Goal: Find specific page/section: Find specific page/section

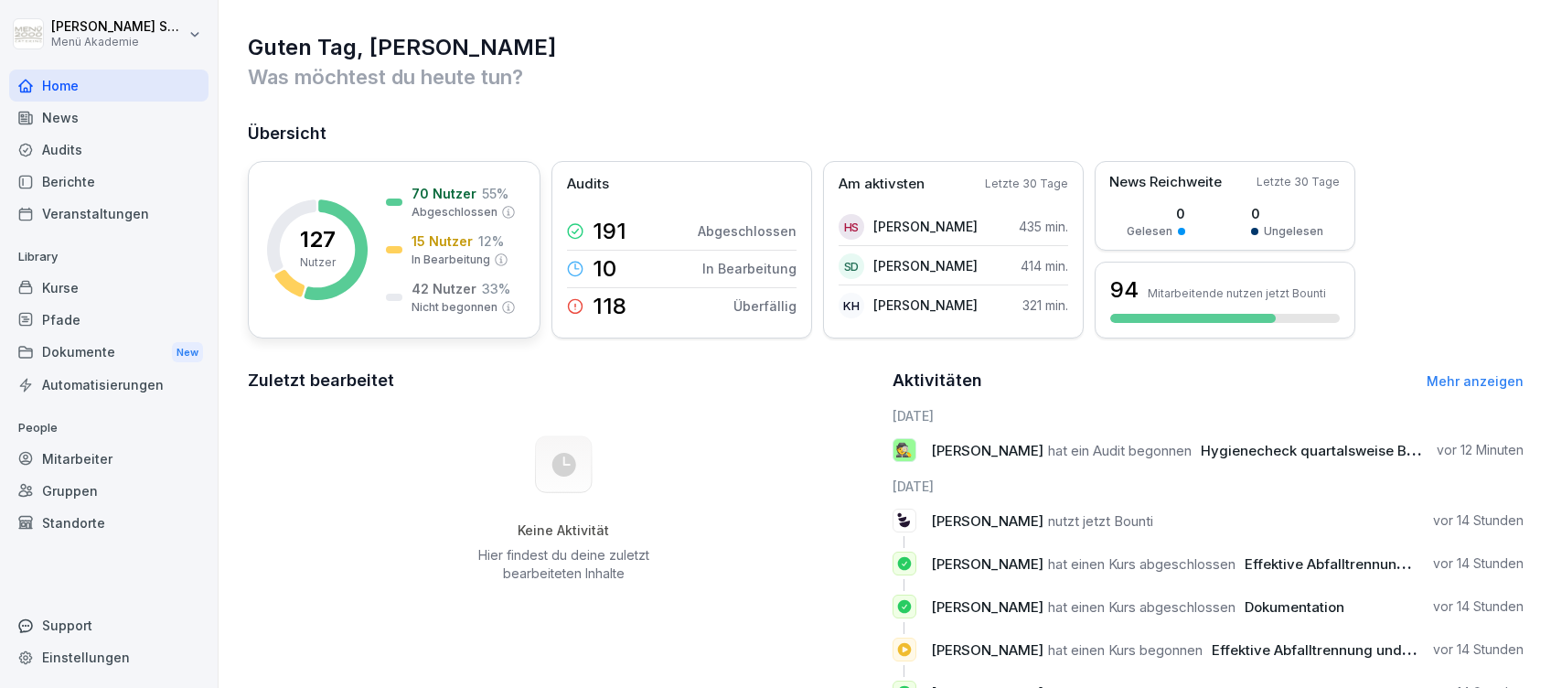
click at [387, 198] on div at bounding box center [394, 201] width 16 height 7
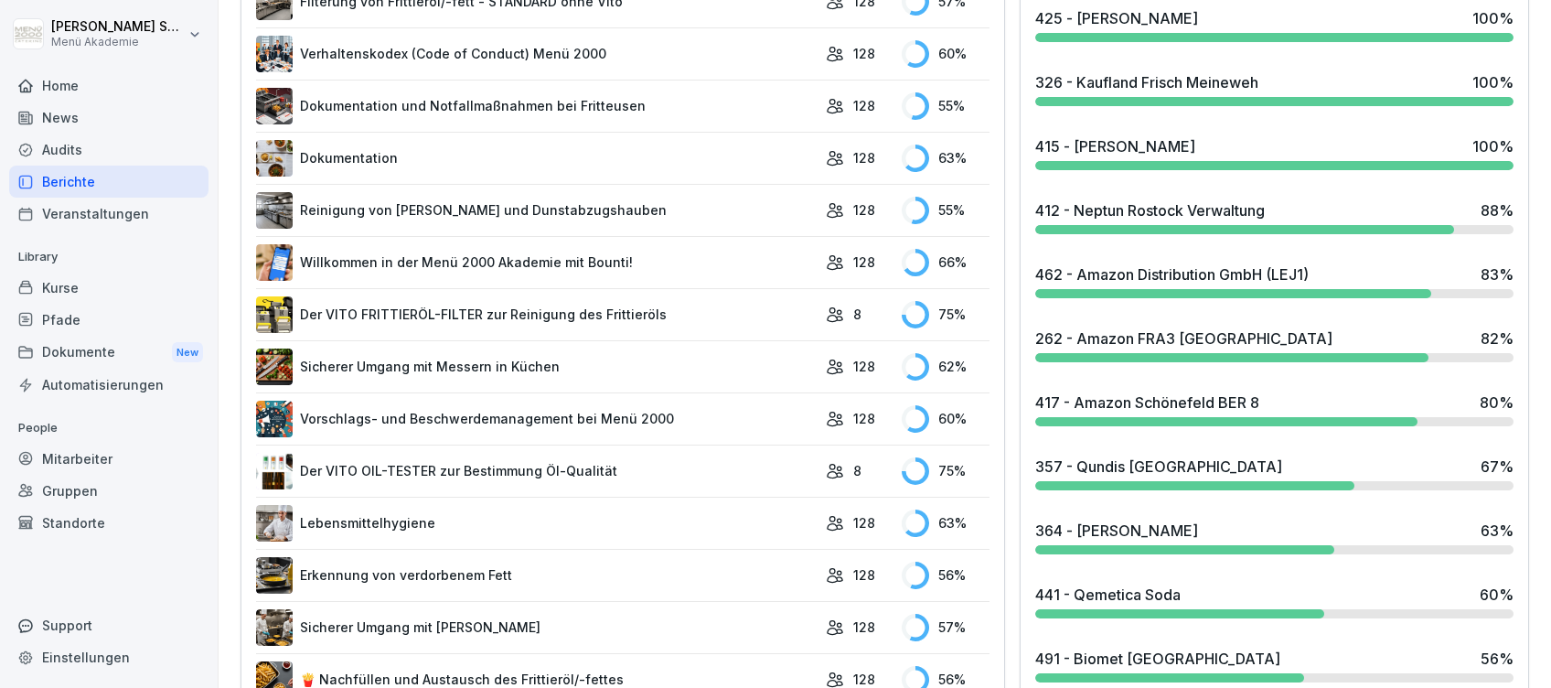
scroll to position [853, 0]
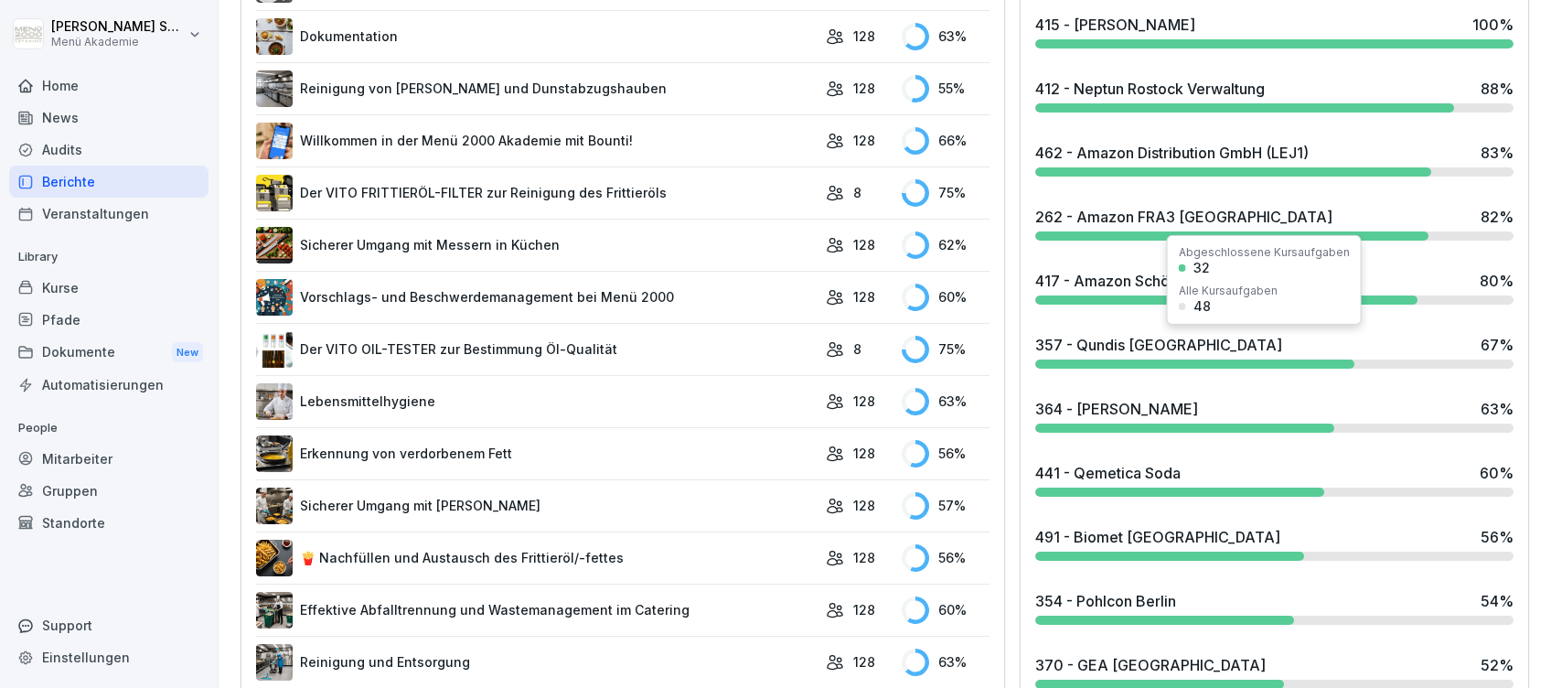
click at [1107, 344] on div "357 - Qundis [GEOGRAPHIC_DATA]" at bounding box center [1158, 345] width 247 height 22
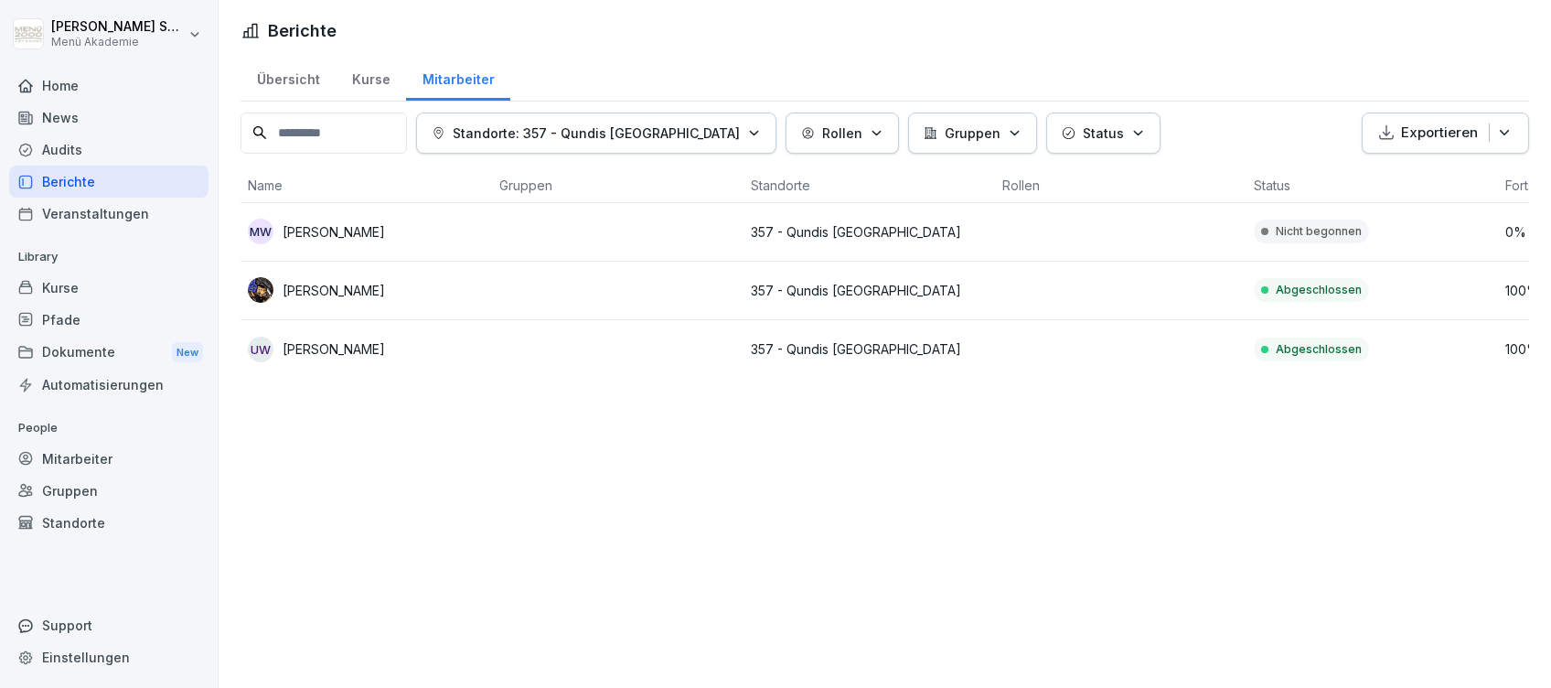
click at [77, 81] on div "Home" at bounding box center [108, 85] width 199 height 32
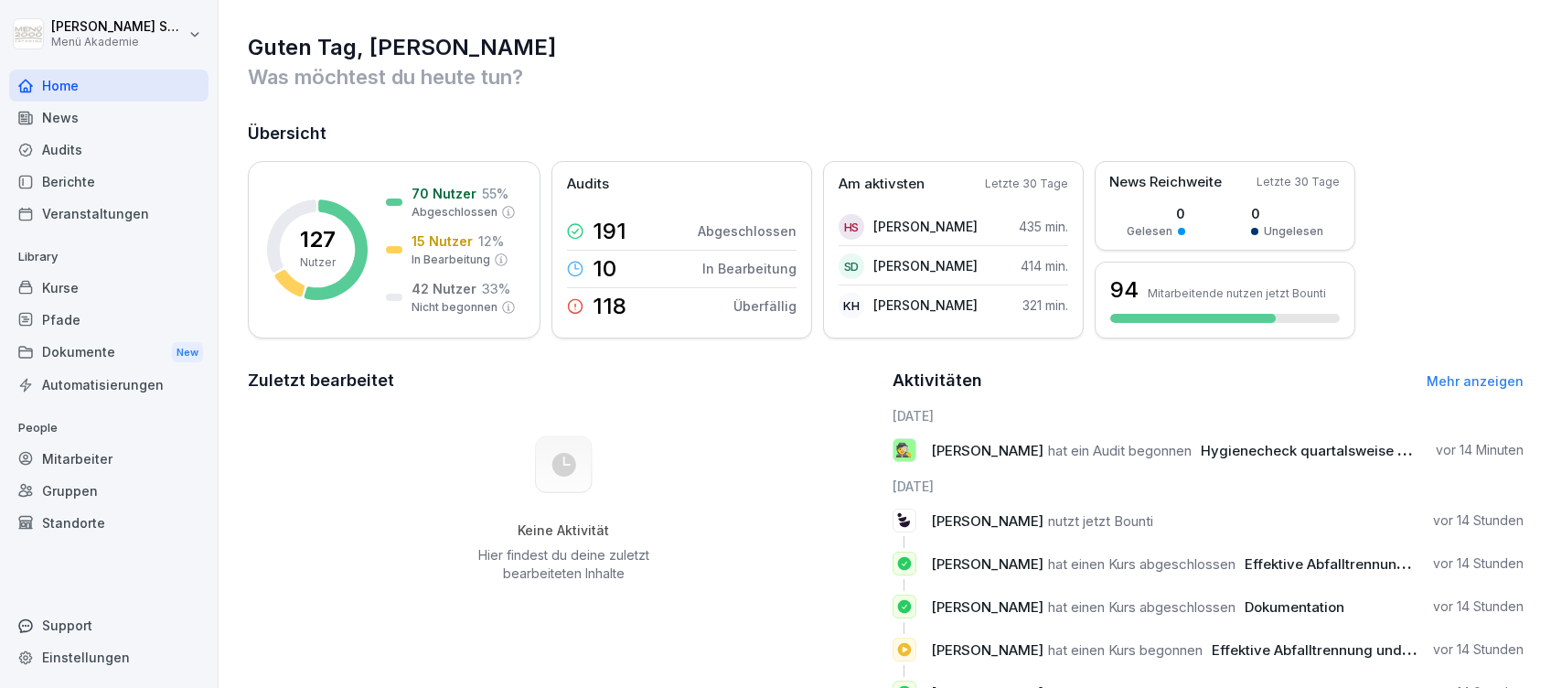
scroll to position [122, 0]
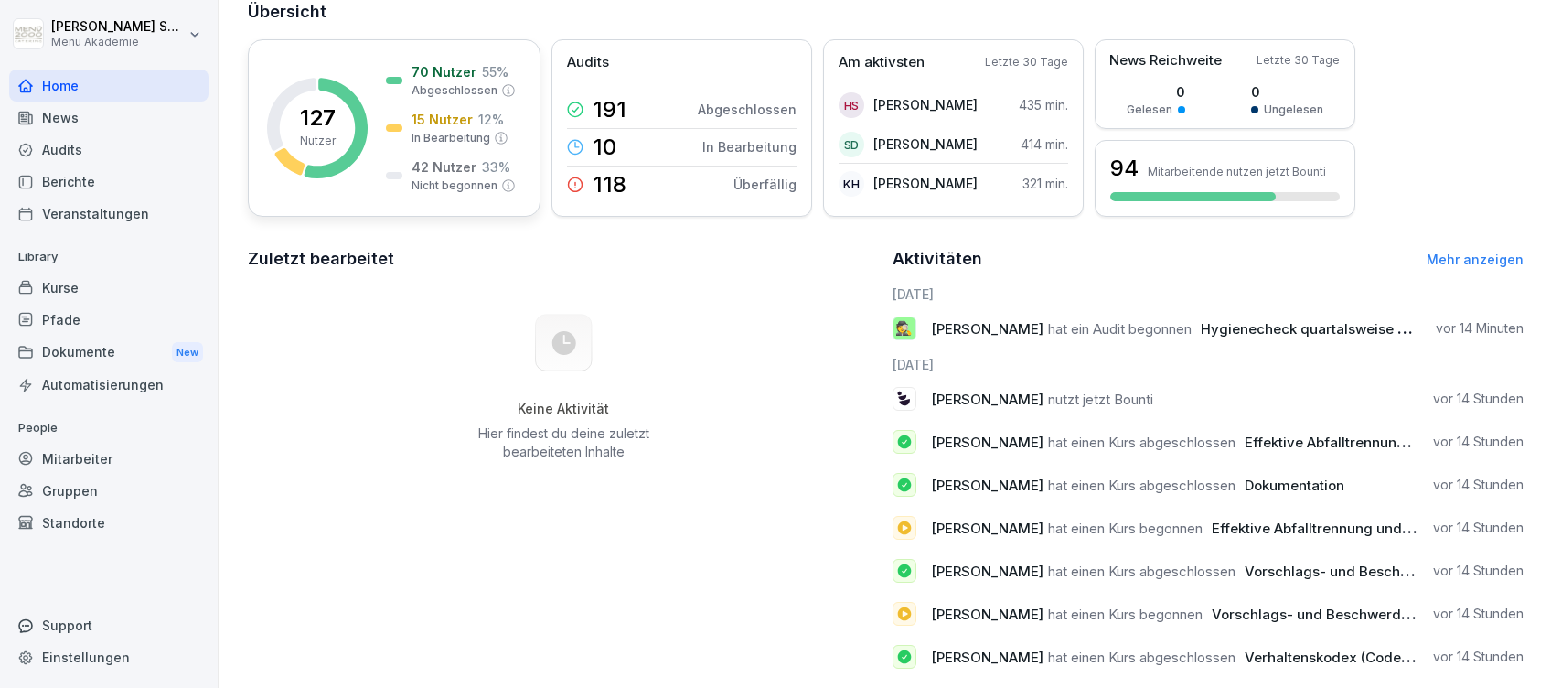
click at [400, 135] on div "15 Nutzer 12 % In Bearbeitung" at bounding box center [447, 128] width 123 height 37
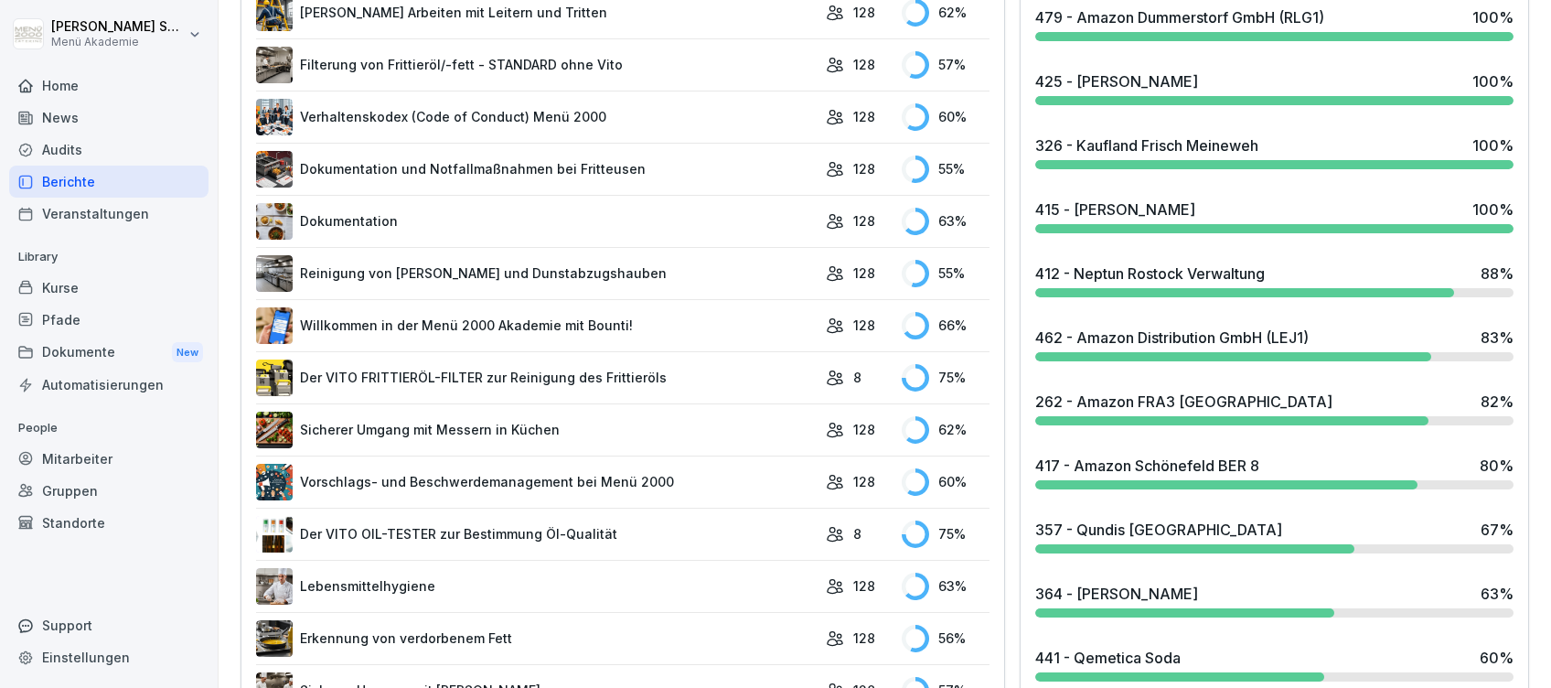
scroll to position [721, 0]
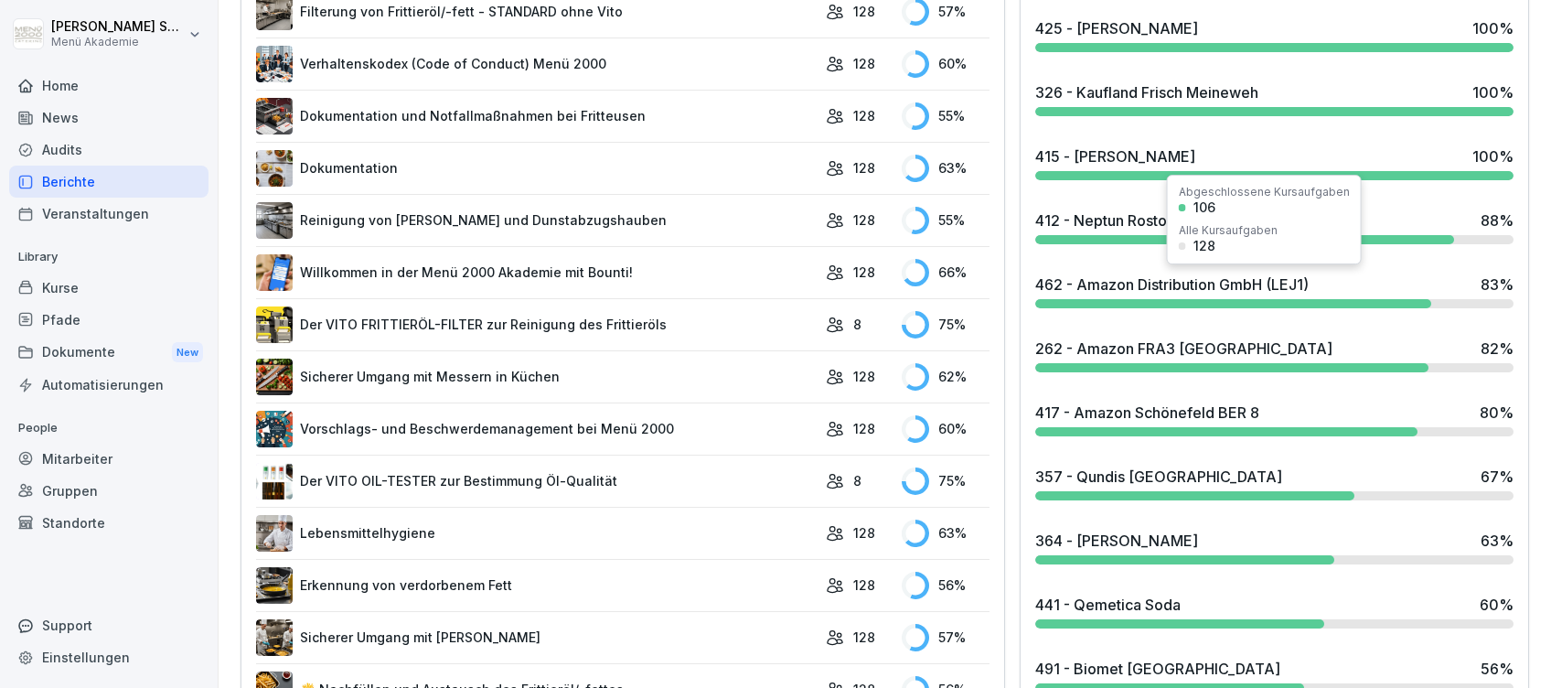
click at [1061, 276] on div "462 - Amazon Distribution GmbH (LEJ1)" at bounding box center [1171, 284] width 273 height 22
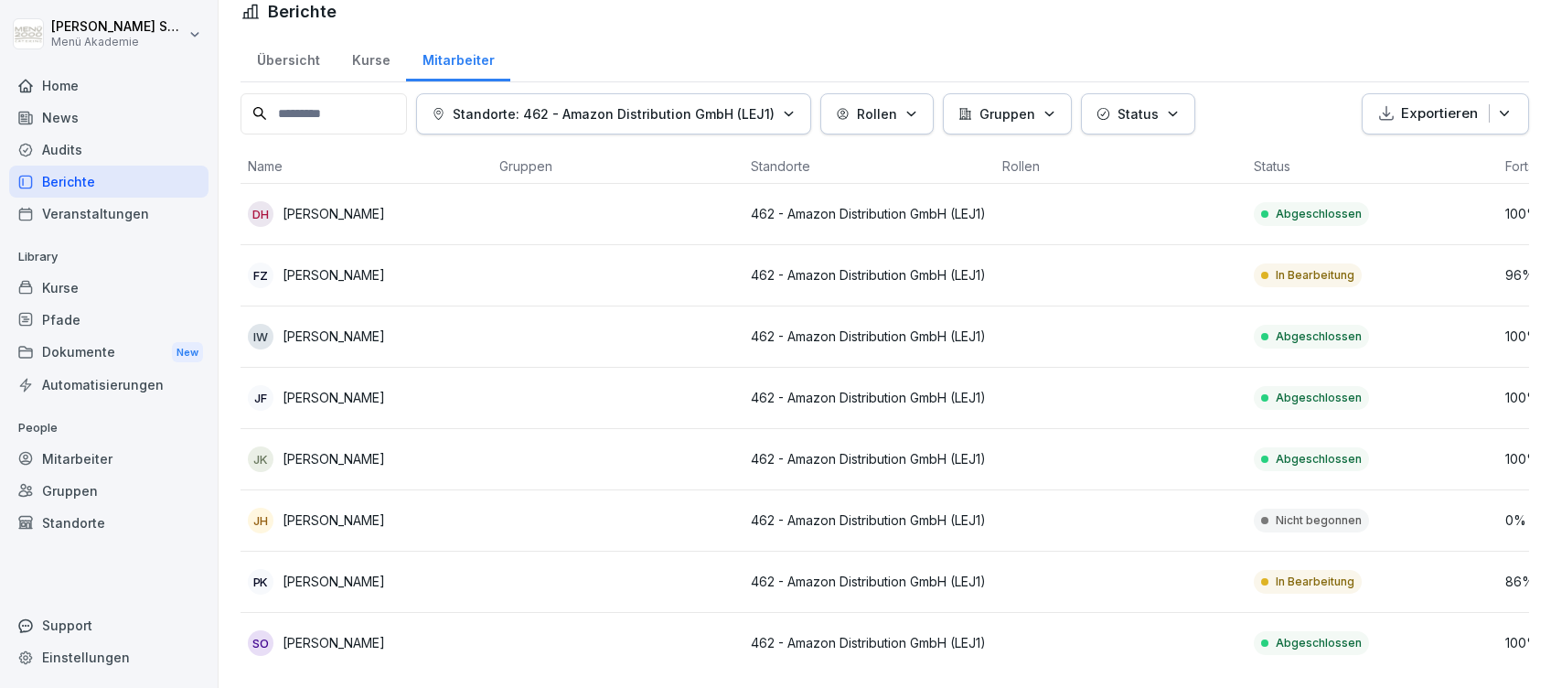
click at [66, 74] on div "Home" at bounding box center [108, 85] width 199 height 32
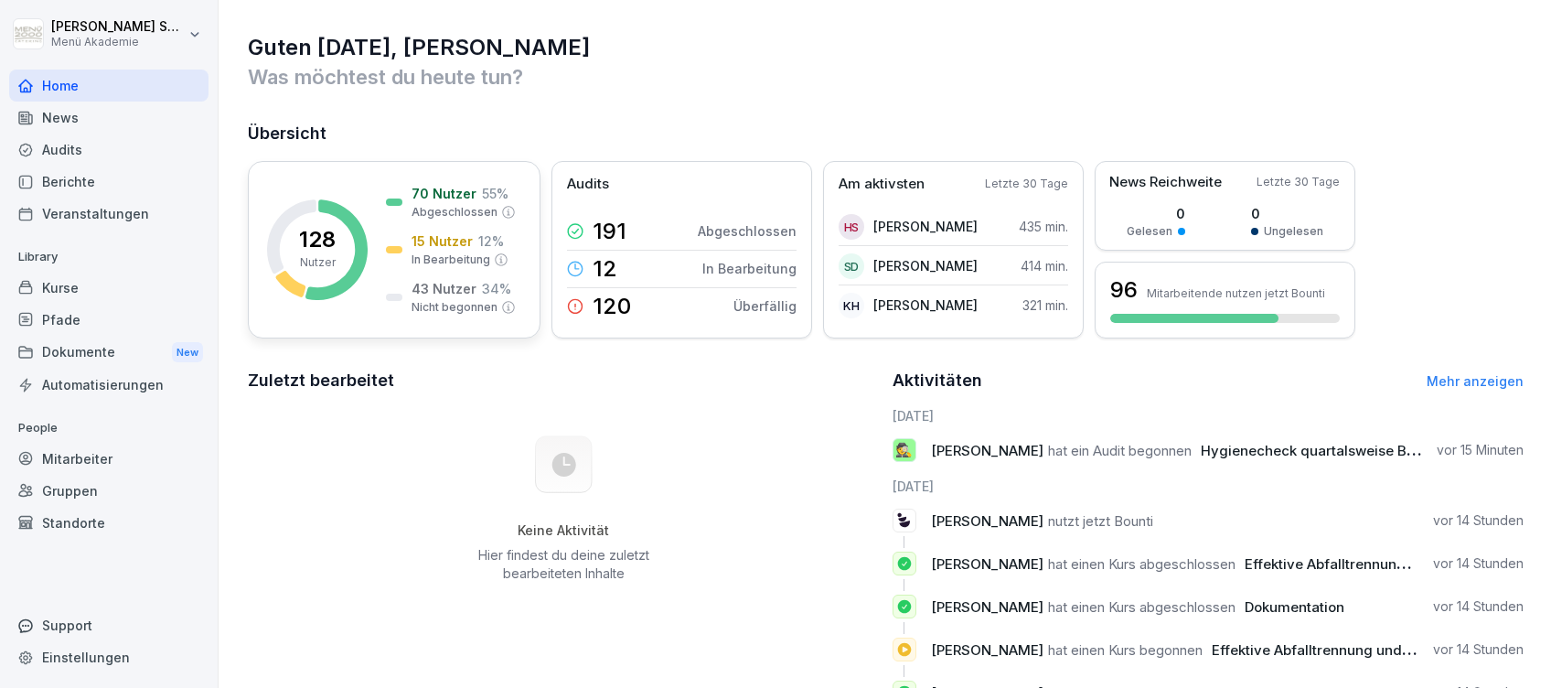
click at [459, 246] on p "15 Nutzer" at bounding box center [441, 240] width 61 height 19
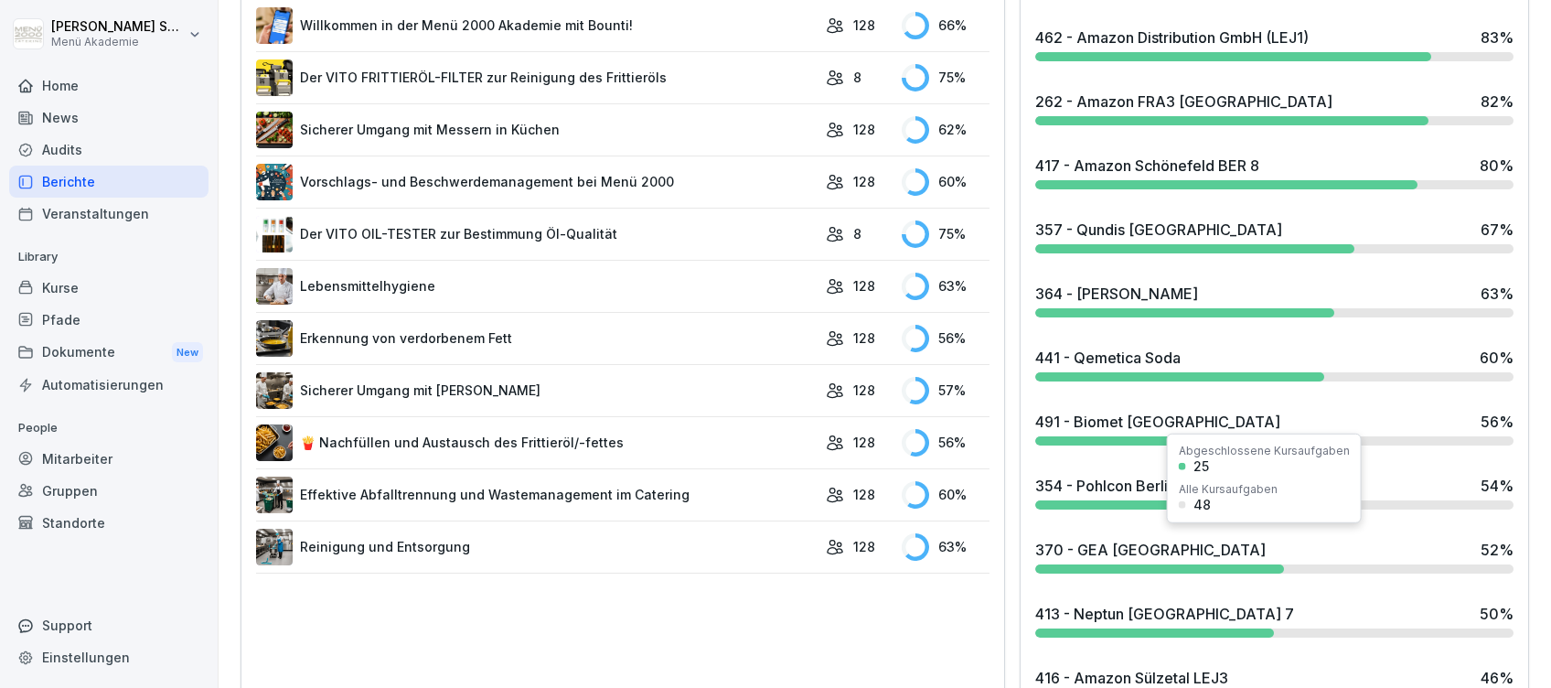
scroll to position [975, 0]
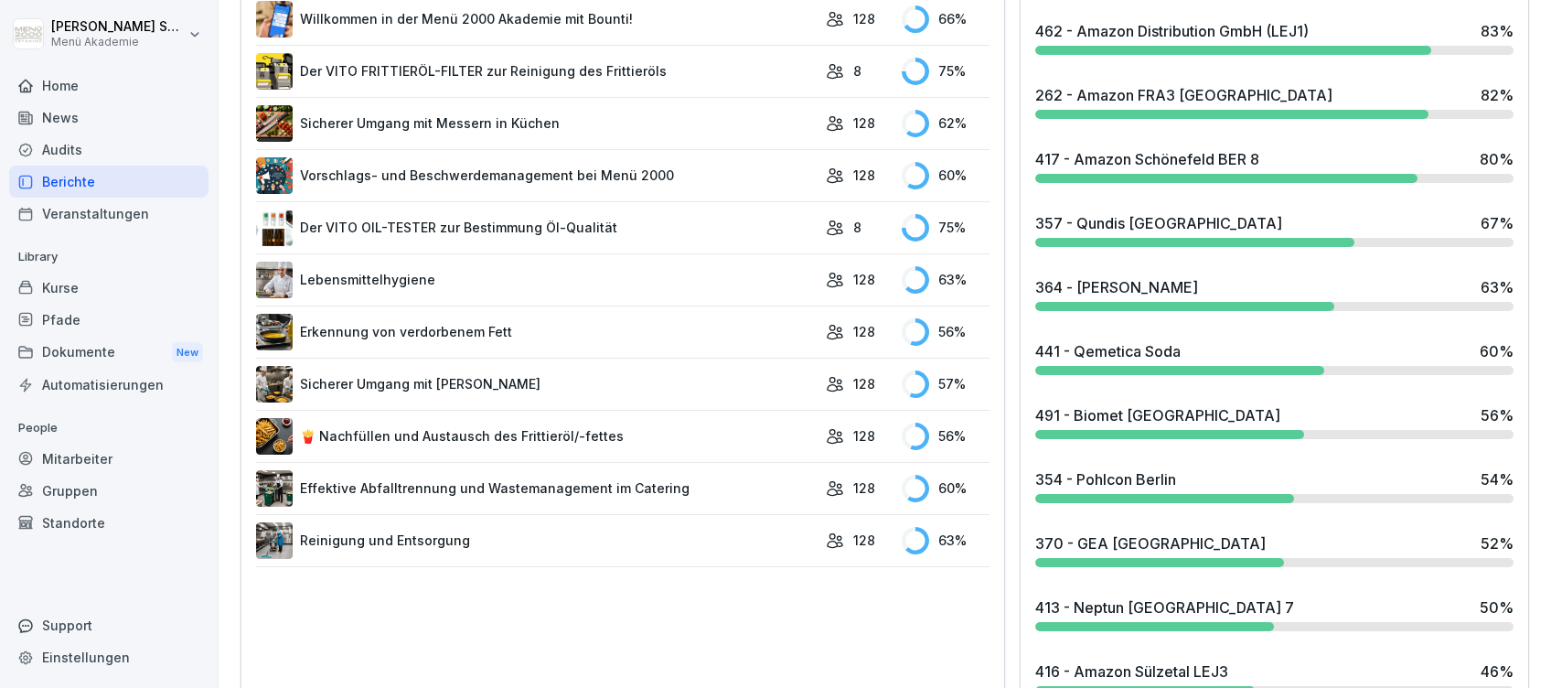
click at [1123, 287] on div "364 - [PERSON_NAME]" at bounding box center [1116, 287] width 163 height 22
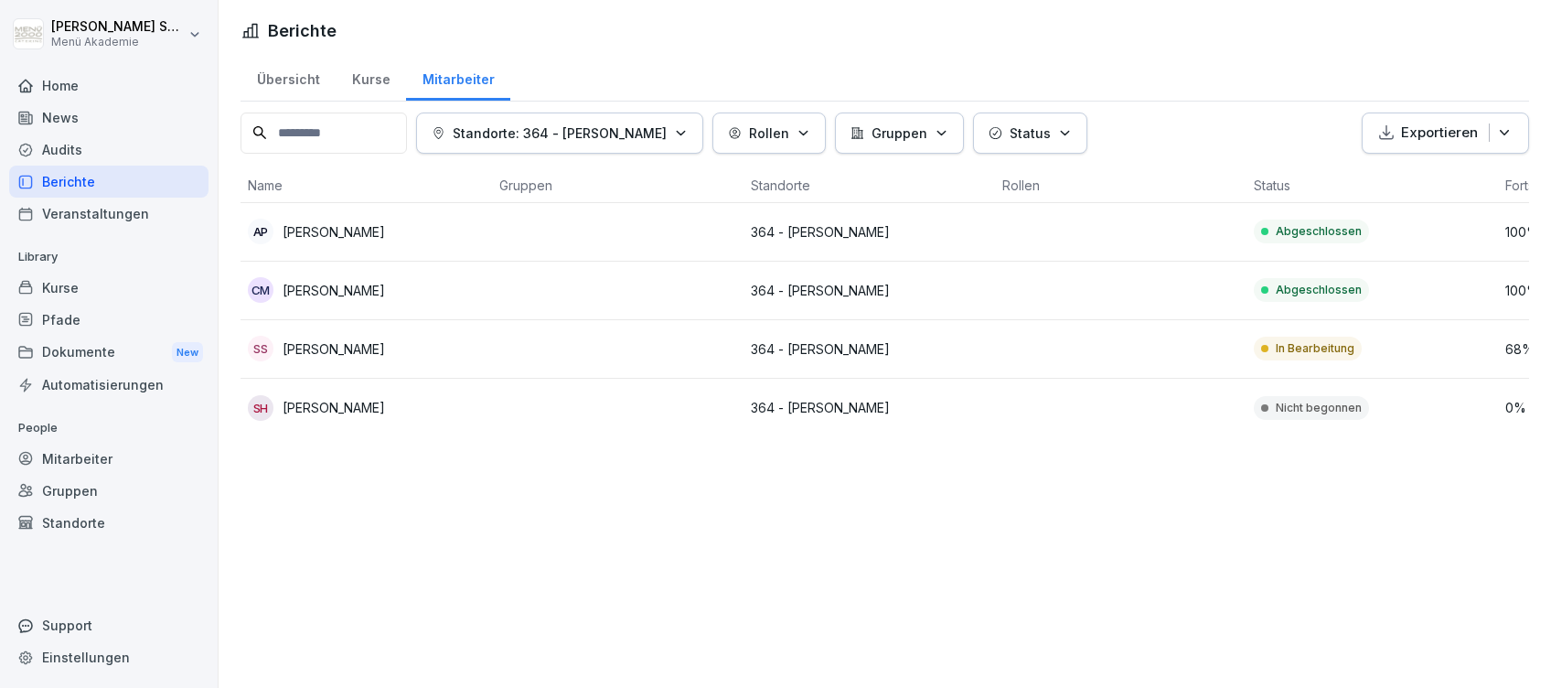
click at [80, 85] on div "Home" at bounding box center [108, 85] width 199 height 32
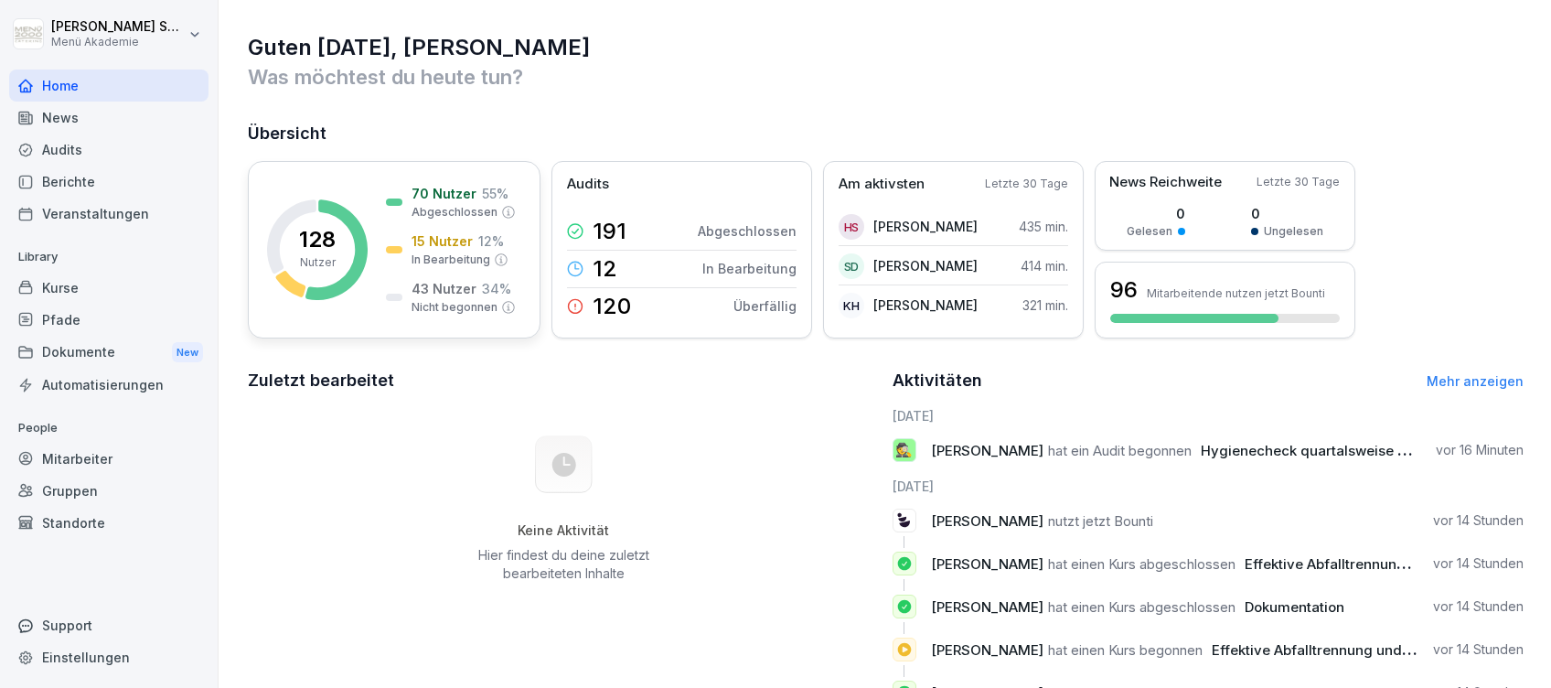
click at [429, 247] on p "15 Nutzer" at bounding box center [441, 240] width 61 height 19
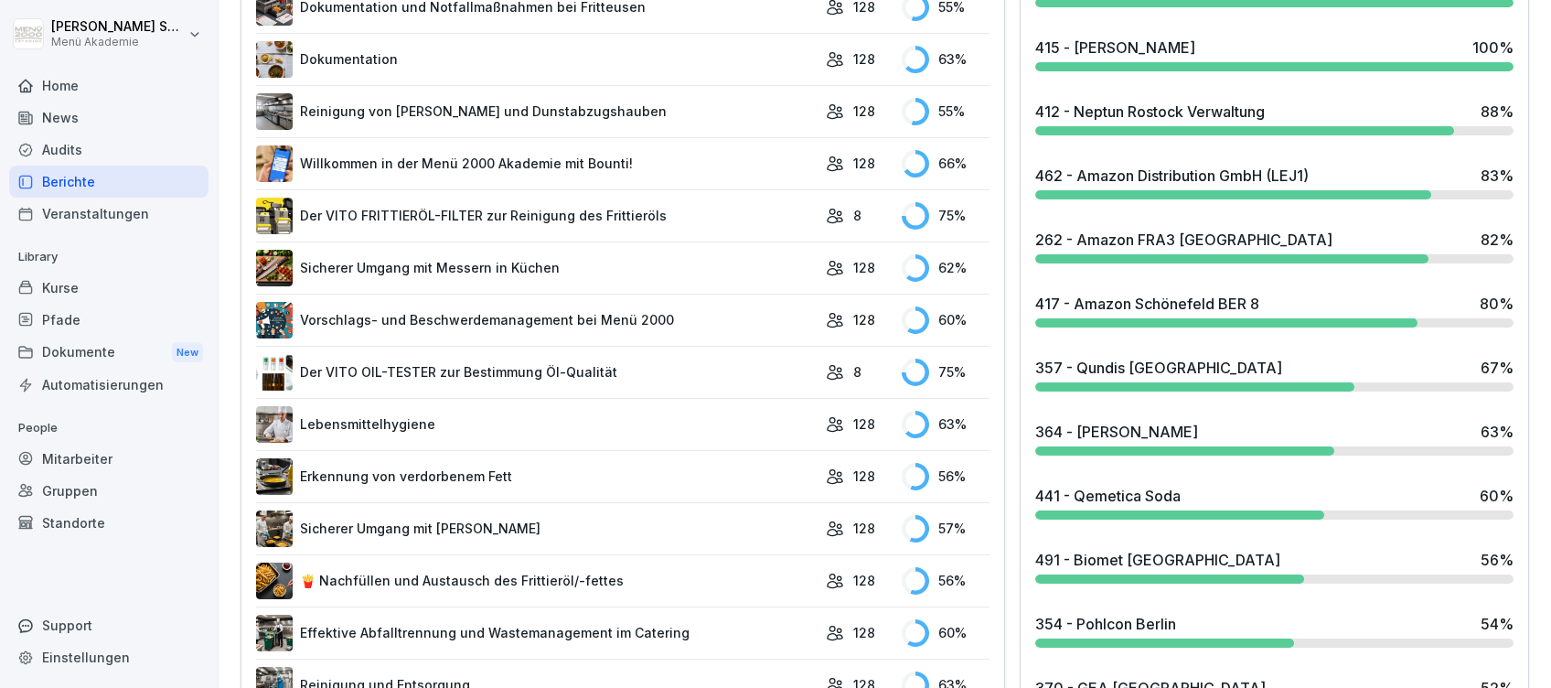
scroll to position [853, 0]
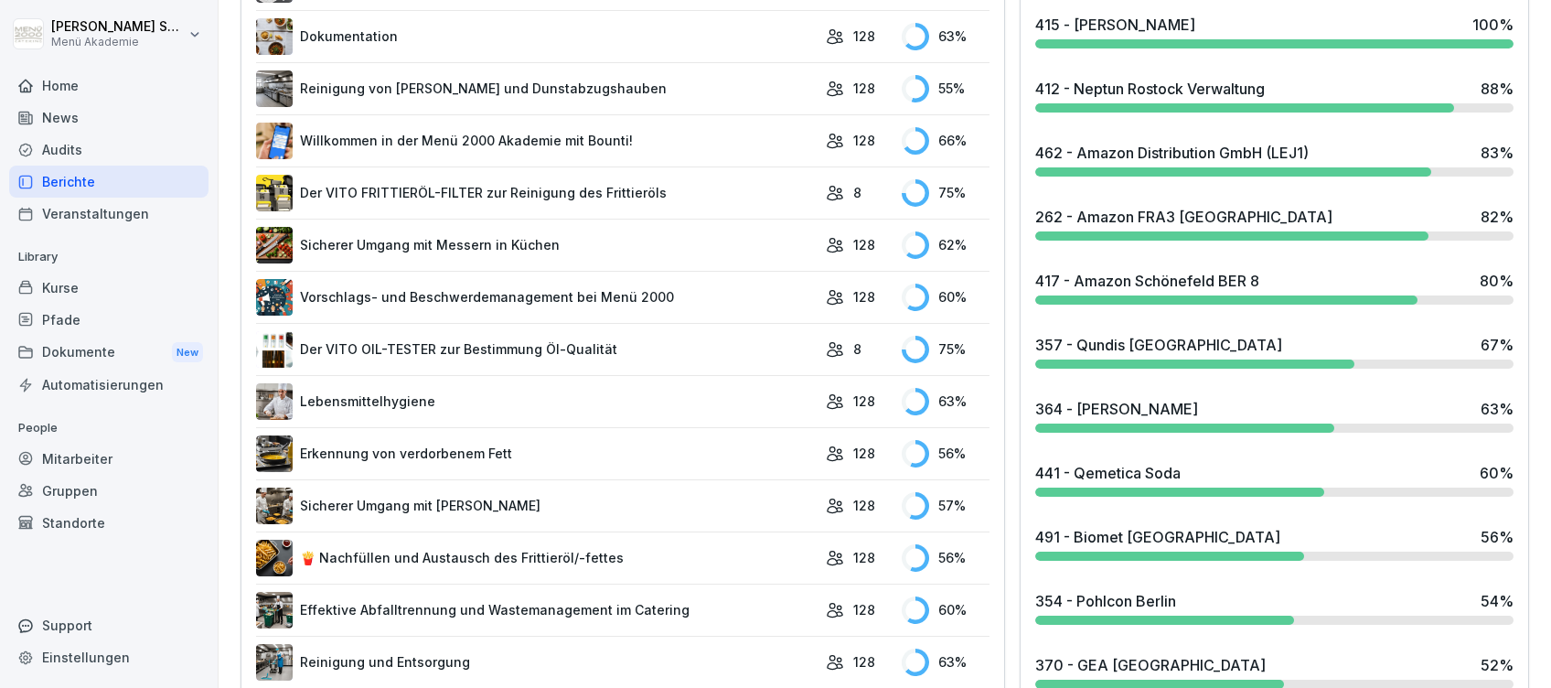
click at [1131, 470] on div "441 - Qemetica Soda" at bounding box center [1107, 473] width 145 height 22
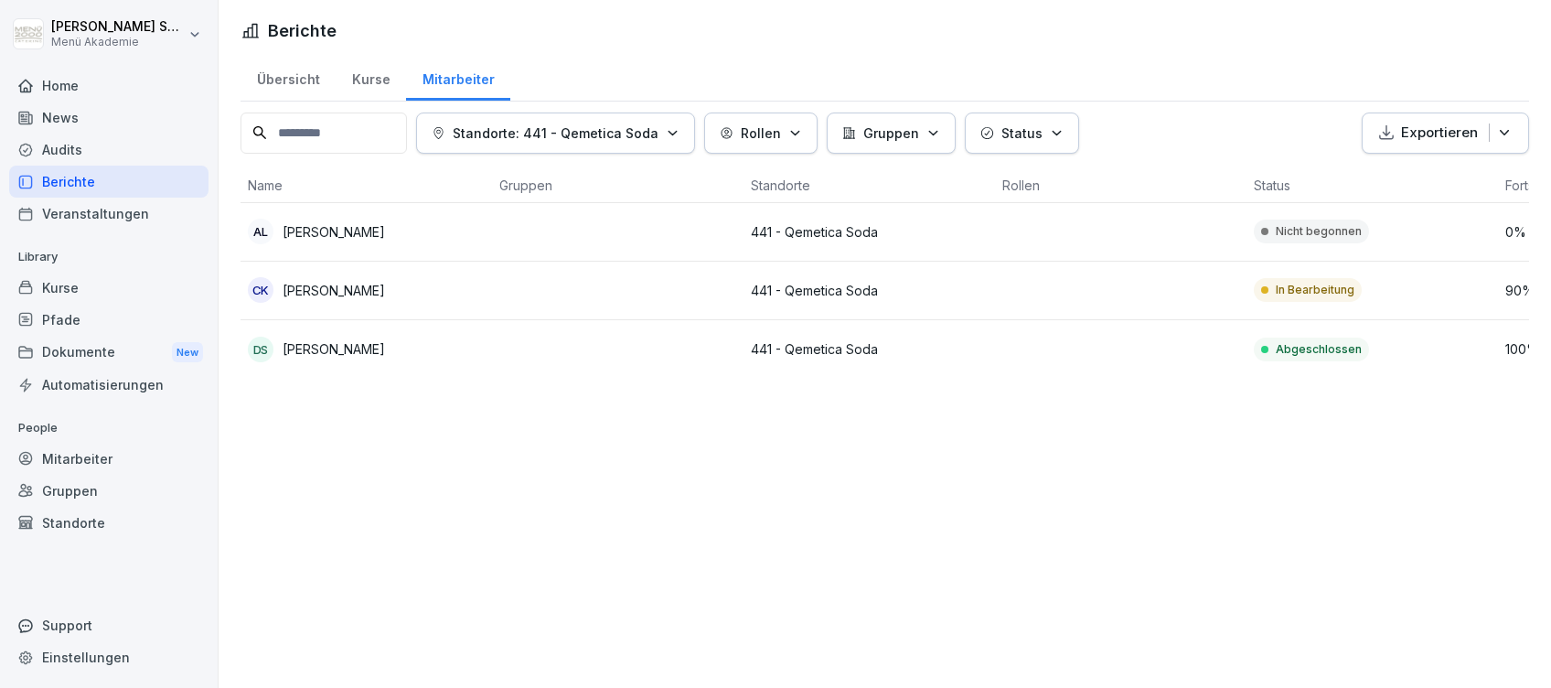
click at [61, 80] on div "Home" at bounding box center [108, 85] width 199 height 32
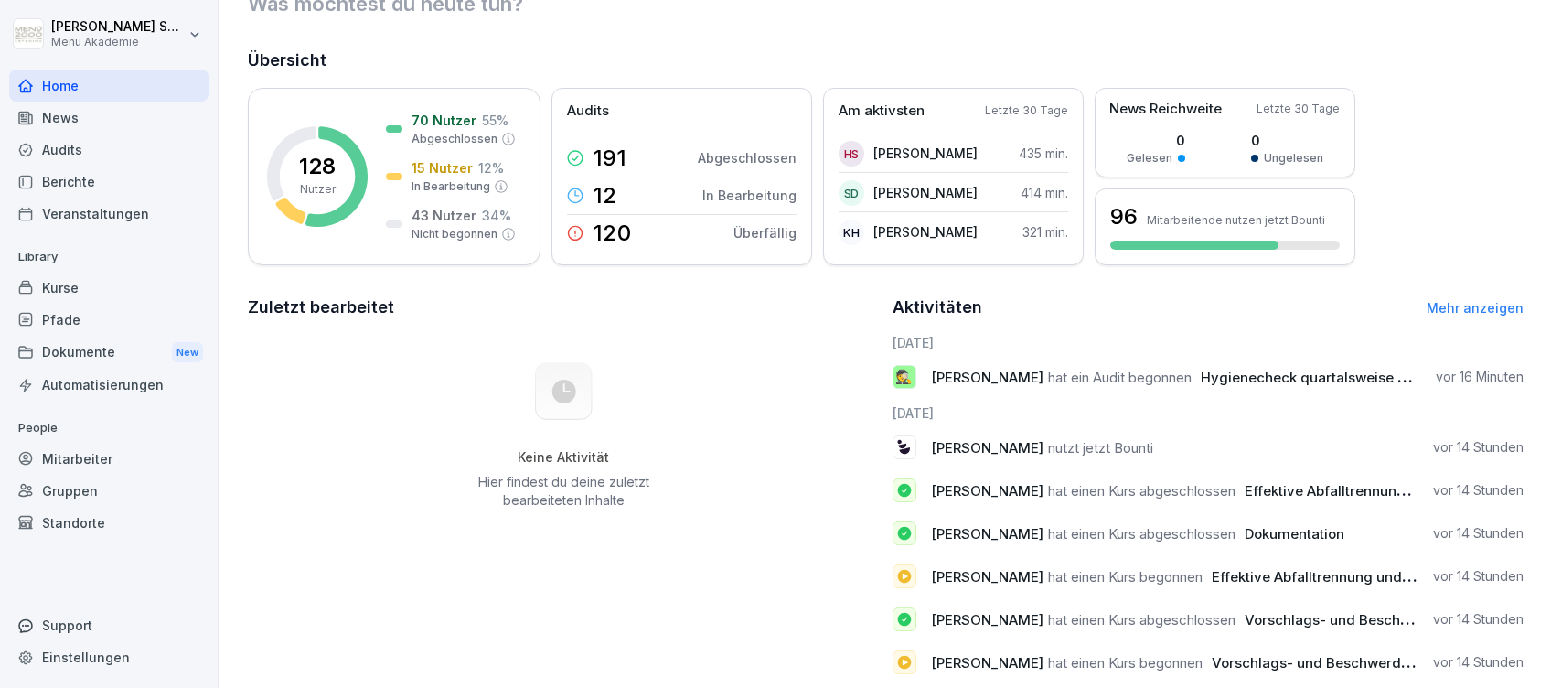
scroll to position [122, 0]
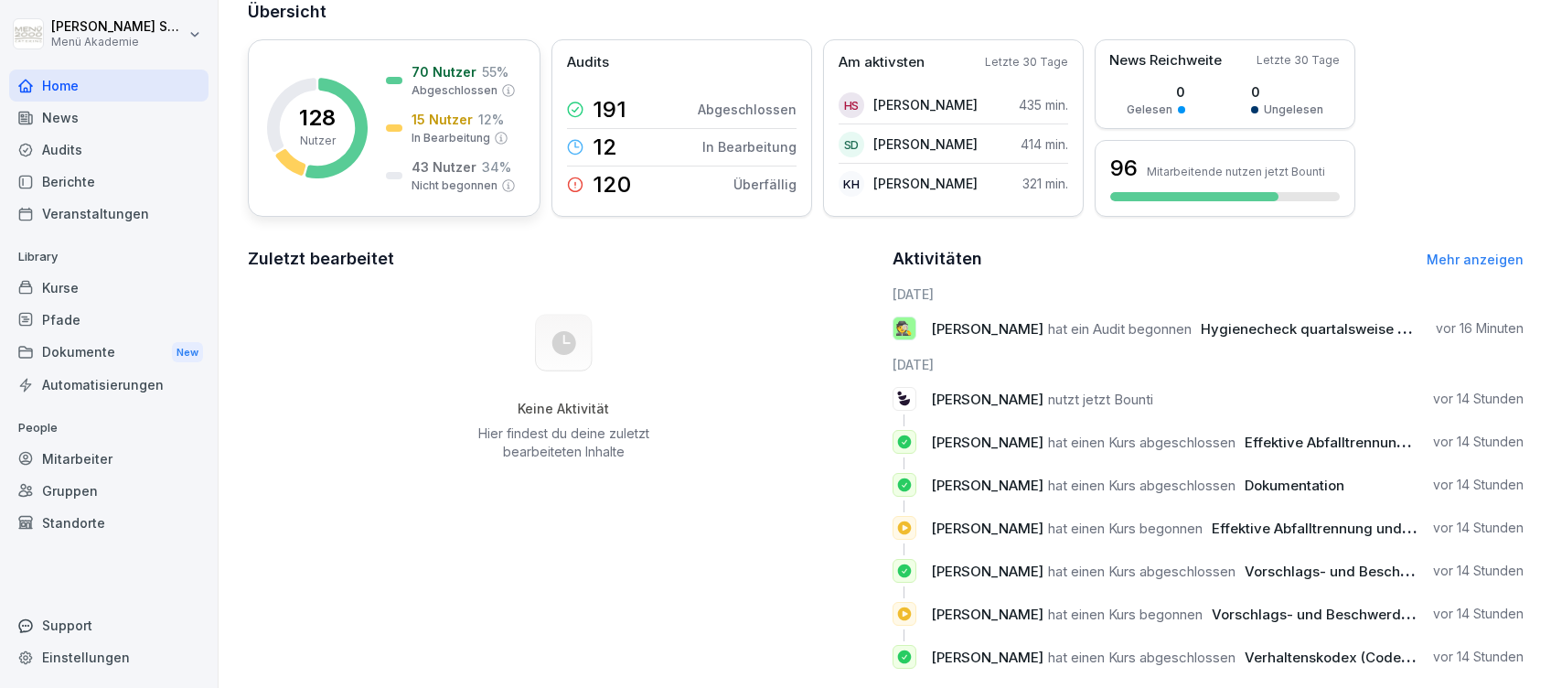
click at [402, 130] on div "15 Nutzer 12 % In Bearbeitung" at bounding box center [447, 128] width 123 height 37
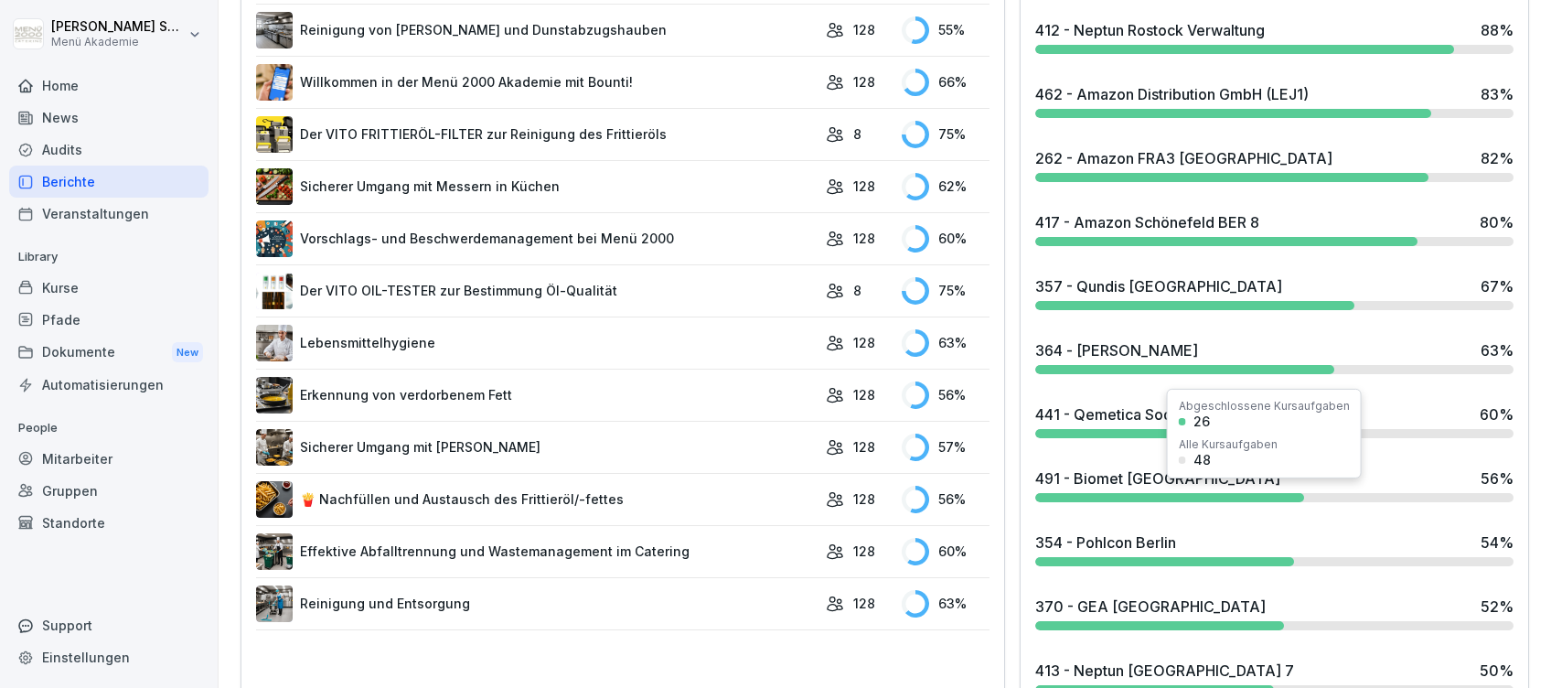
scroll to position [966, 0]
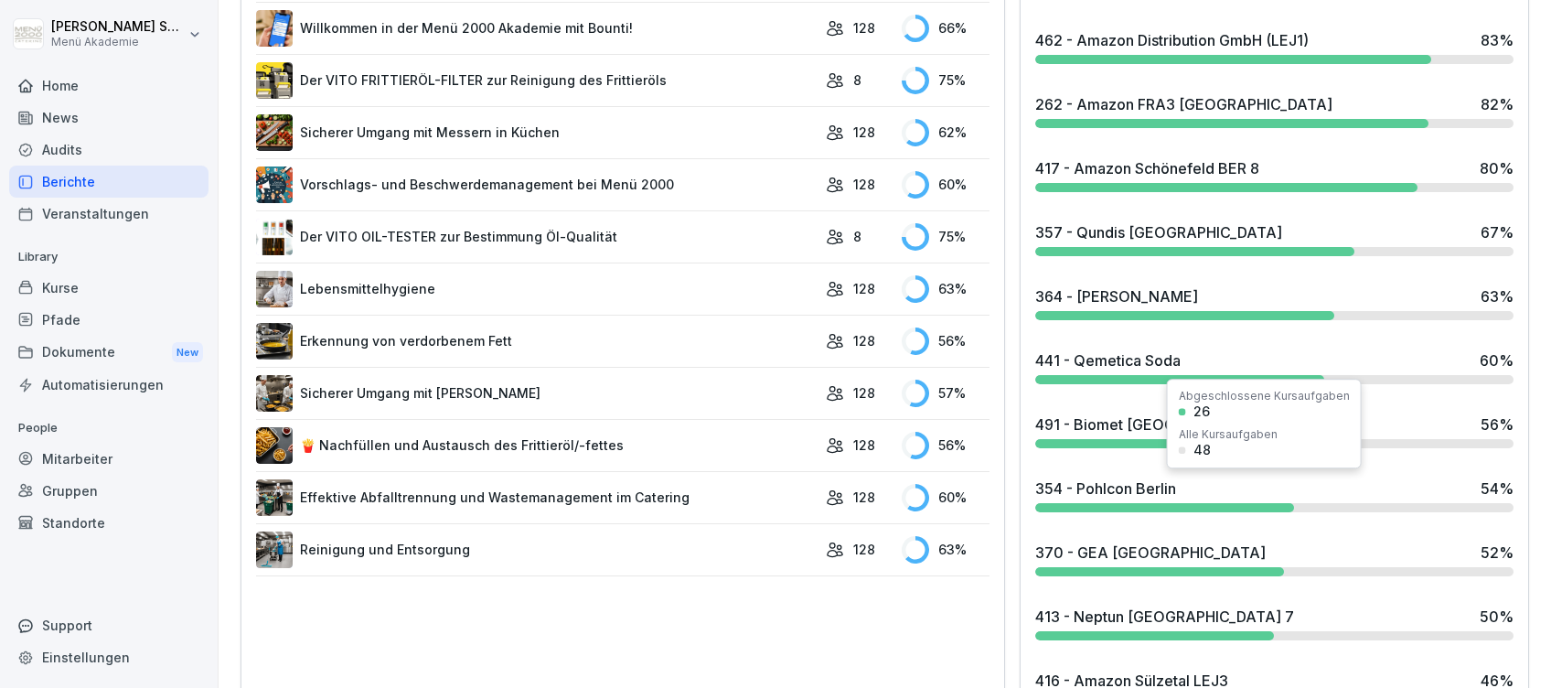
click at [1154, 487] on div "354 - Pohlcon Berlin" at bounding box center [1105, 488] width 141 height 22
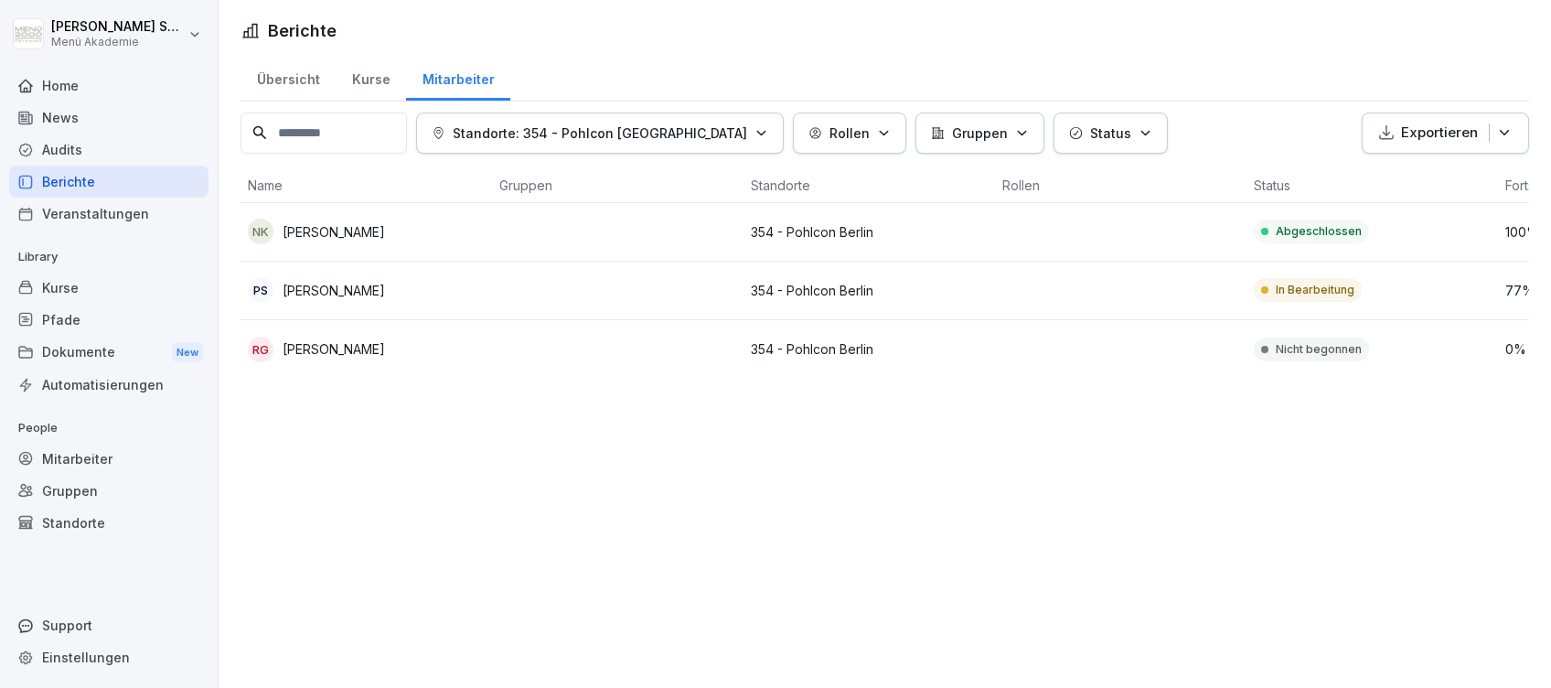
click at [60, 75] on div "Home" at bounding box center [108, 85] width 199 height 32
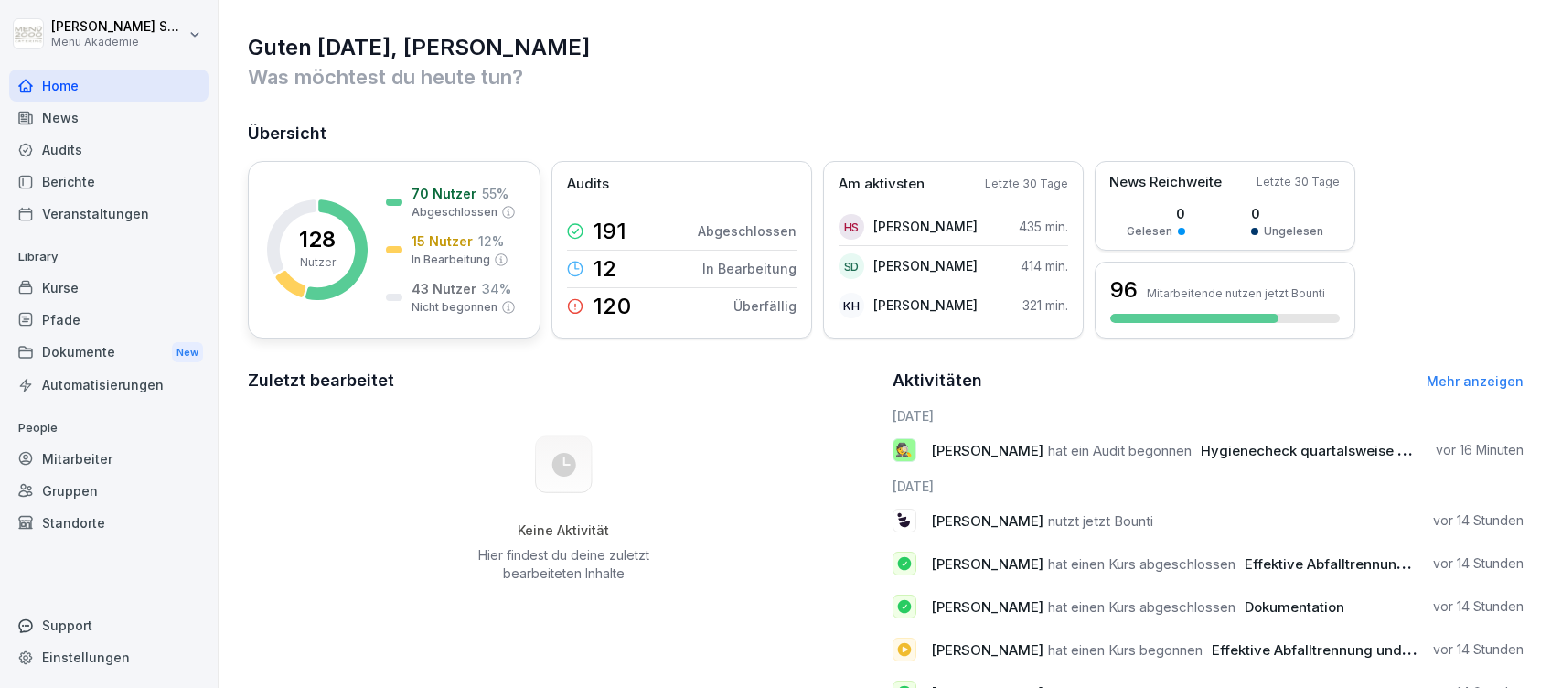
click at [355, 237] on icon at bounding box center [336, 249] width 62 height 101
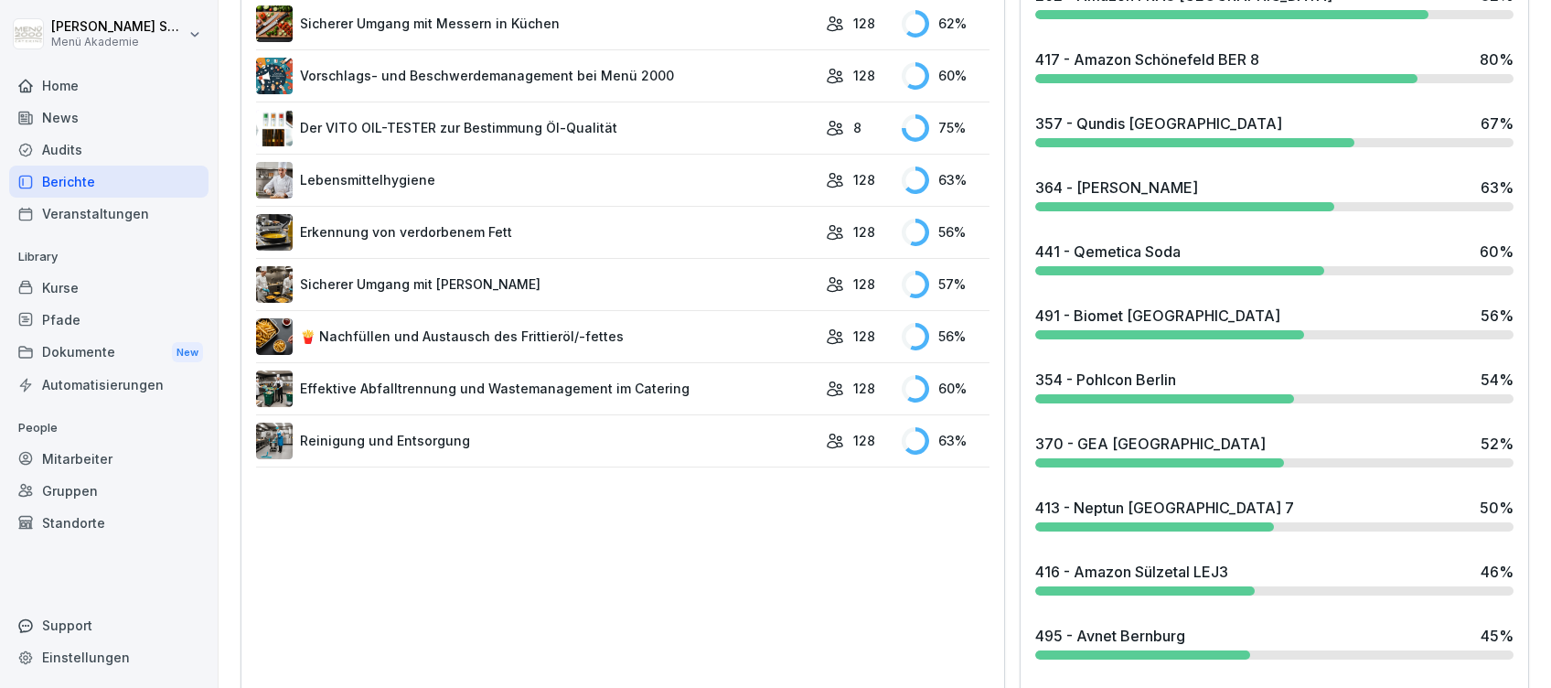
scroll to position [1097, 0]
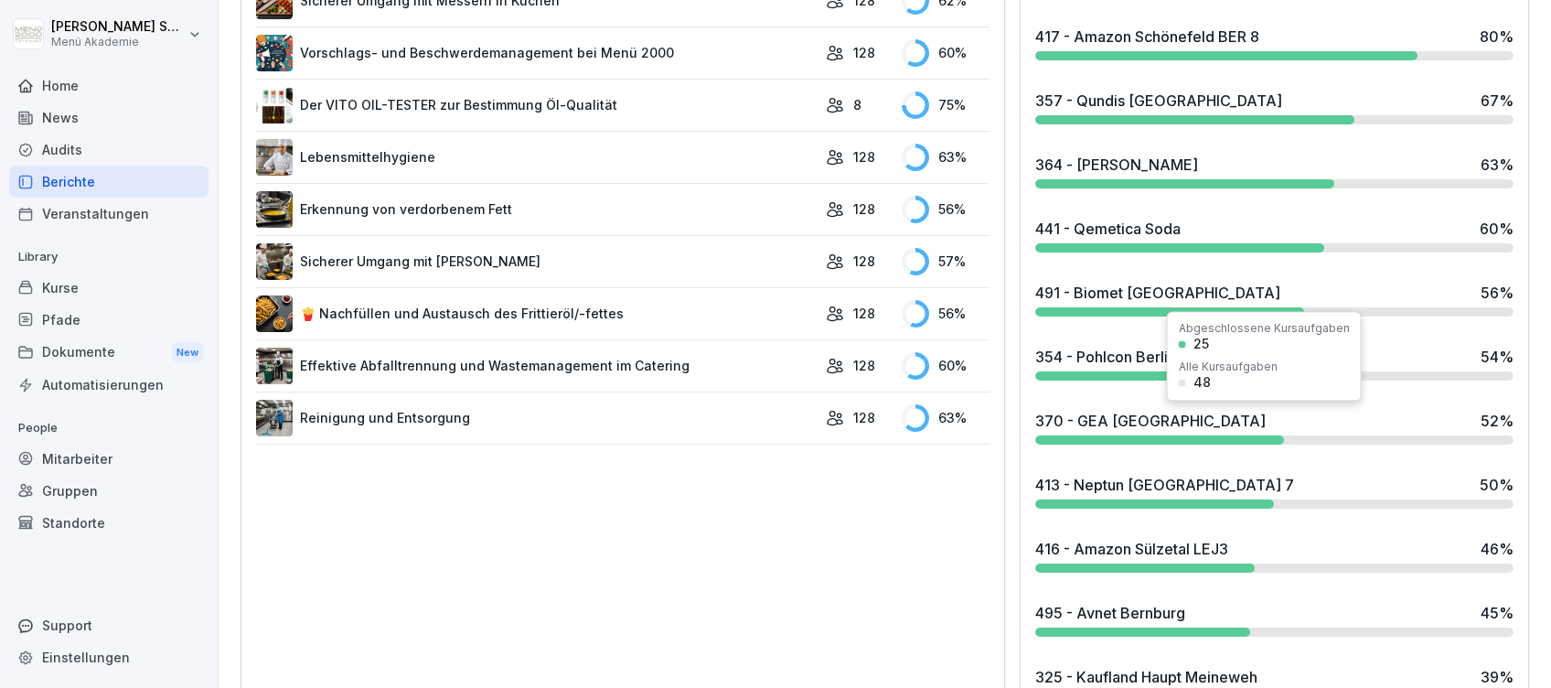
click at [1148, 432] on div "370 - GEA [GEOGRAPHIC_DATA] 52 %" at bounding box center [1274, 426] width 493 height 49
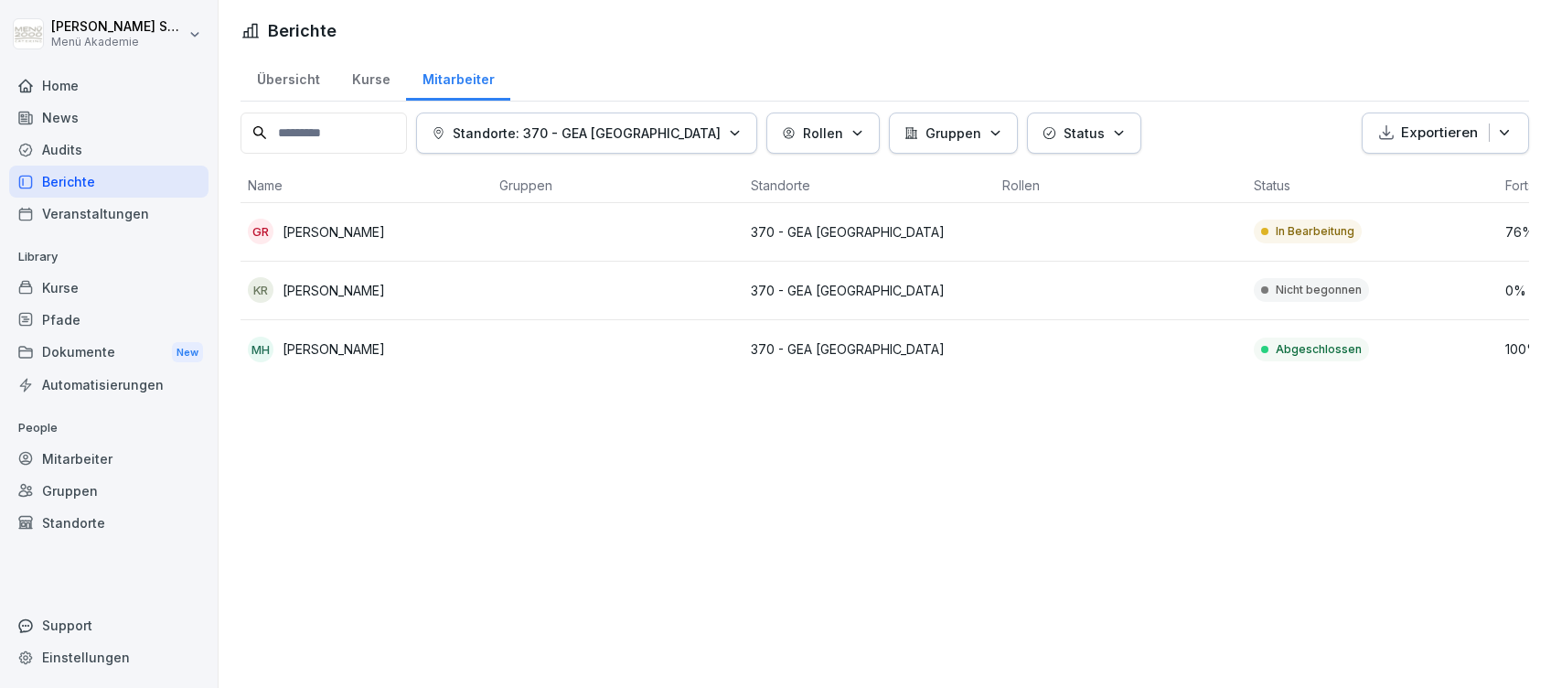
click at [44, 82] on div "Home" at bounding box center [108, 85] width 199 height 32
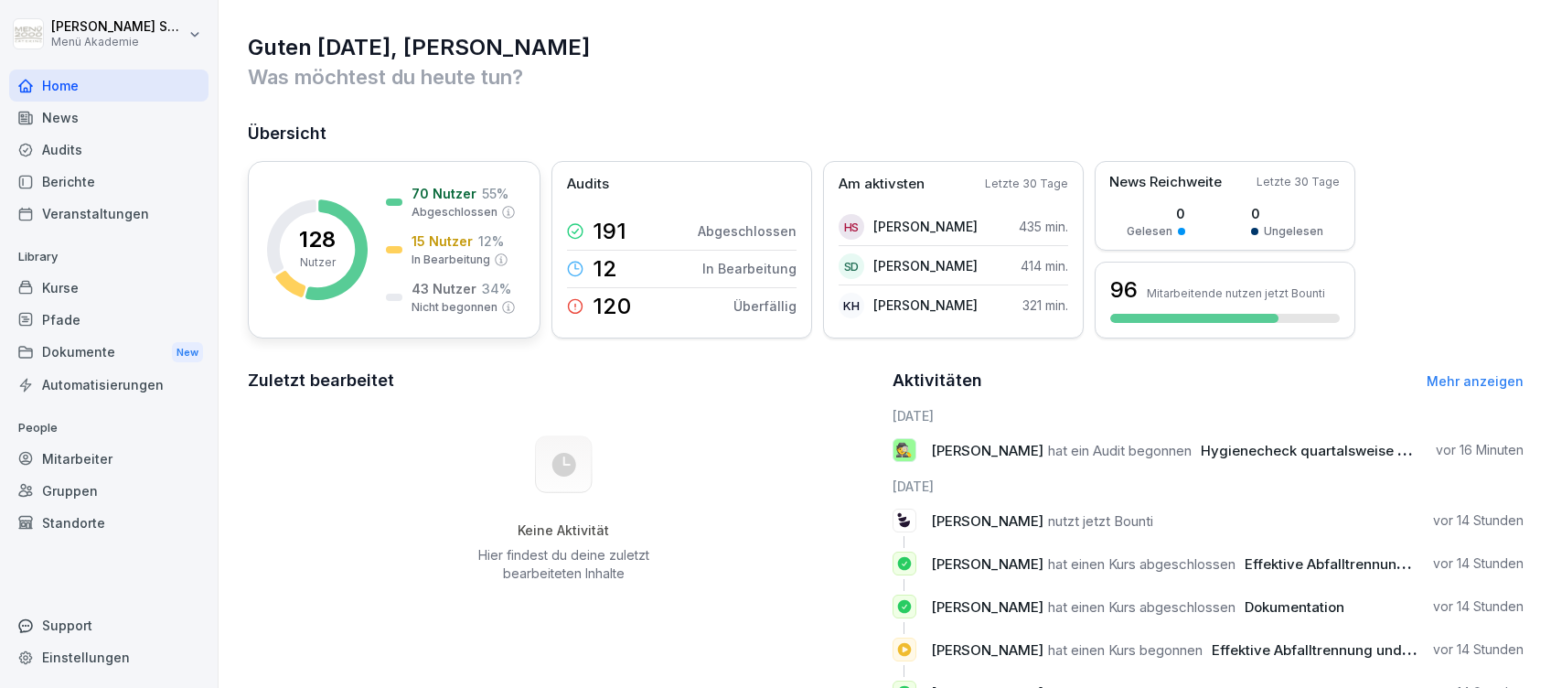
click at [505, 248] on div "15 Nutzer 12 % In Bearbeitung" at bounding box center [459, 249] width 97 height 37
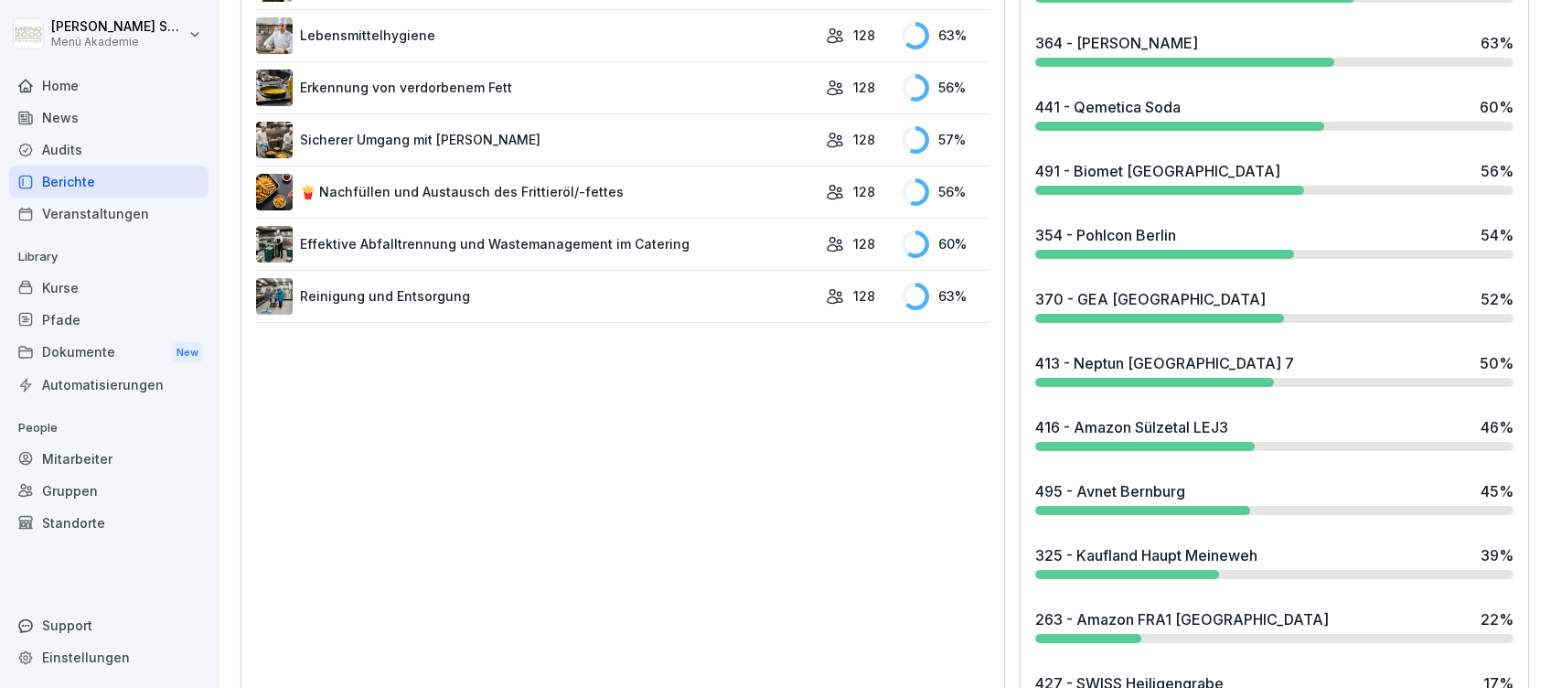
scroll to position [1340, 0]
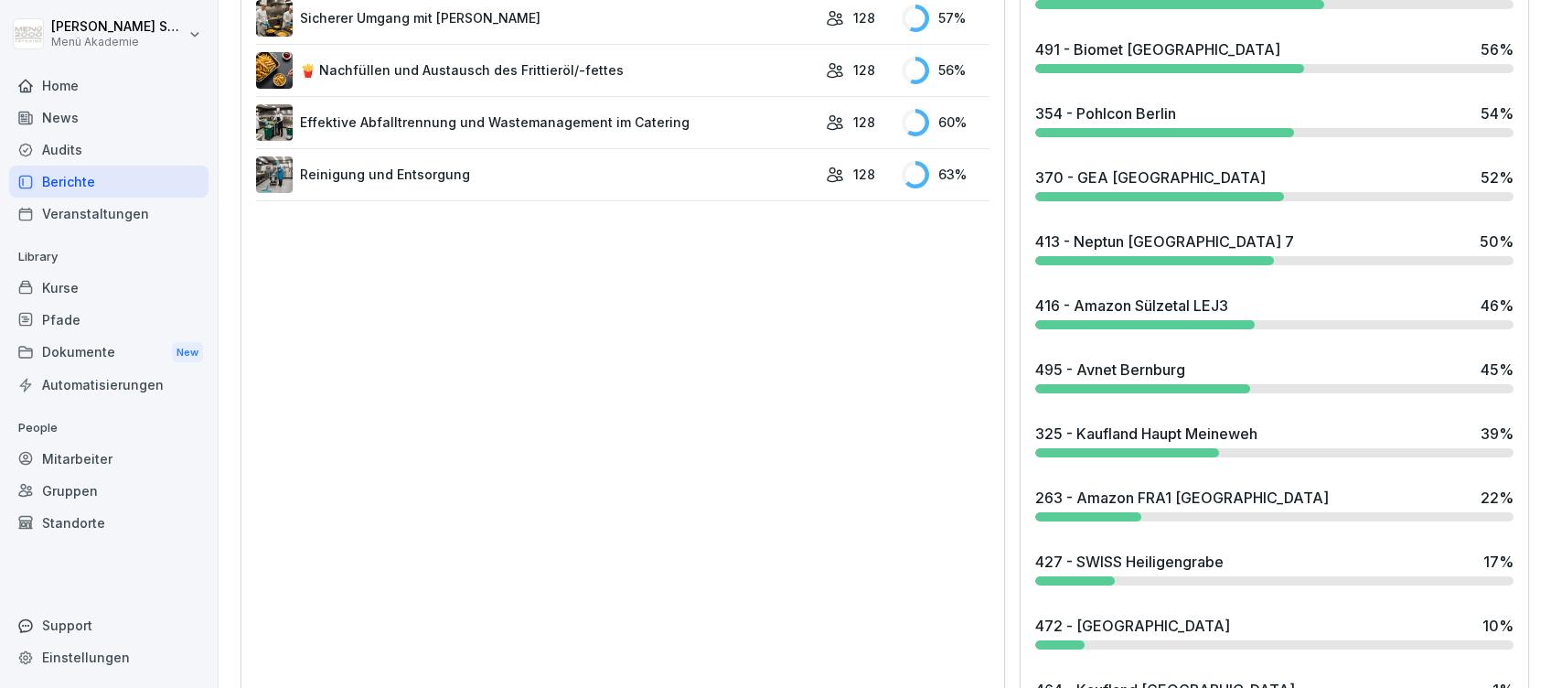
click at [1113, 237] on div "413 - Neptun [GEOGRAPHIC_DATA] 7" at bounding box center [1164, 241] width 259 height 22
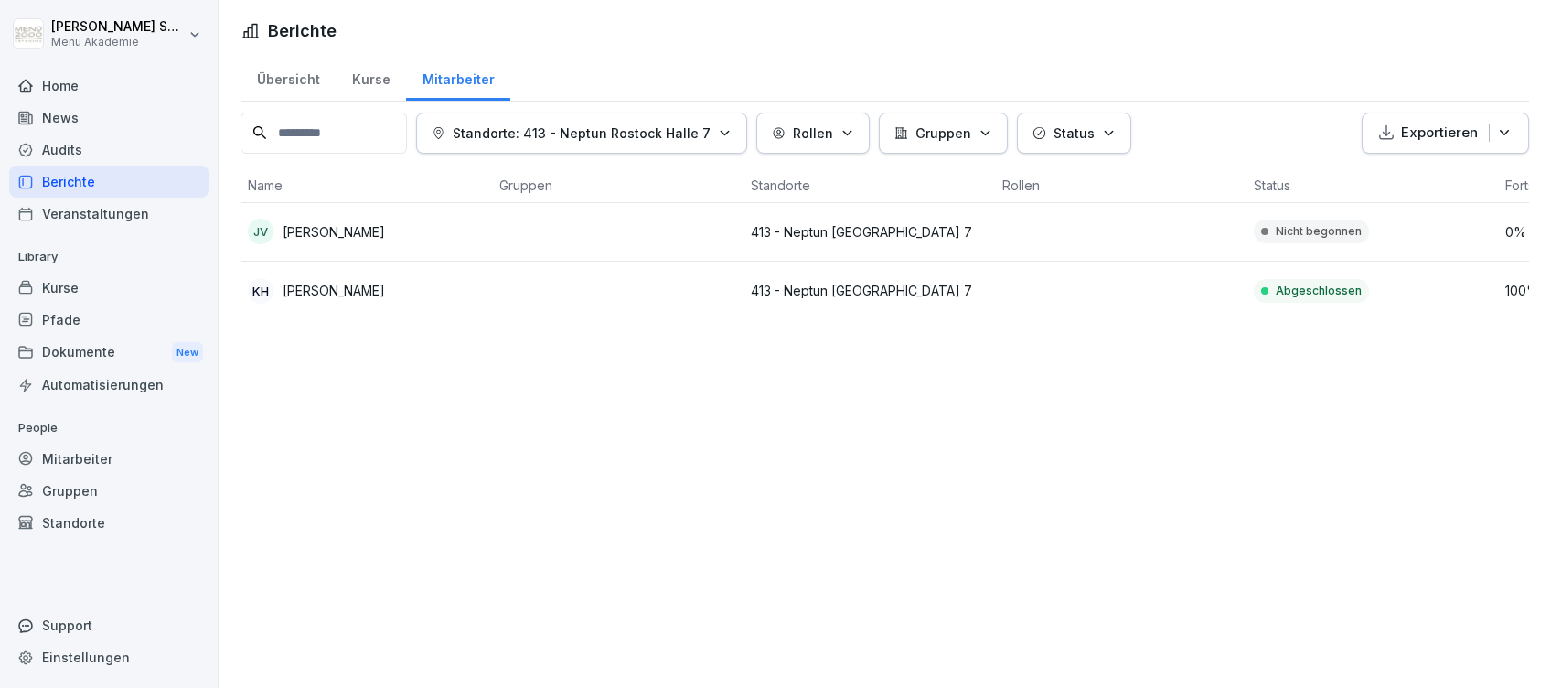
click at [328, 228] on p "[PERSON_NAME]" at bounding box center [334, 231] width 102 height 19
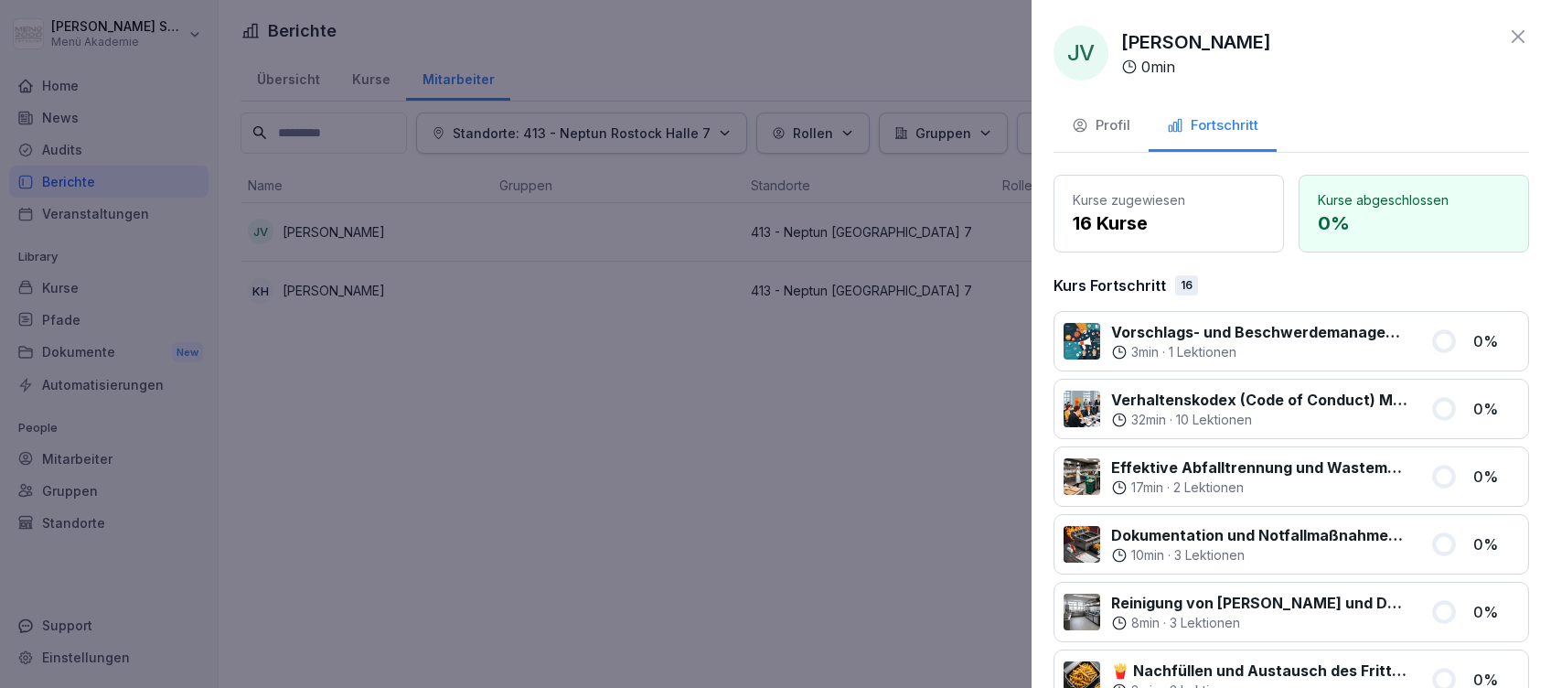
click at [1124, 123] on div "Profil" at bounding box center [1101, 125] width 59 height 21
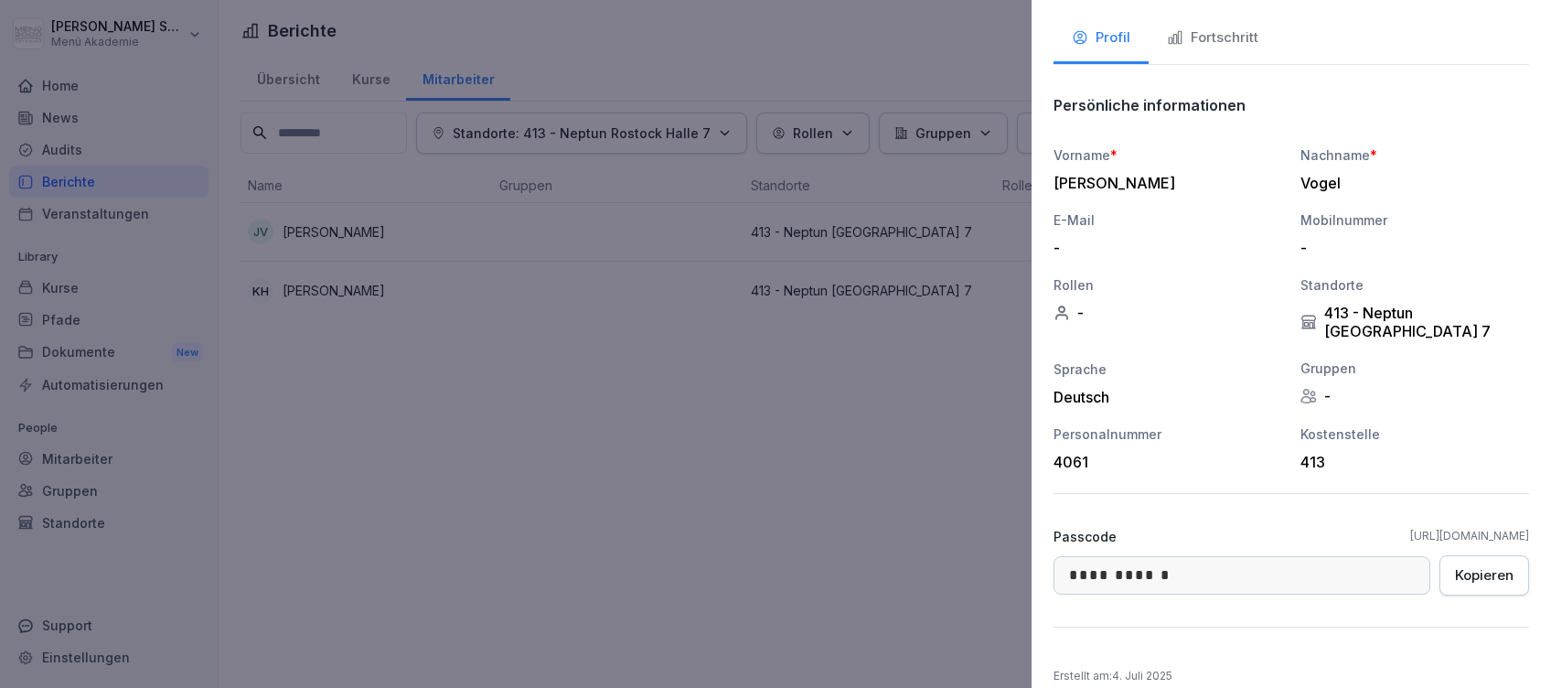
scroll to position [108, 0]
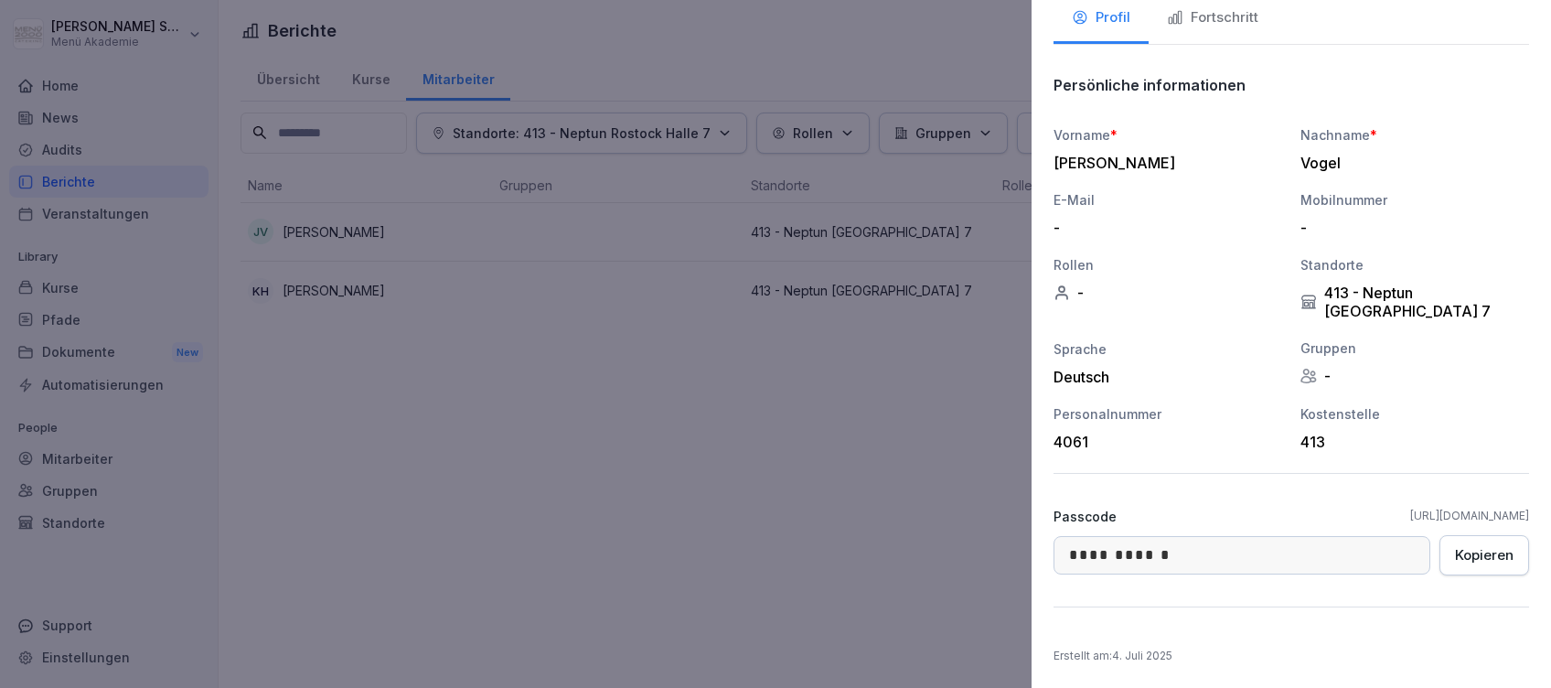
drag, startPoint x: 1274, startPoint y: 515, endPoint x: 1514, endPoint y: 518, distance: 240.5
click at [1514, 518] on div "**********" at bounding box center [1290, 344] width 519 height 688
drag, startPoint x: 1514, startPoint y: 518, endPoint x: 1388, endPoint y: 508, distance: 126.6
copy link "[URL][DOMAIN_NAME]"
click at [678, 467] on div at bounding box center [775, 344] width 1551 height 688
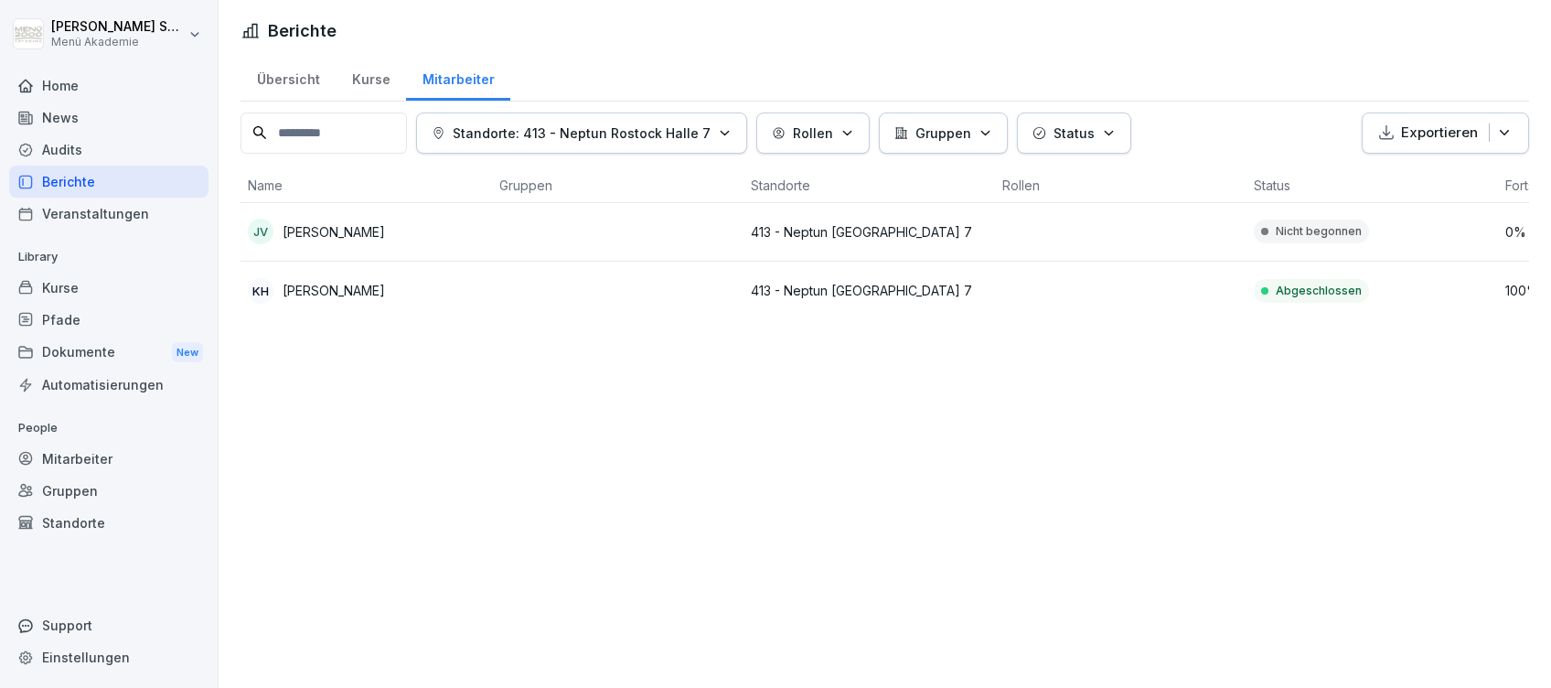
click at [30, 87] on icon at bounding box center [25, 86] width 13 height 12
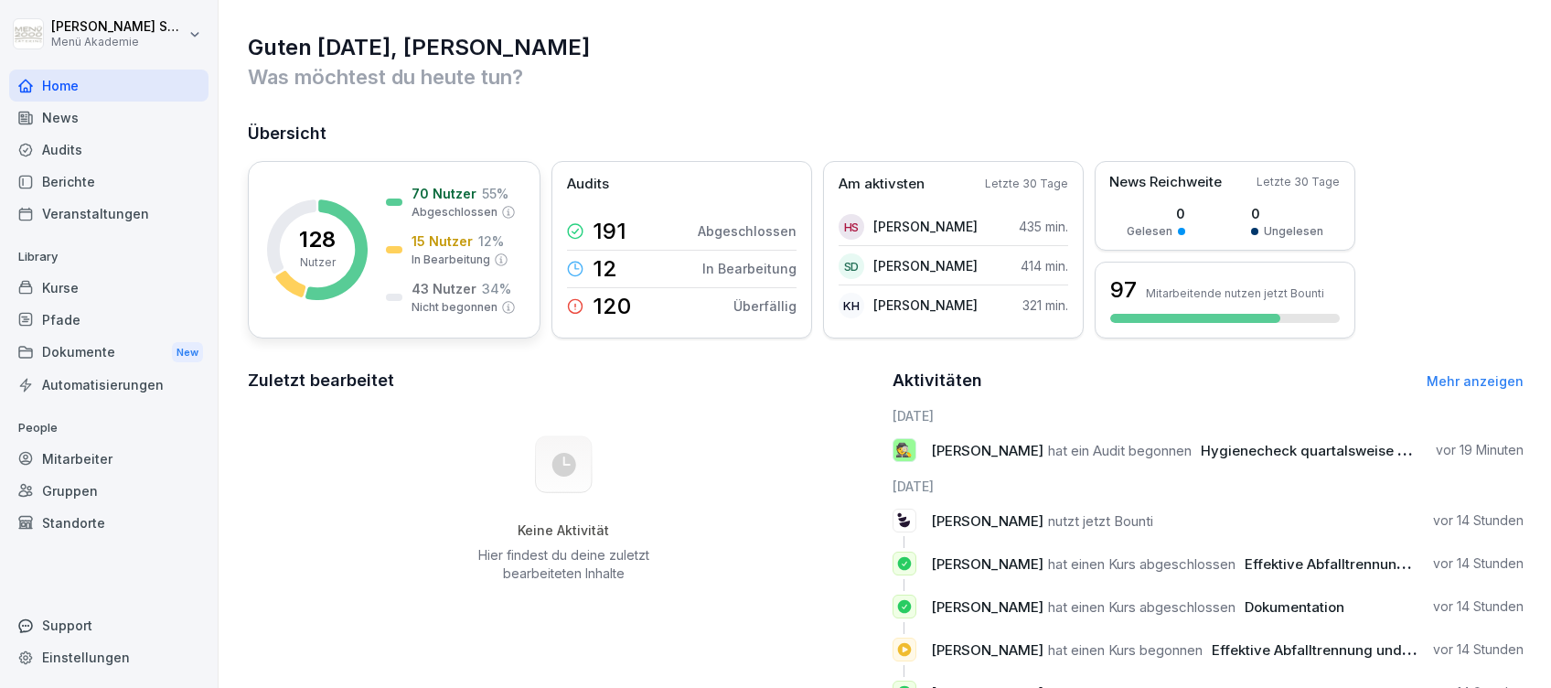
click at [434, 241] on p "15 Nutzer" at bounding box center [441, 240] width 61 height 19
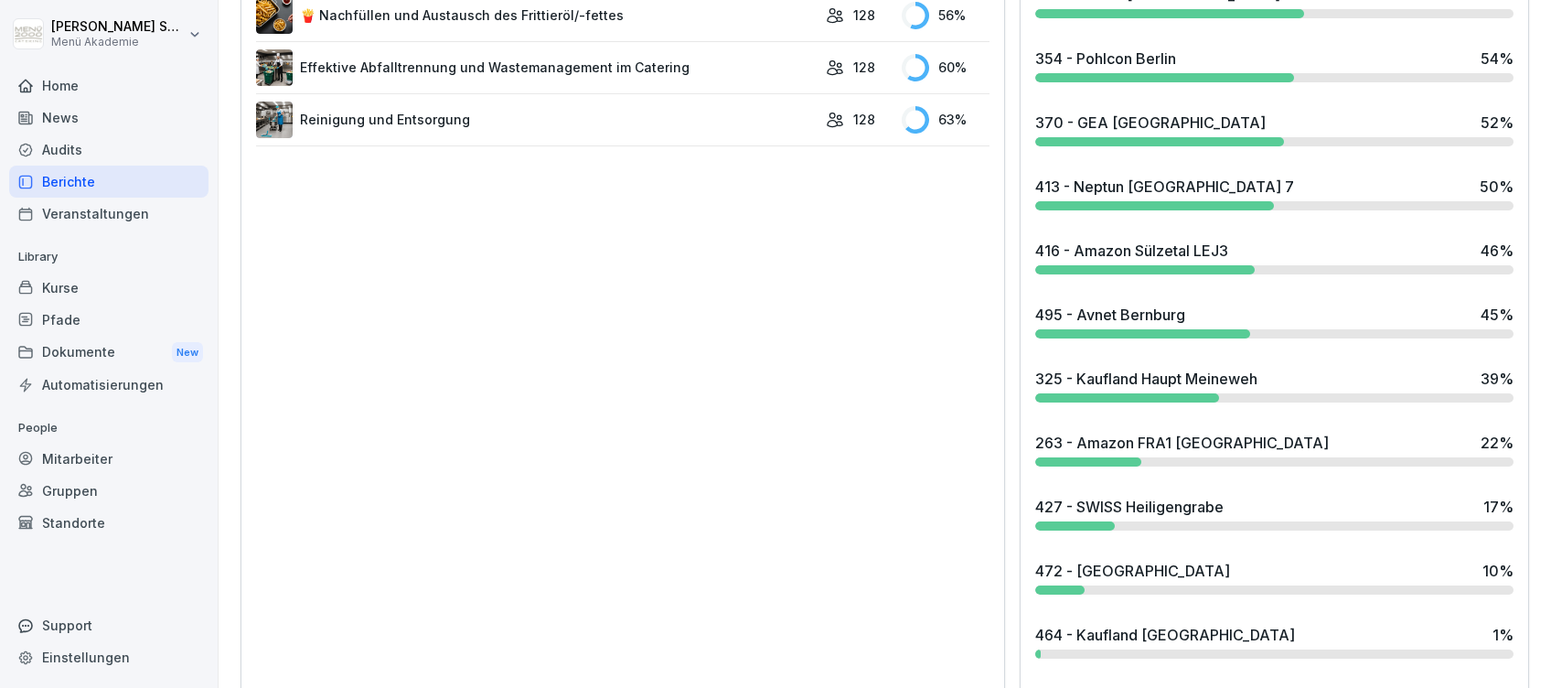
scroll to position [1361, 0]
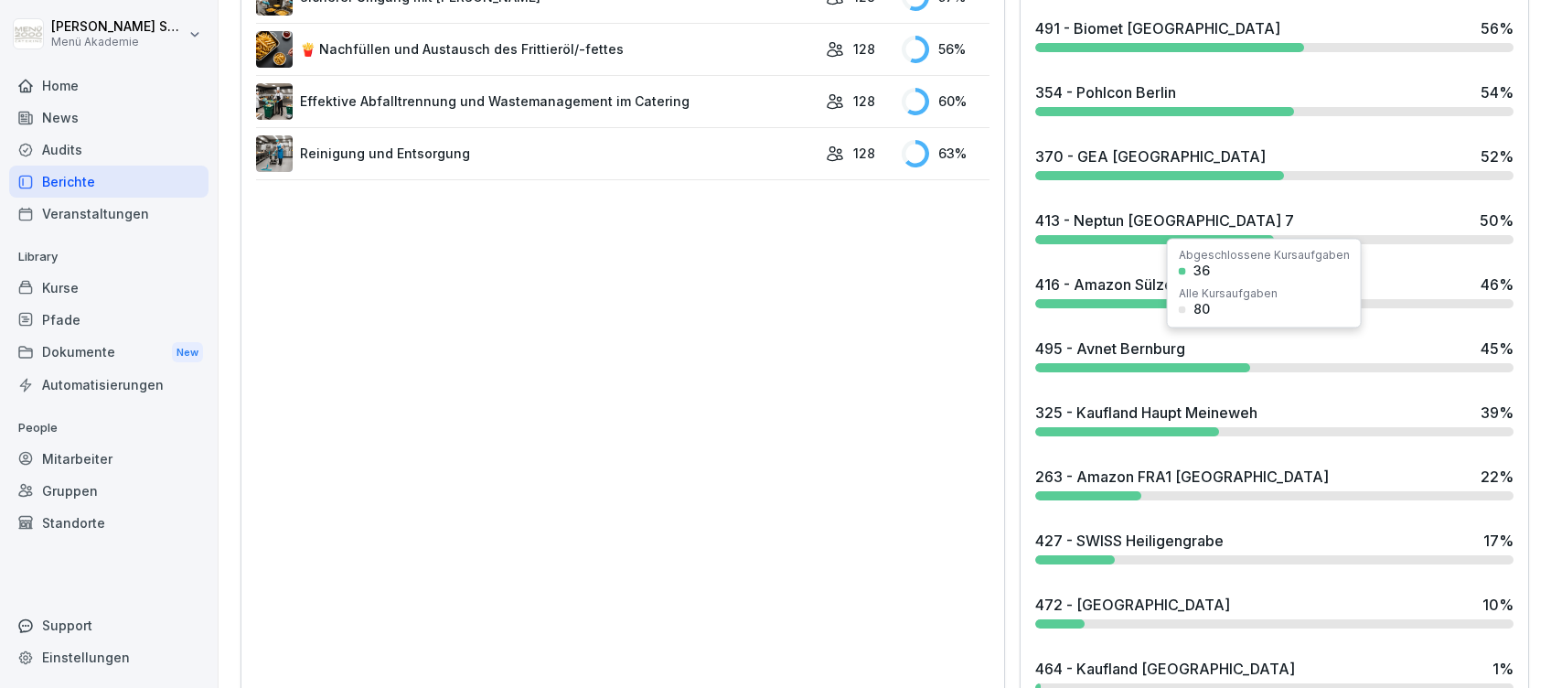
click at [1155, 353] on div "495 - Avnet Bernburg" at bounding box center [1110, 348] width 150 height 22
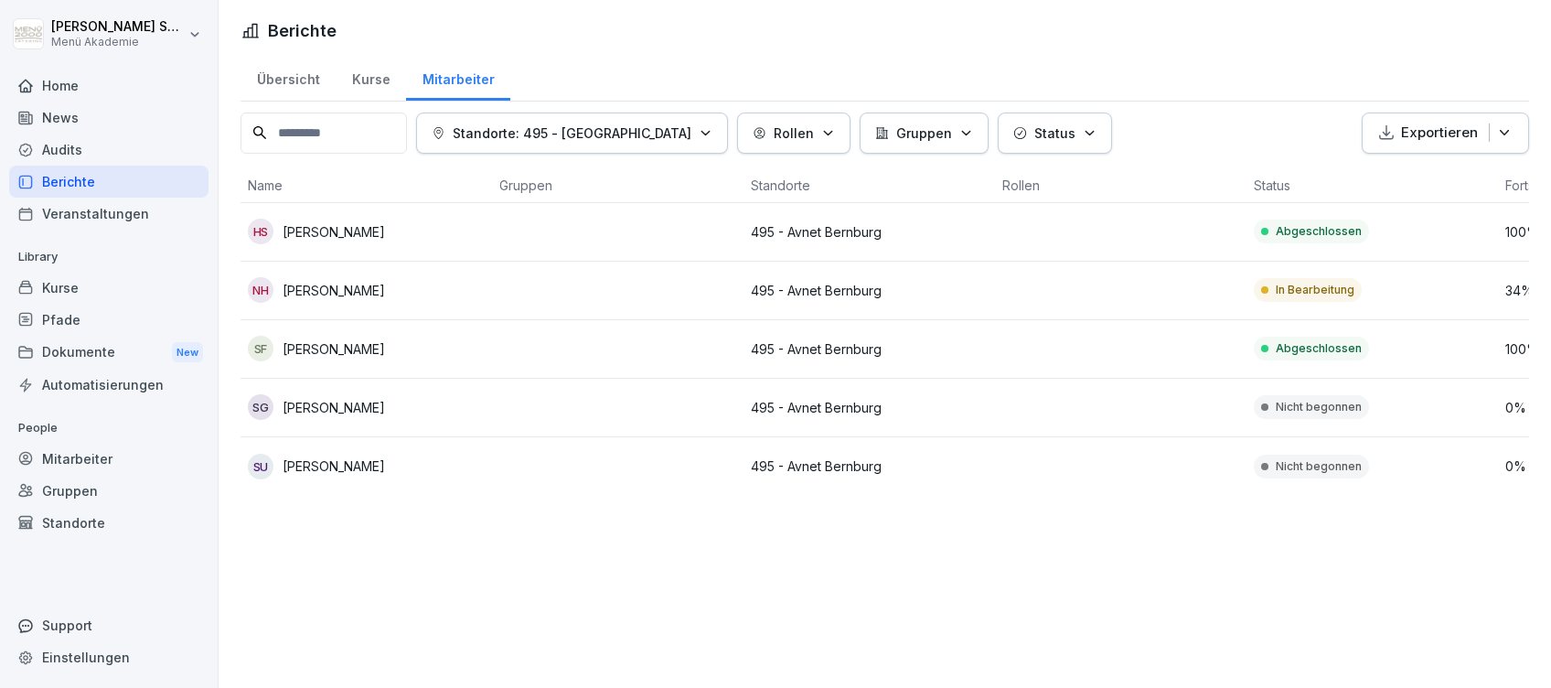
click at [82, 74] on div "Home" at bounding box center [108, 85] width 199 height 32
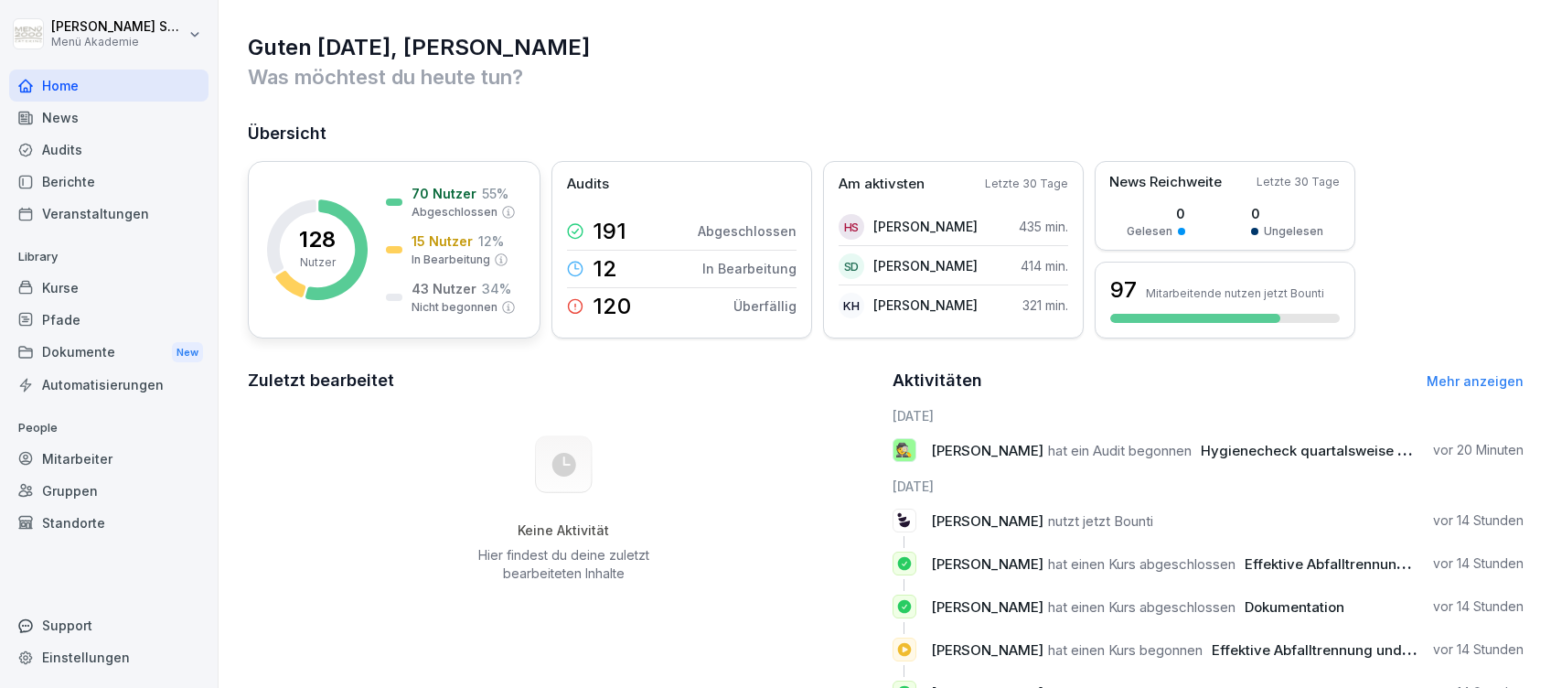
click at [464, 242] on p "15 Nutzer" at bounding box center [441, 240] width 61 height 19
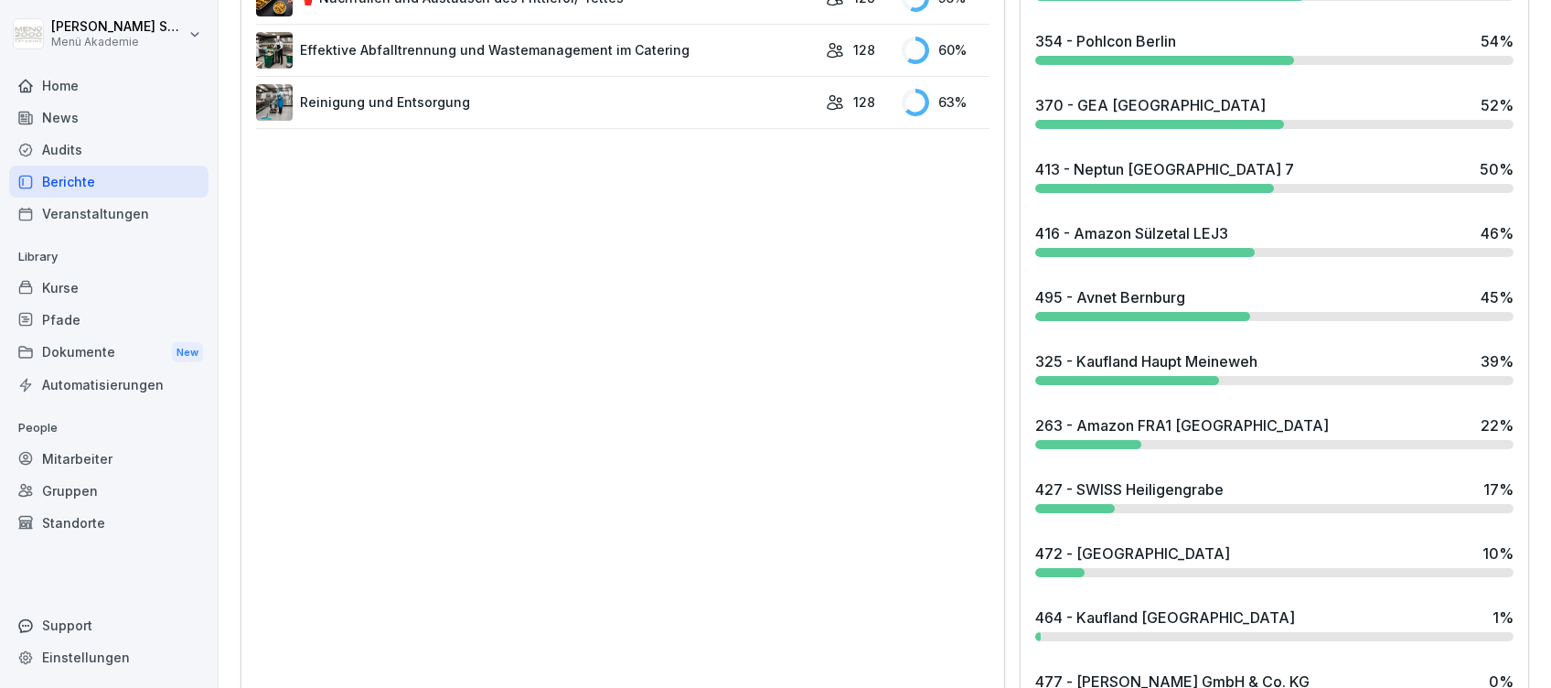
scroll to position [1484, 0]
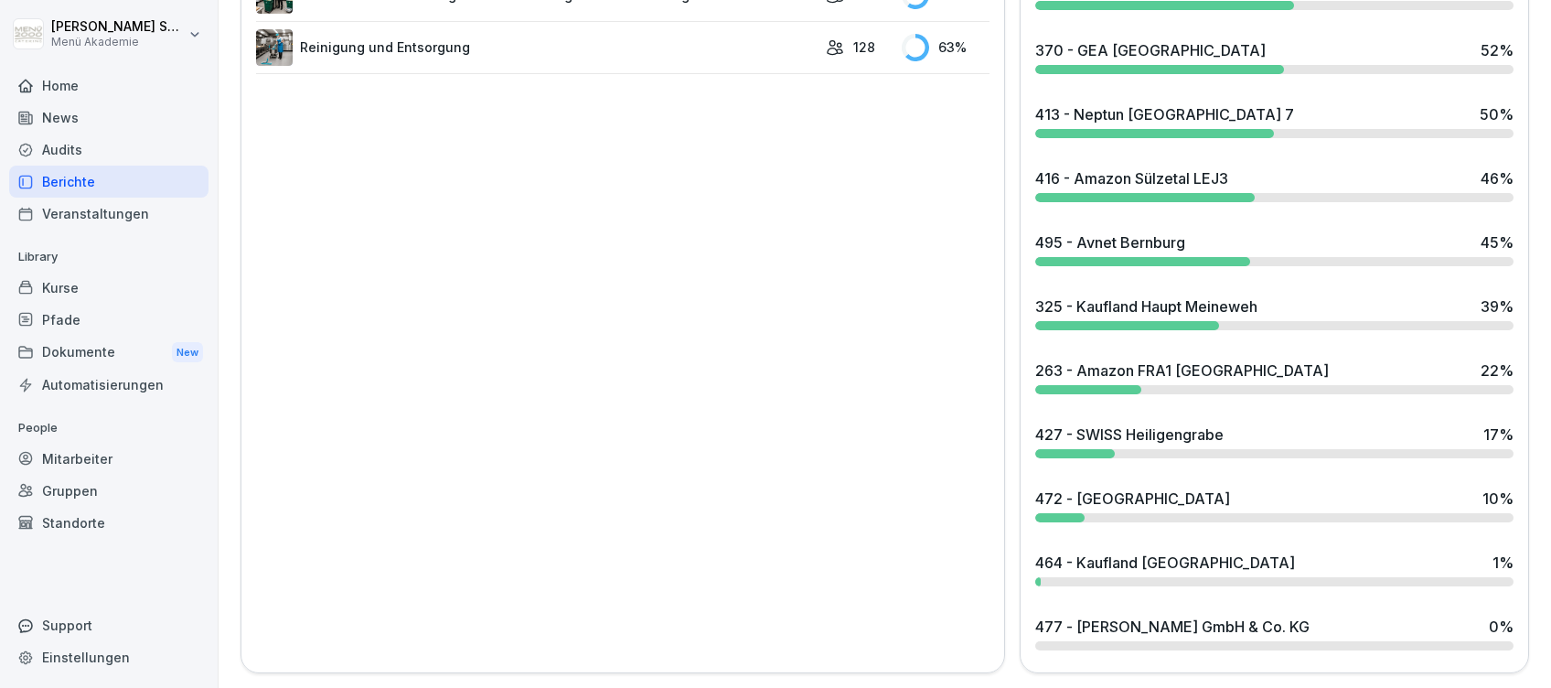
click at [1131, 551] on div "464 - Kaufland [GEOGRAPHIC_DATA]" at bounding box center [1165, 562] width 260 height 22
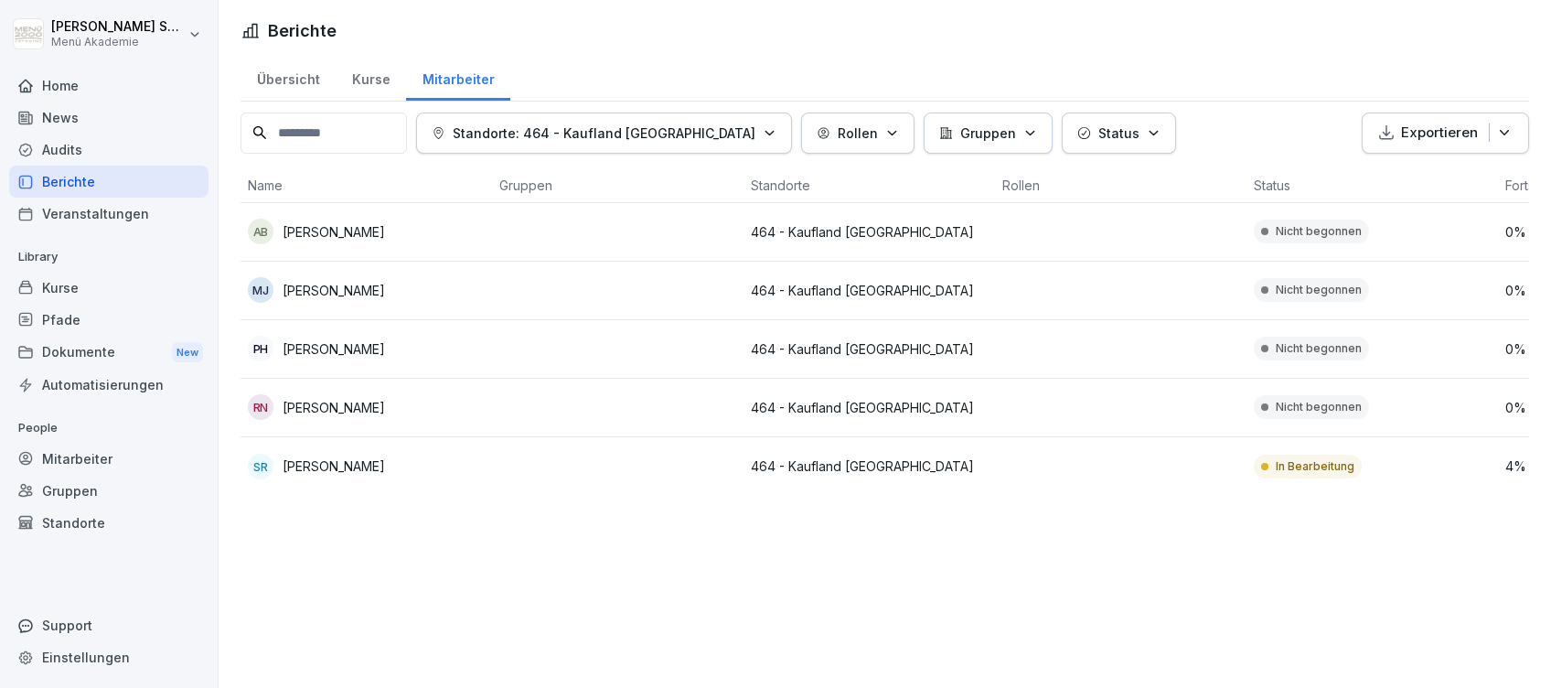
click at [66, 75] on div "Home" at bounding box center [108, 85] width 199 height 32
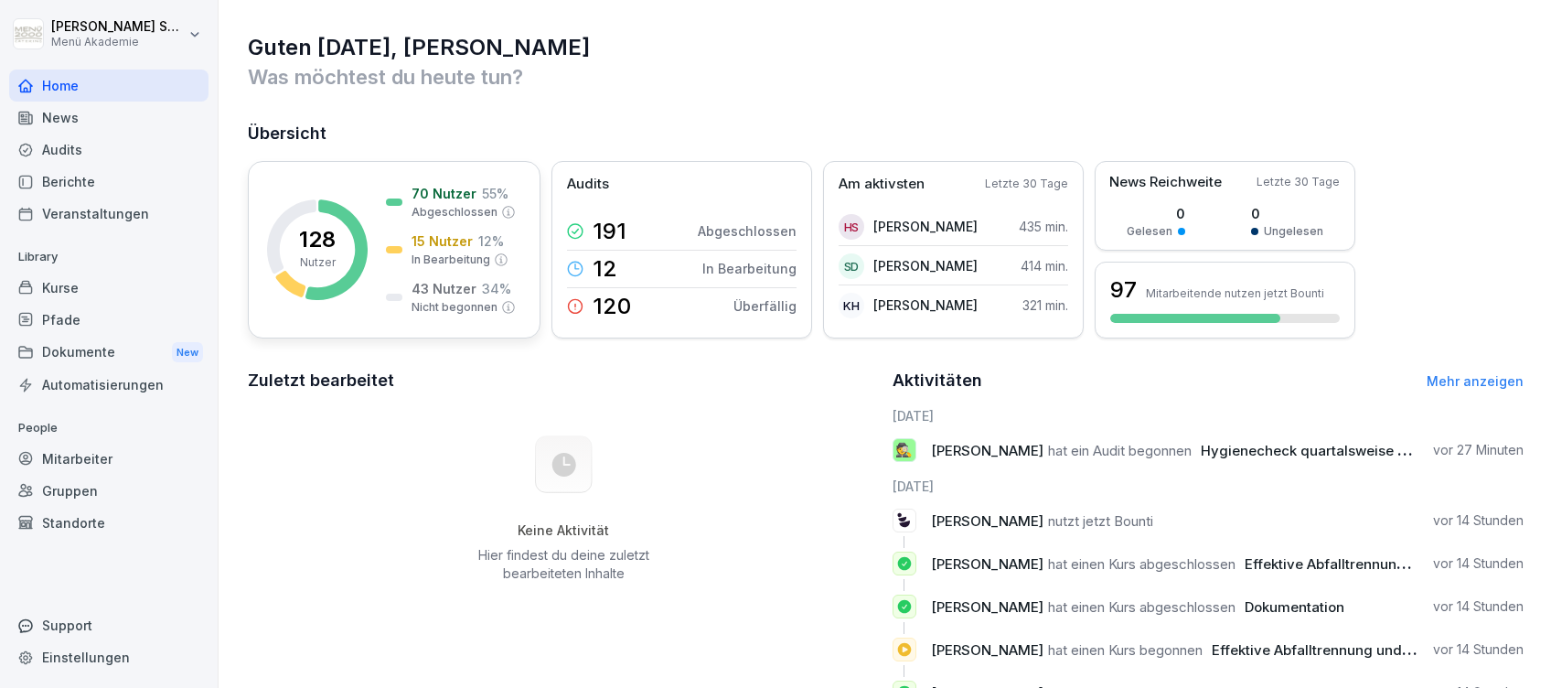
click at [450, 190] on p "70 Nutzer" at bounding box center [443, 193] width 65 height 19
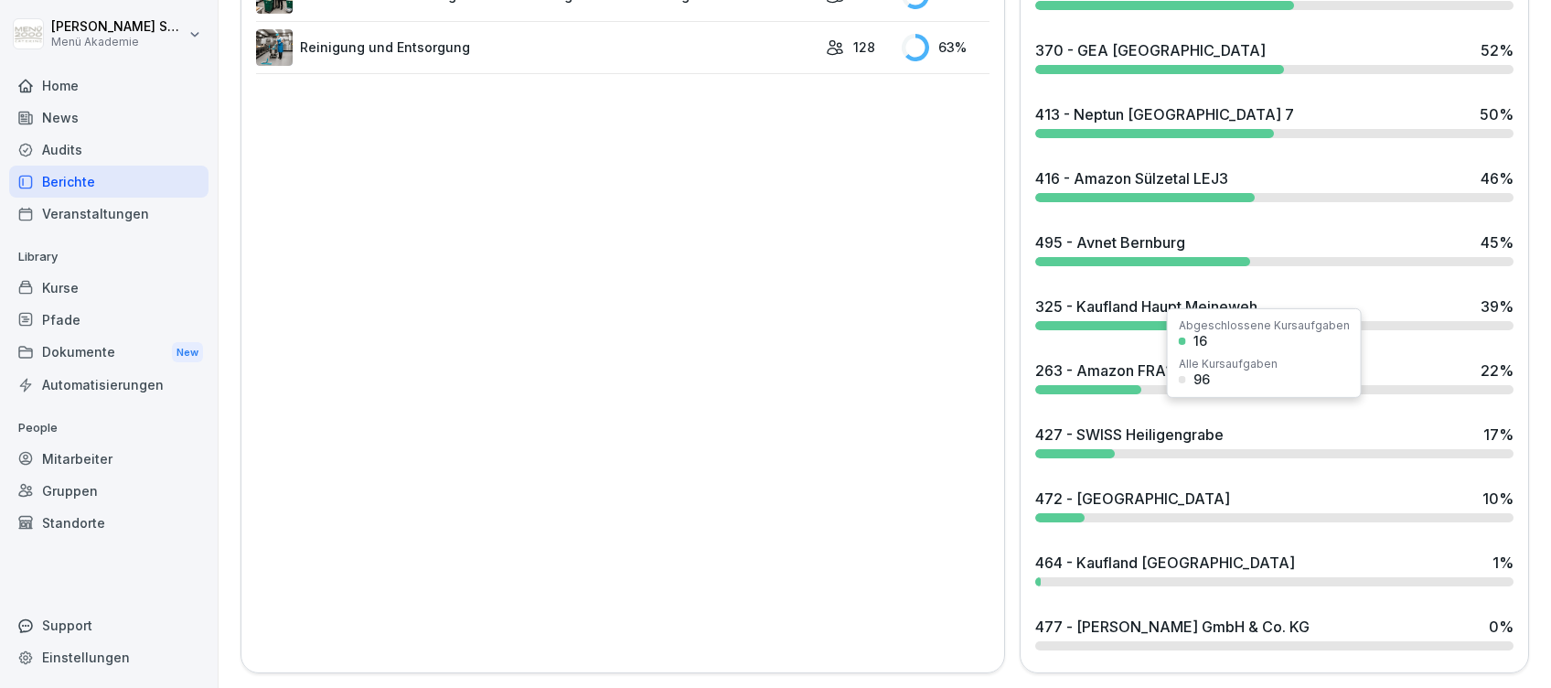
scroll to position [1484, 0]
click at [1116, 487] on div "472 - [GEOGRAPHIC_DATA]" at bounding box center [1132, 498] width 195 height 22
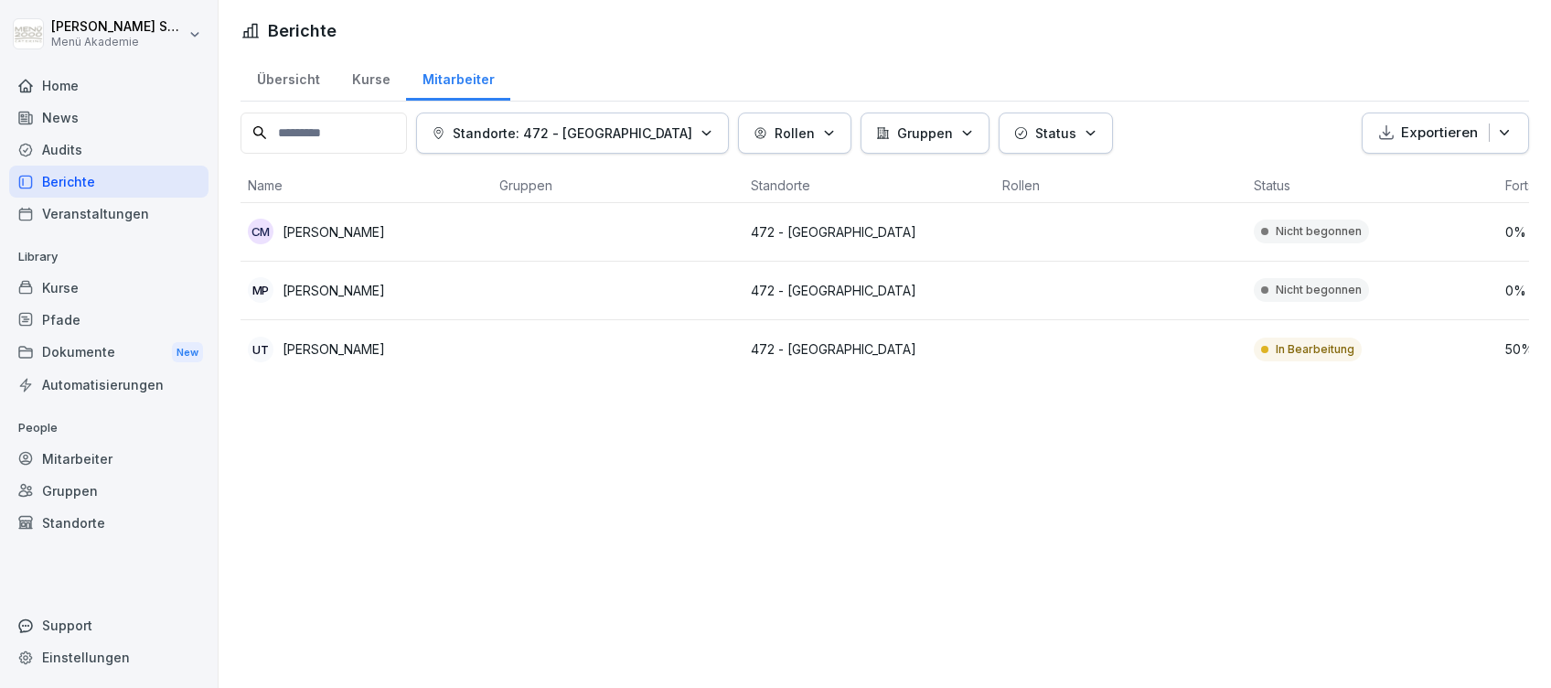
click at [63, 80] on div "Home" at bounding box center [108, 85] width 199 height 32
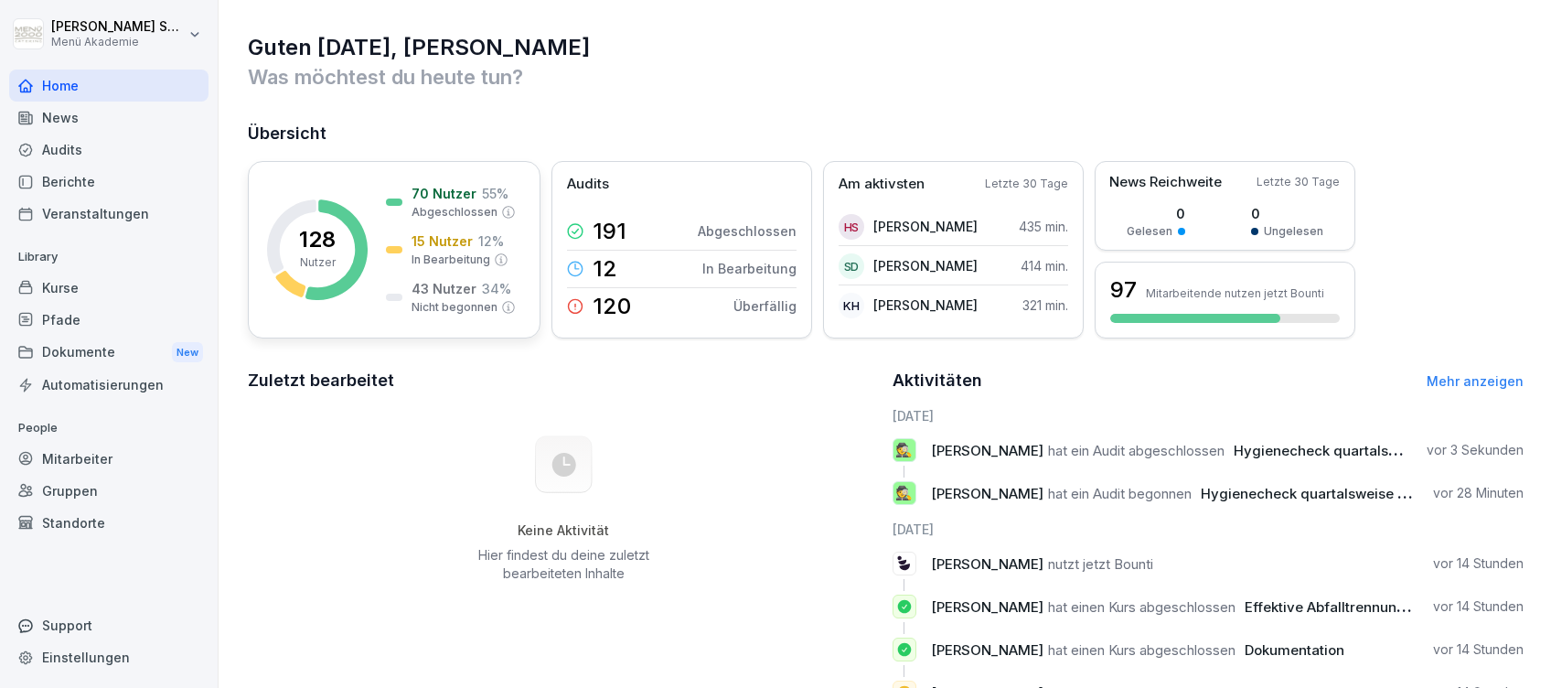
click at [437, 212] on p "Abgeschlossen" at bounding box center [454, 212] width 86 height 16
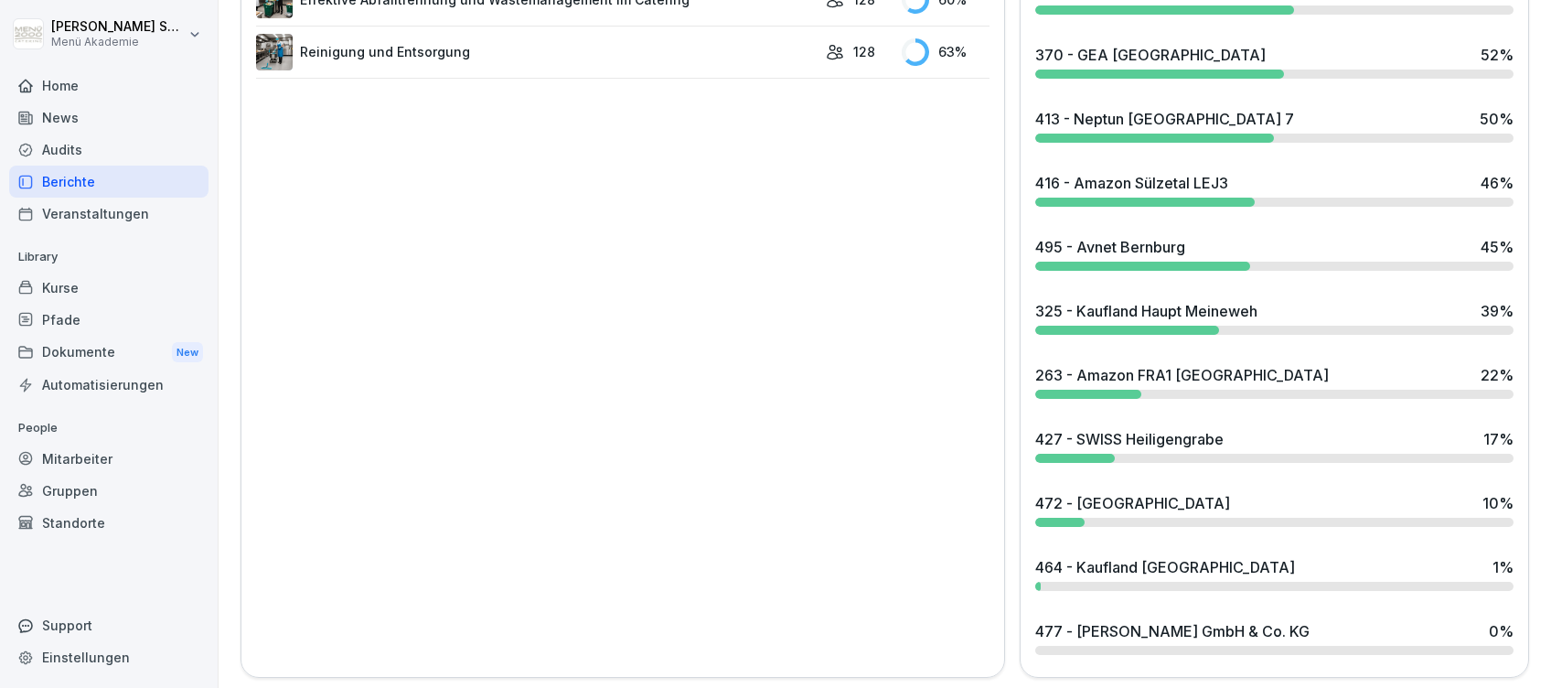
scroll to position [1484, 0]
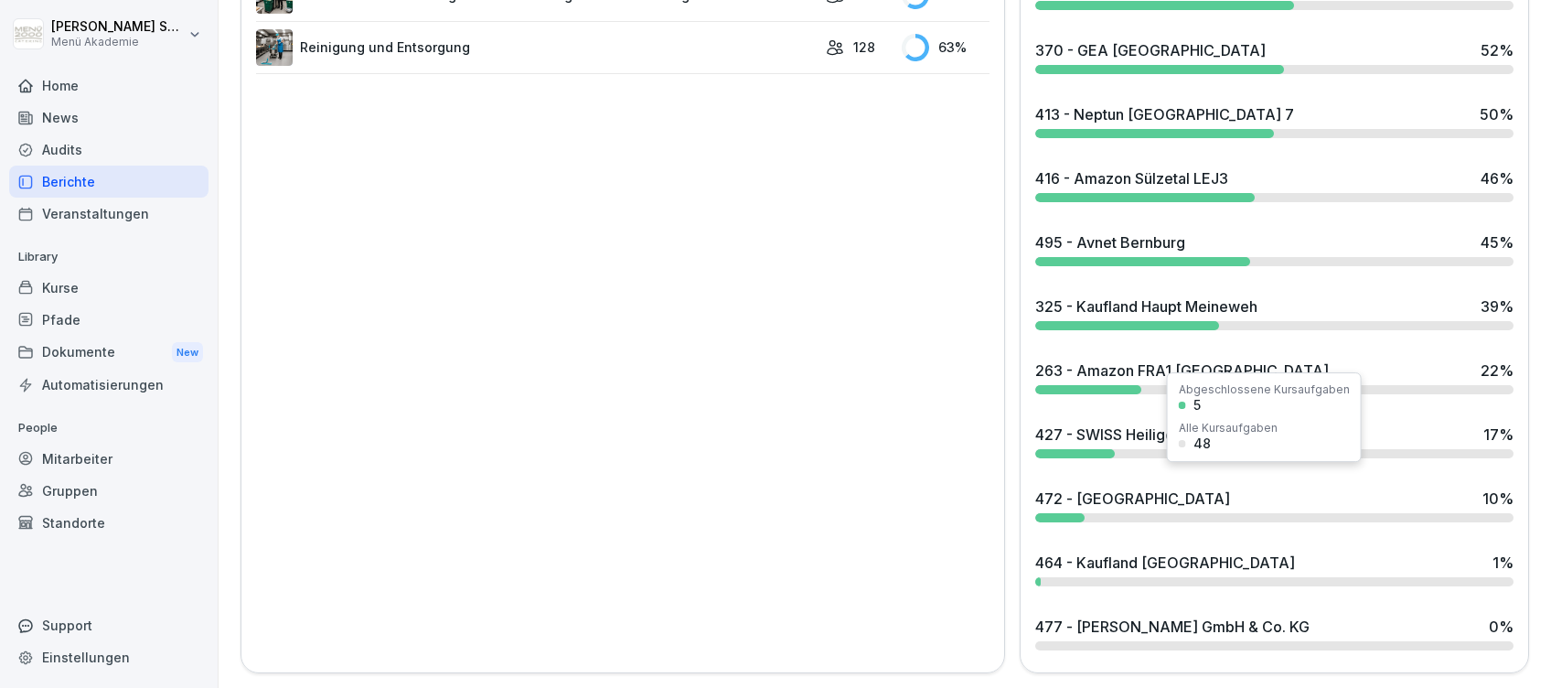
click at [1164, 487] on div "472 - [GEOGRAPHIC_DATA]" at bounding box center [1132, 498] width 195 height 22
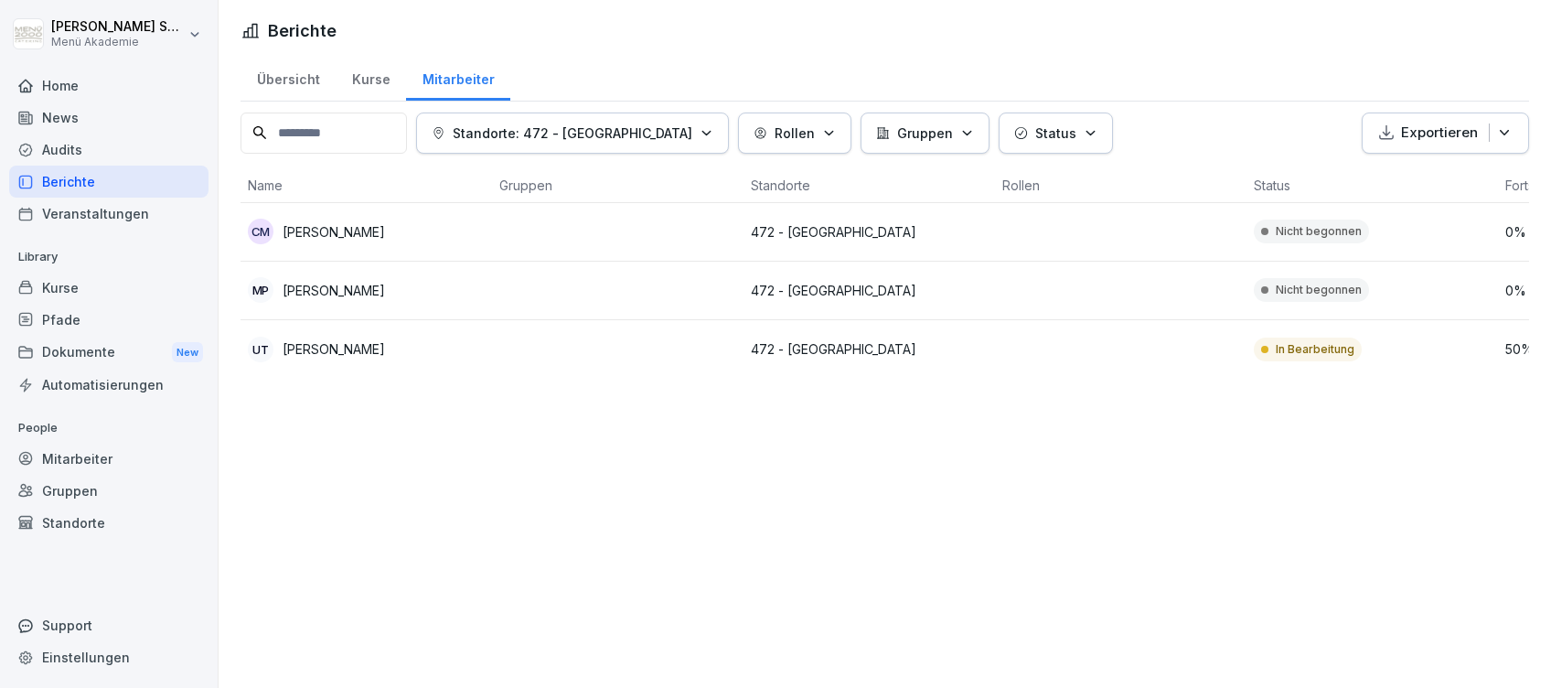
click at [300, 287] on p "[PERSON_NAME]" at bounding box center [334, 290] width 102 height 19
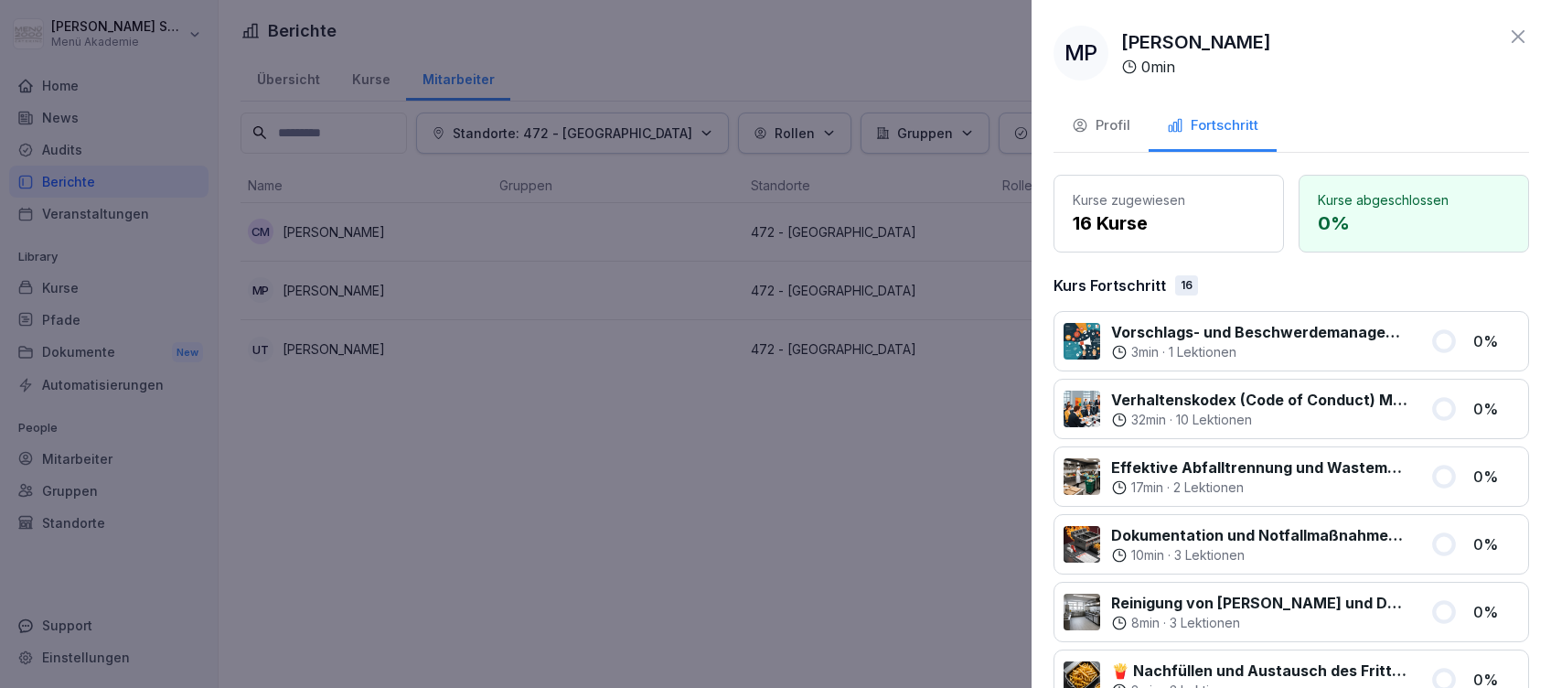
click at [1100, 116] on div "Profil" at bounding box center [1101, 125] width 59 height 21
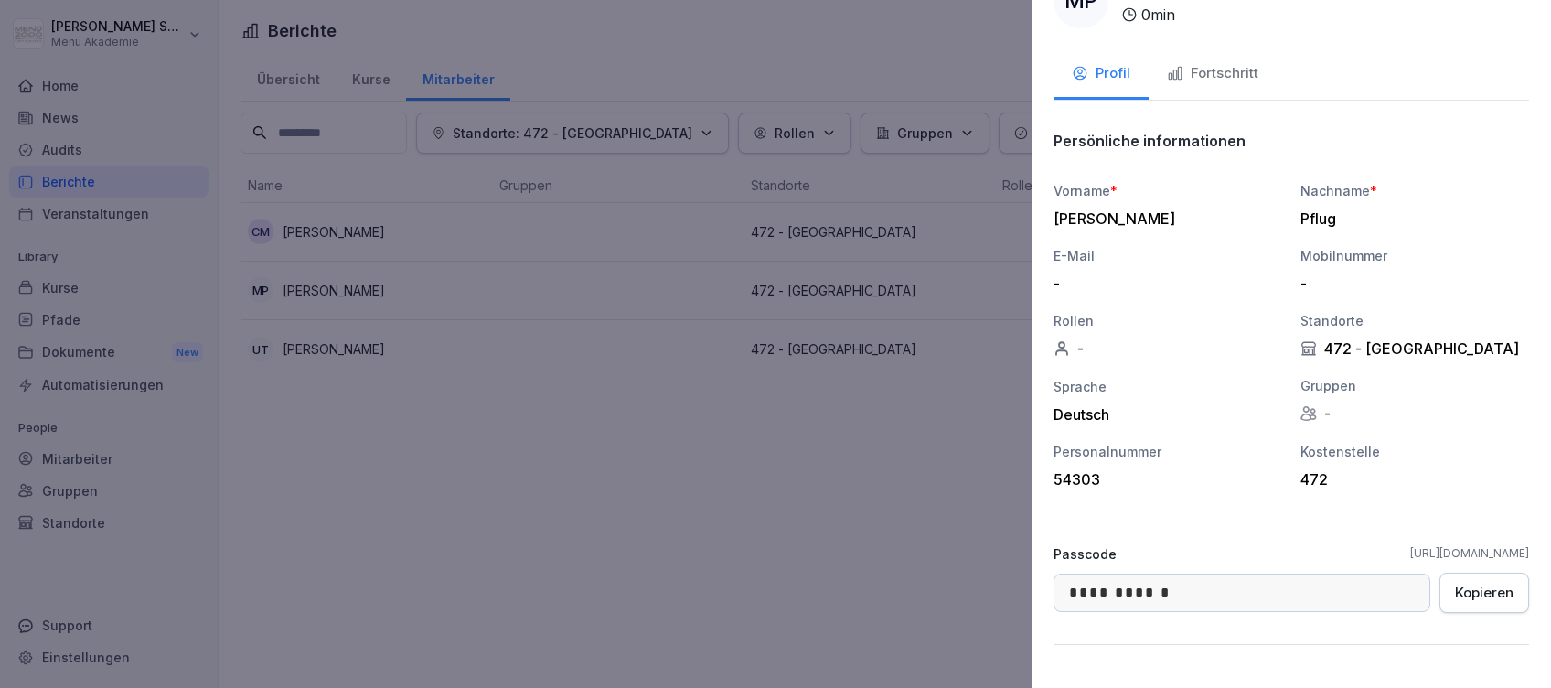
scroll to position [90, 0]
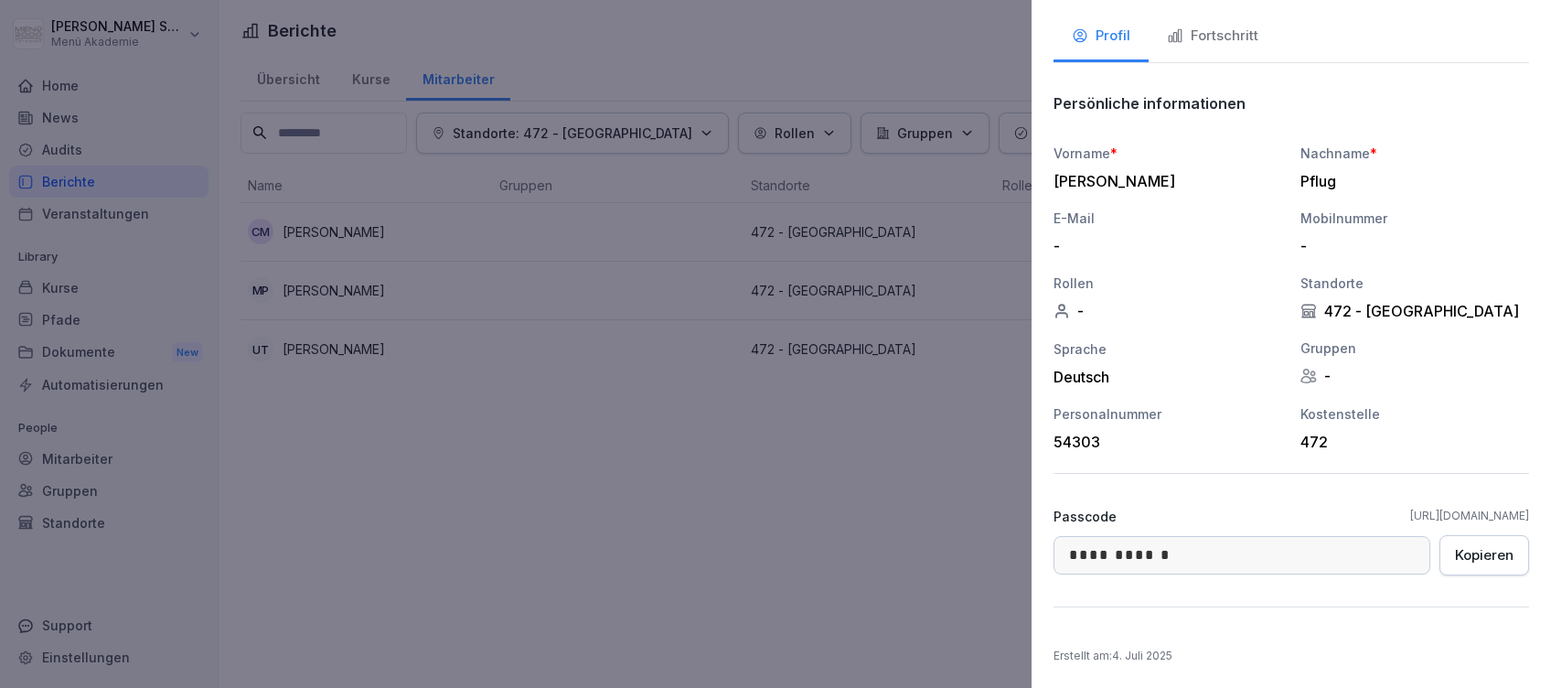
click at [794, 521] on div at bounding box center [775, 344] width 1551 height 688
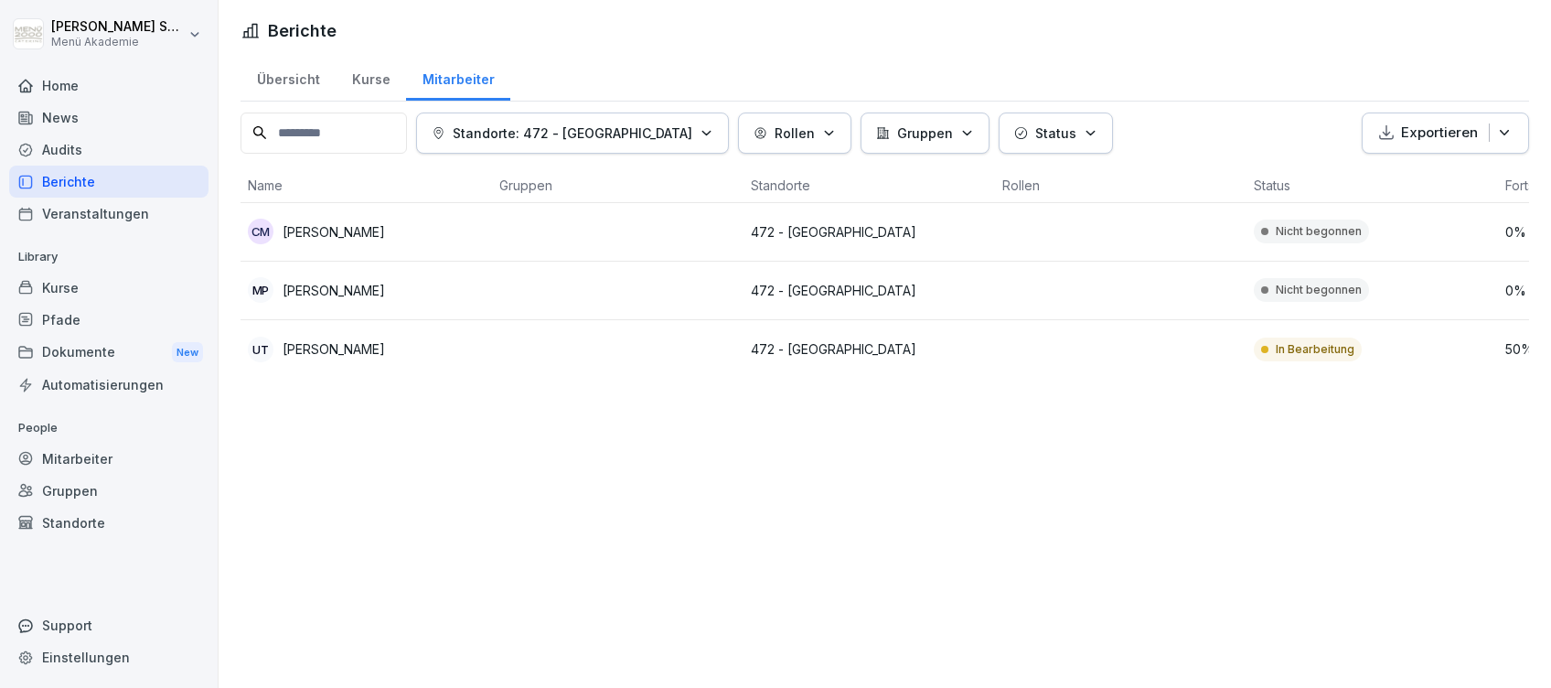
click at [70, 75] on div "Home" at bounding box center [108, 85] width 199 height 32
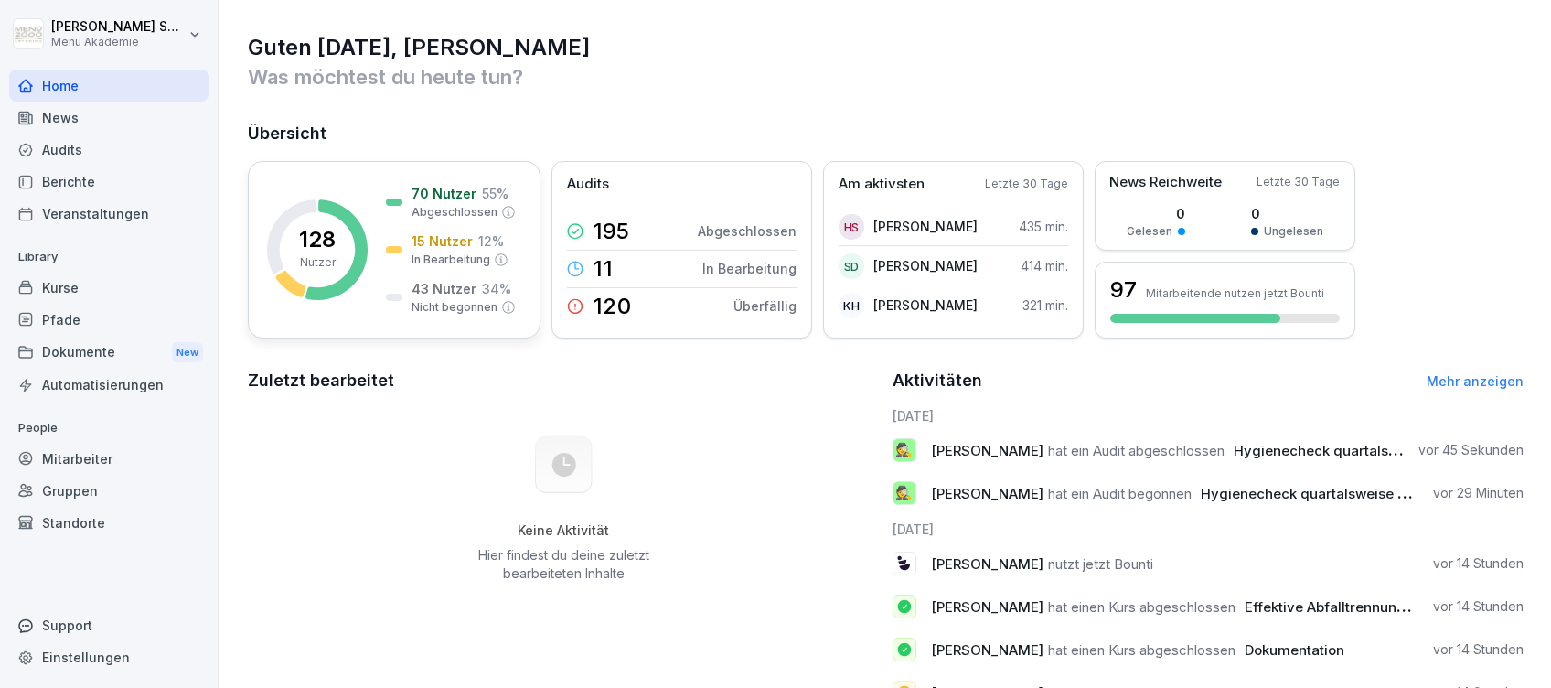
click at [448, 234] on p "15 Nutzer" at bounding box center [441, 240] width 61 height 19
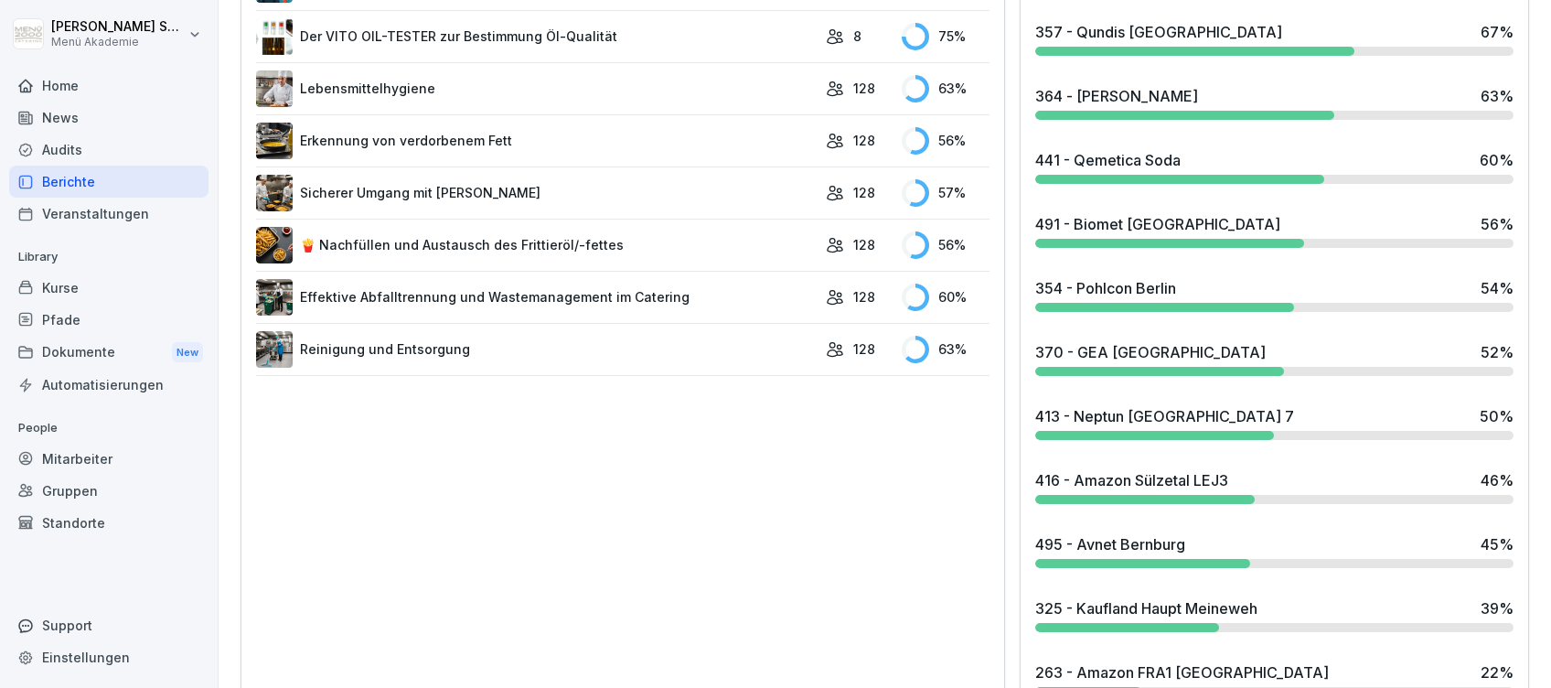
scroll to position [1219, 0]
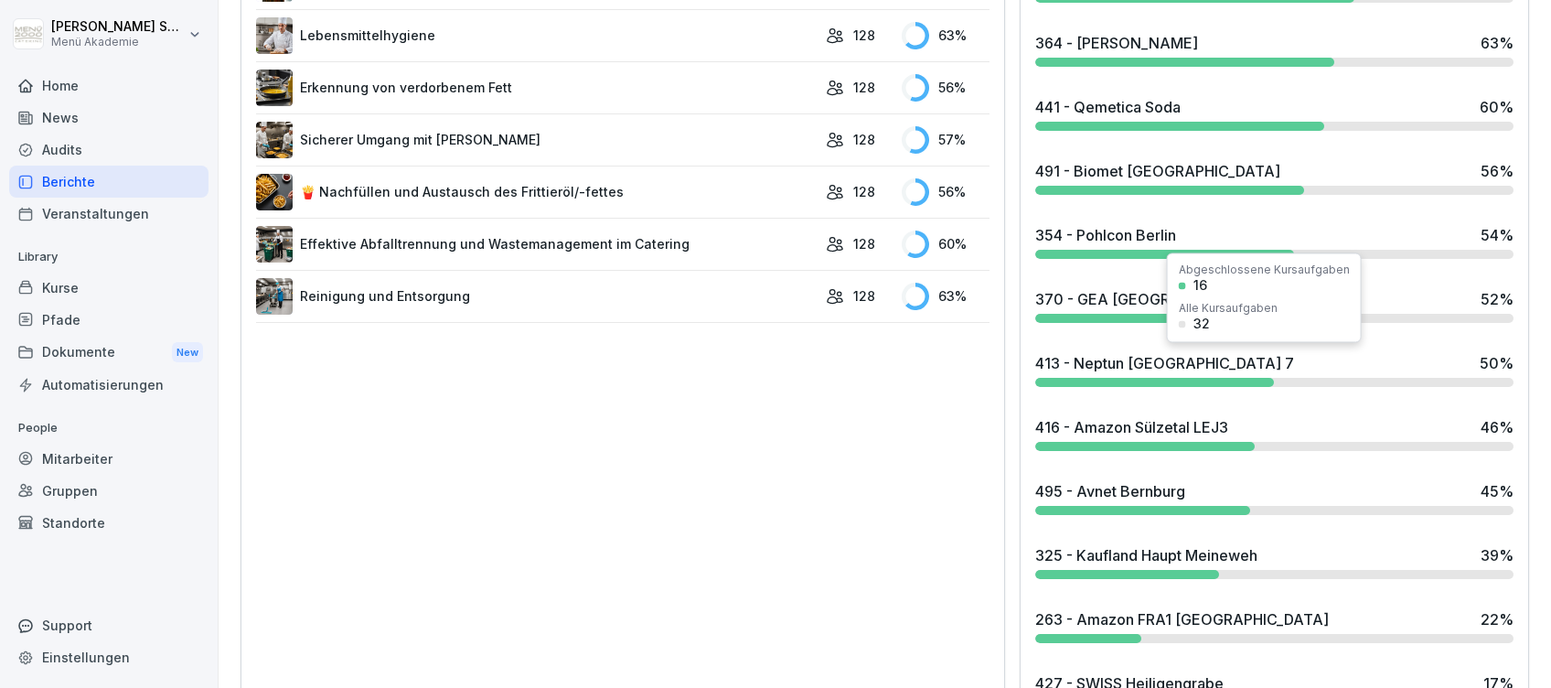
click at [1148, 368] on div "413 - Neptun [GEOGRAPHIC_DATA] 7" at bounding box center [1164, 363] width 259 height 22
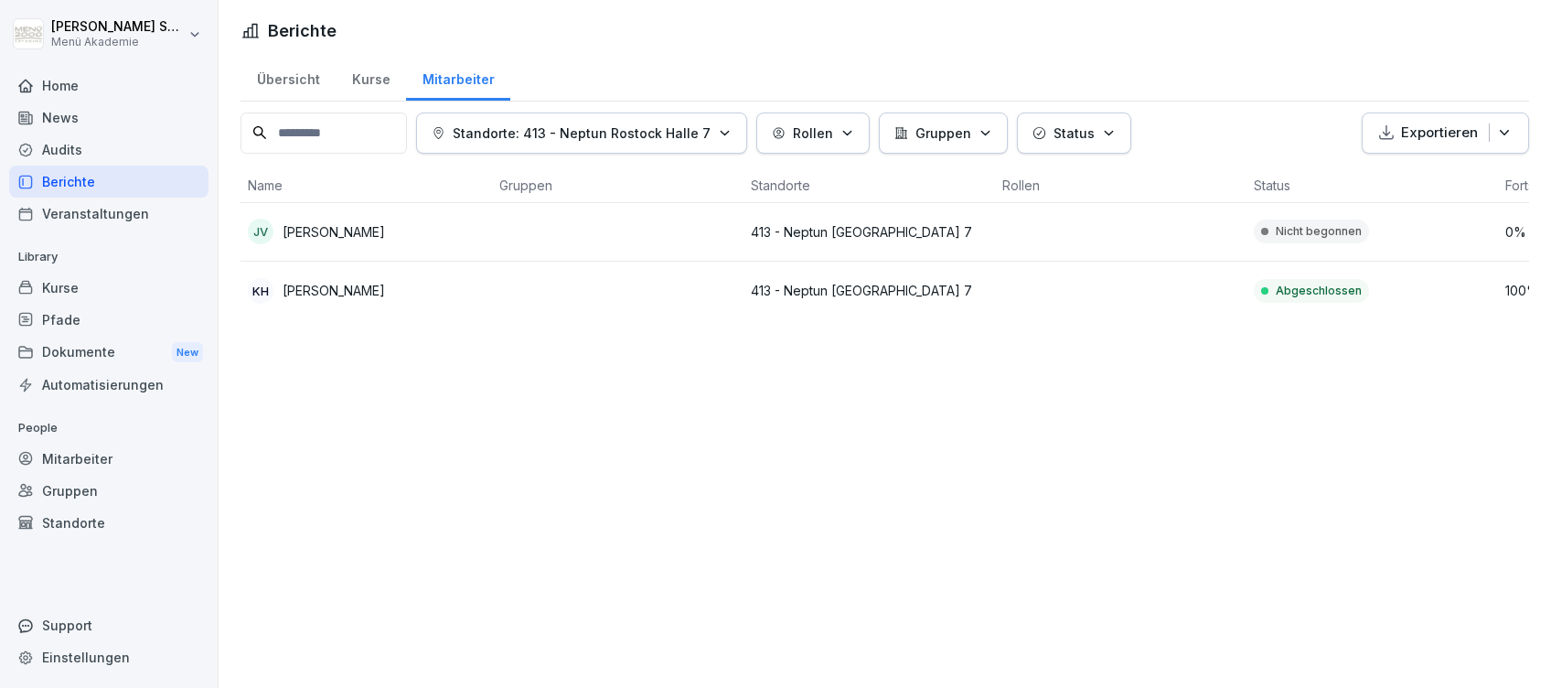
click at [344, 225] on p "[PERSON_NAME]" at bounding box center [334, 231] width 102 height 19
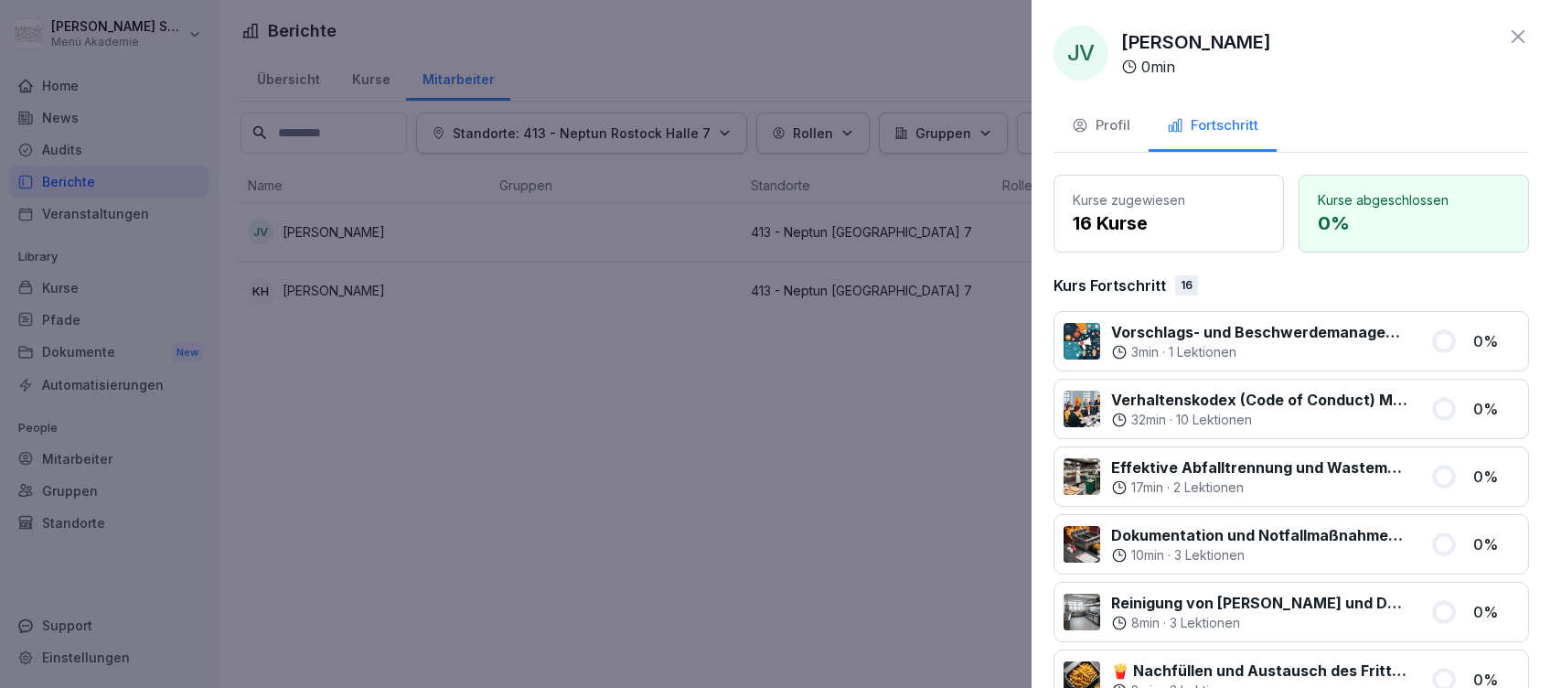
click at [1112, 117] on div "Profil" at bounding box center [1101, 125] width 59 height 21
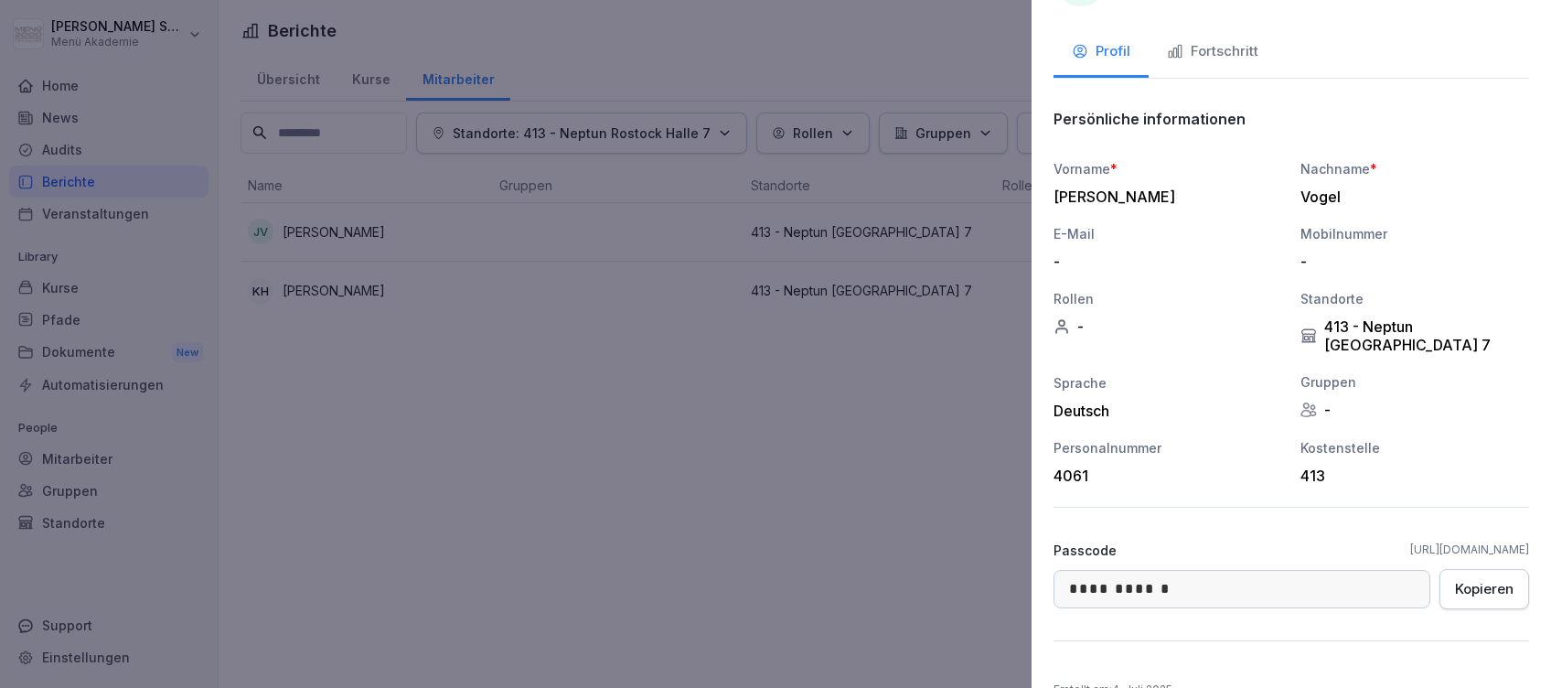
scroll to position [108, 0]
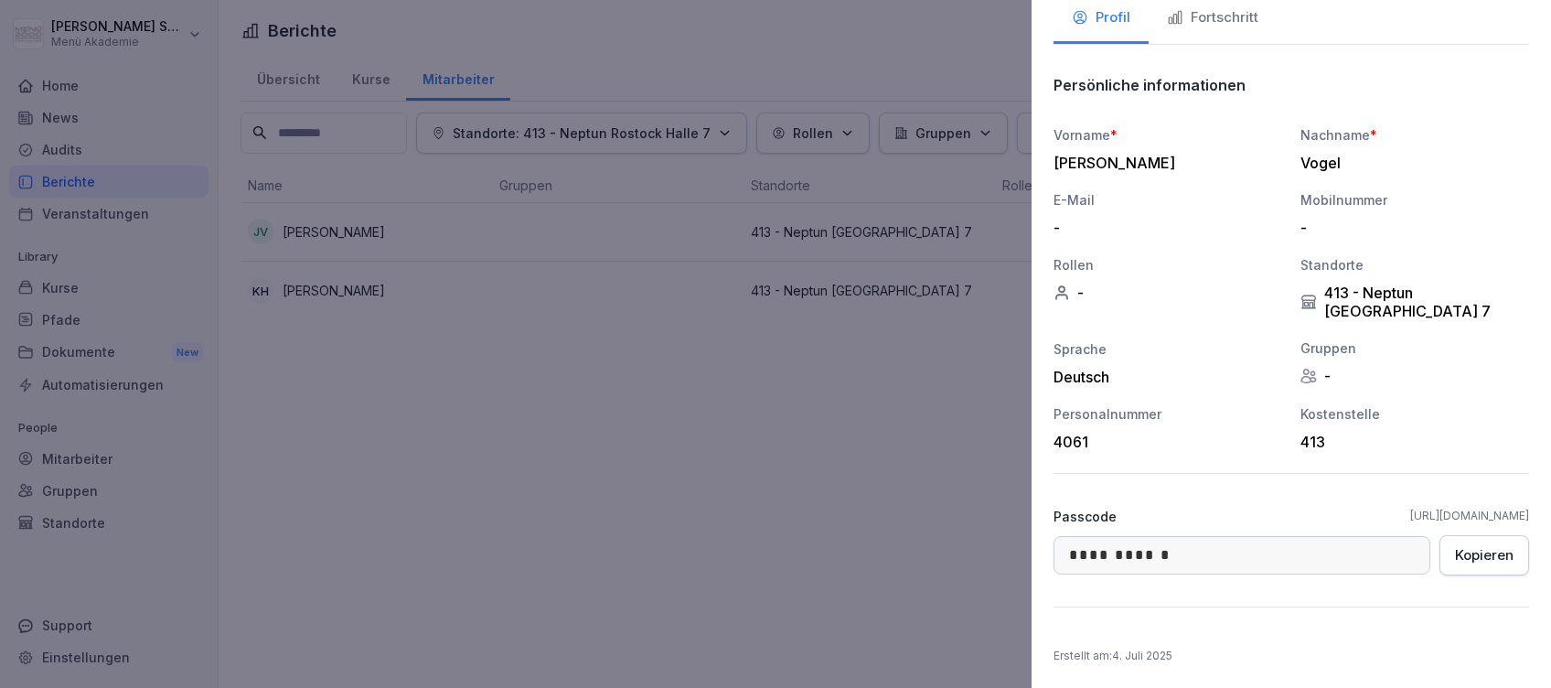
drag, startPoint x: 1273, startPoint y: 517, endPoint x: 1520, endPoint y: 516, distance: 246.9
click at [1520, 516] on div "**********" at bounding box center [1290, 344] width 519 height 688
drag, startPoint x: 1520, startPoint y: 516, endPoint x: 1401, endPoint y: 513, distance: 118.9
copy link "[URL][DOMAIN_NAME]"
click at [538, 441] on div at bounding box center [775, 344] width 1551 height 688
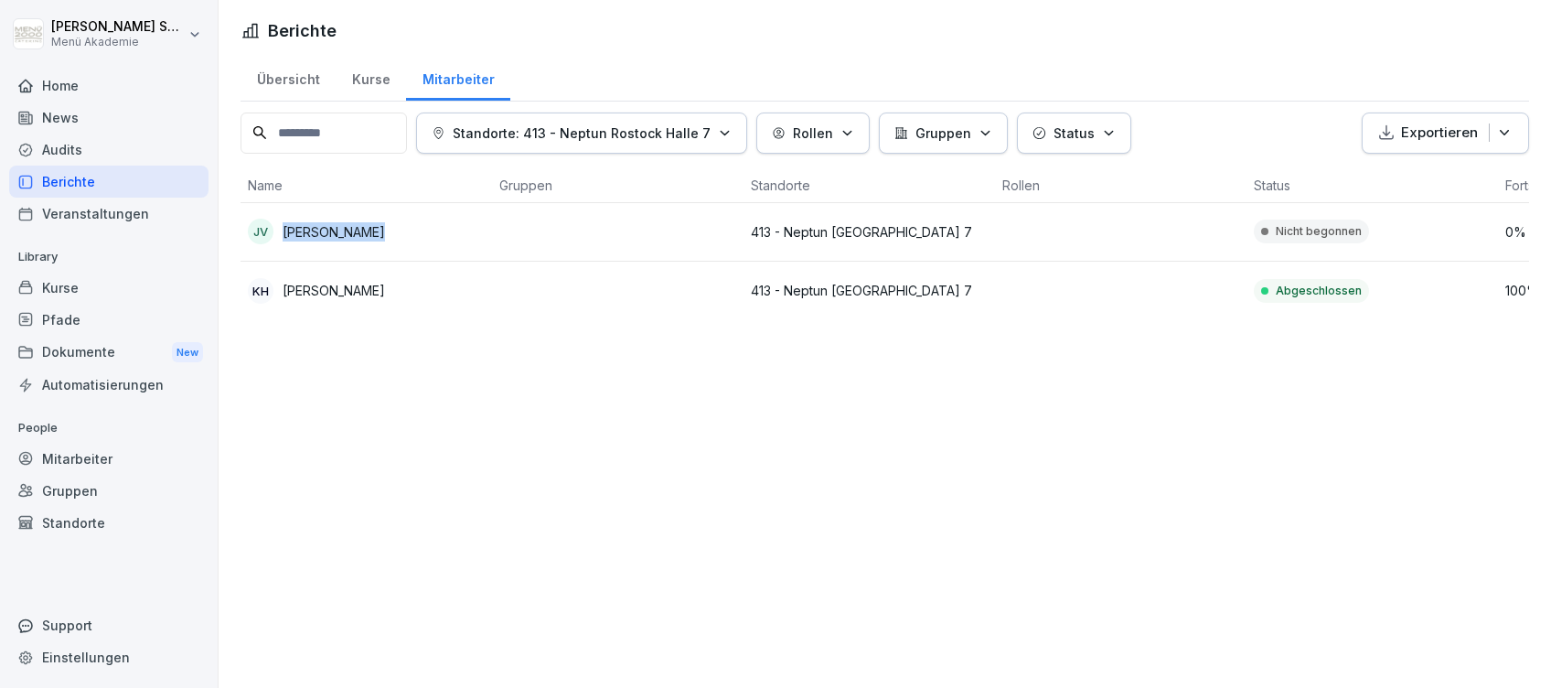
drag, startPoint x: 284, startPoint y: 227, endPoint x: 371, endPoint y: 228, distance: 86.9
click at [371, 228] on div "JV [PERSON_NAME]" at bounding box center [366, 232] width 237 height 26
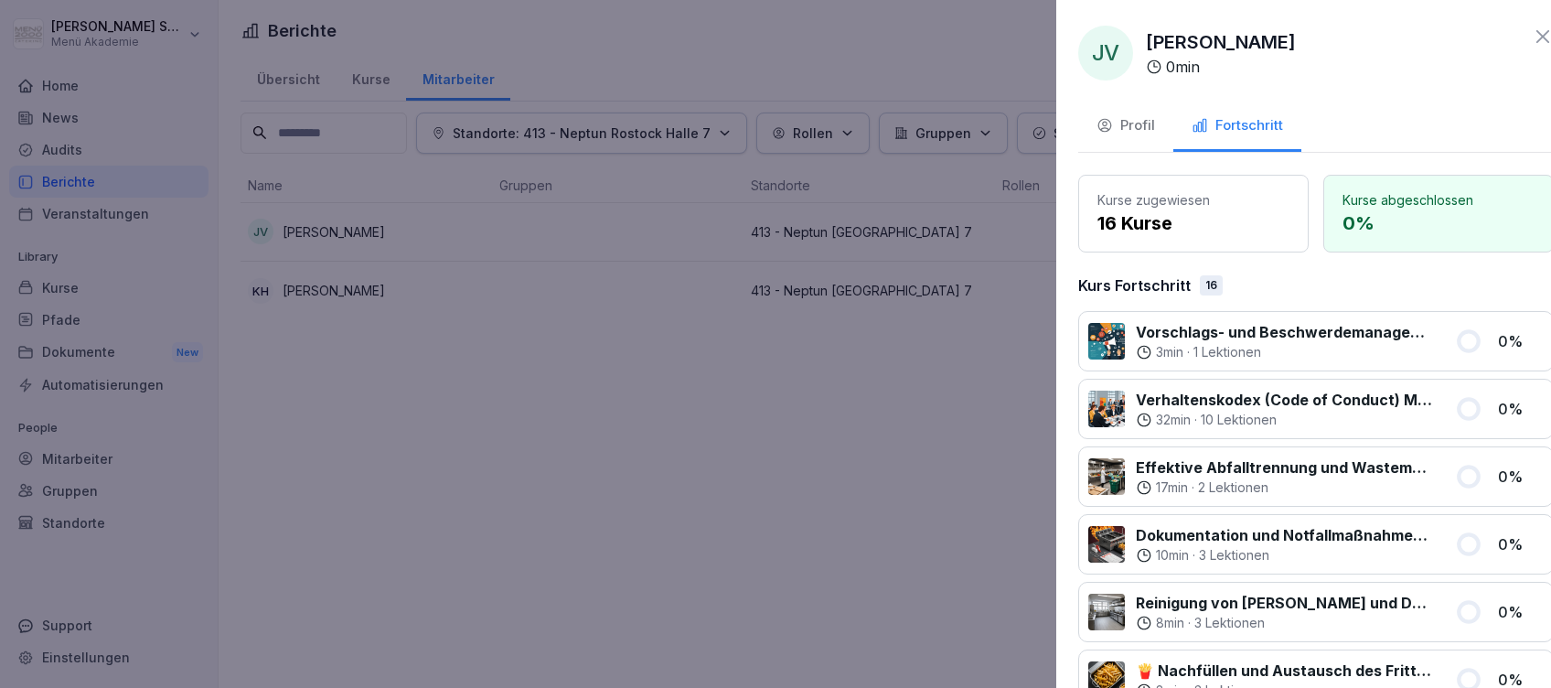
drag, startPoint x: 371, startPoint y: 228, endPoint x: 336, endPoint y: 228, distance: 35.7
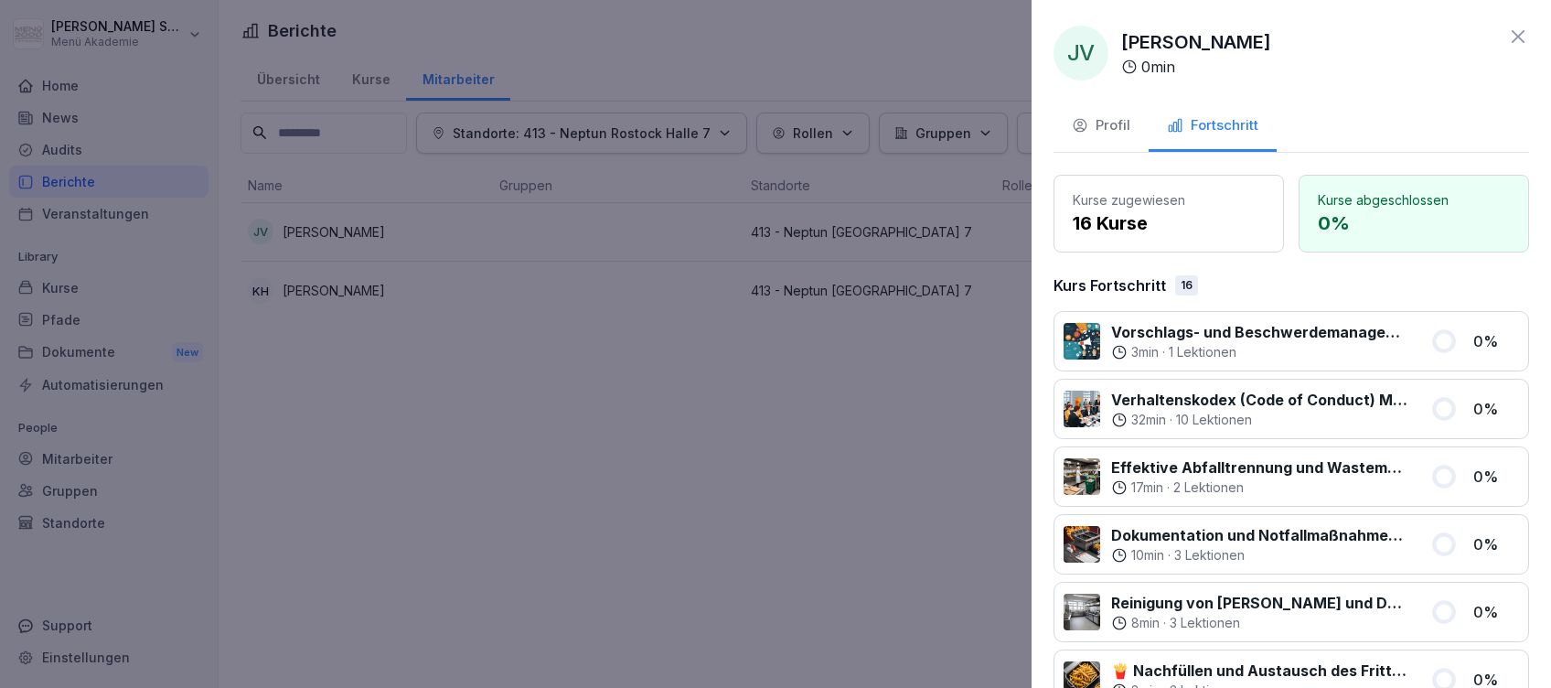
drag, startPoint x: 336, startPoint y: 228, endPoint x: 332, endPoint y: 417, distance: 189.3
click at [332, 428] on div at bounding box center [775, 344] width 1551 height 688
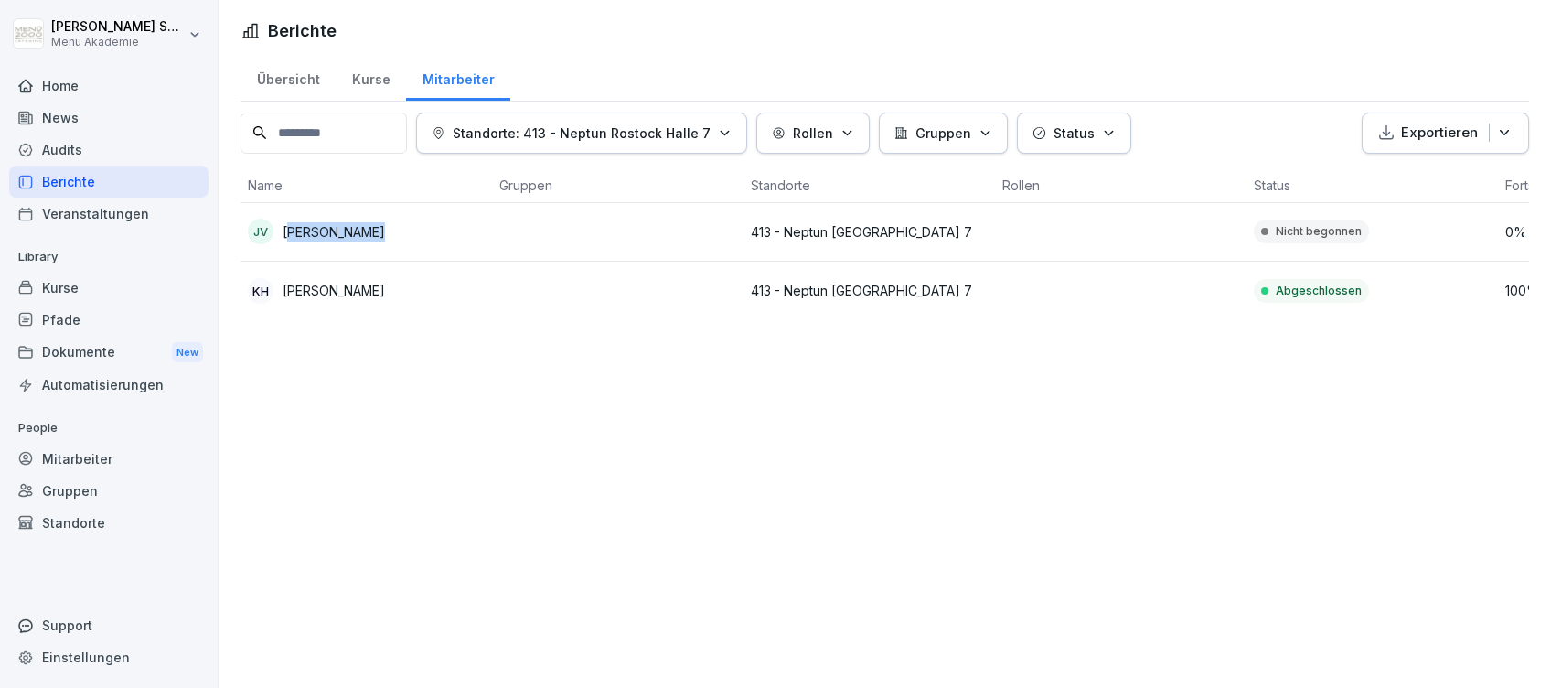
drag, startPoint x: 286, startPoint y: 227, endPoint x: 369, endPoint y: 231, distance: 83.3
click at [369, 231] on div "JV [PERSON_NAME]" at bounding box center [366, 232] width 237 height 26
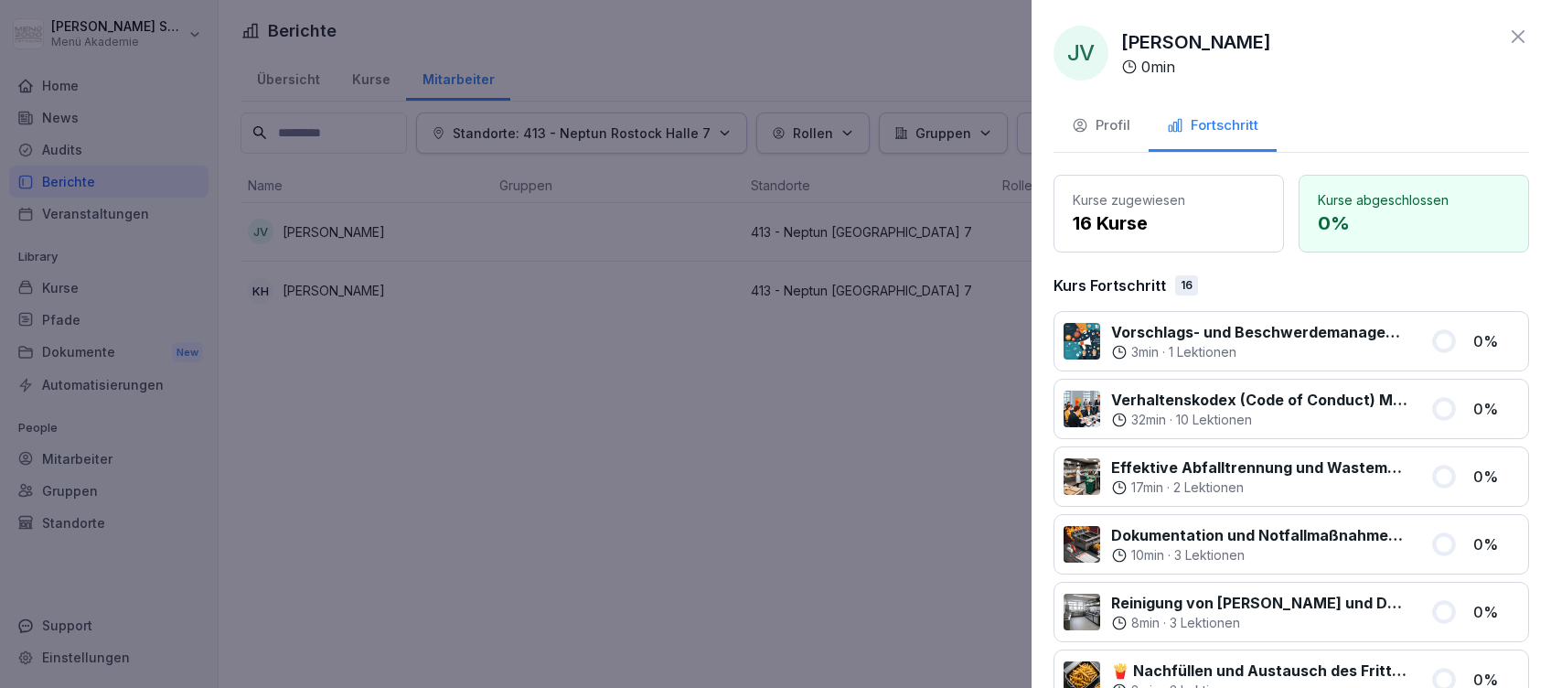
drag, startPoint x: 369, startPoint y: 231, endPoint x: 333, endPoint y: 233, distance: 36.6
drag, startPoint x: 333, startPoint y: 233, endPoint x: 310, endPoint y: 443, distance: 210.6
click at [277, 443] on div at bounding box center [775, 344] width 1551 height 688
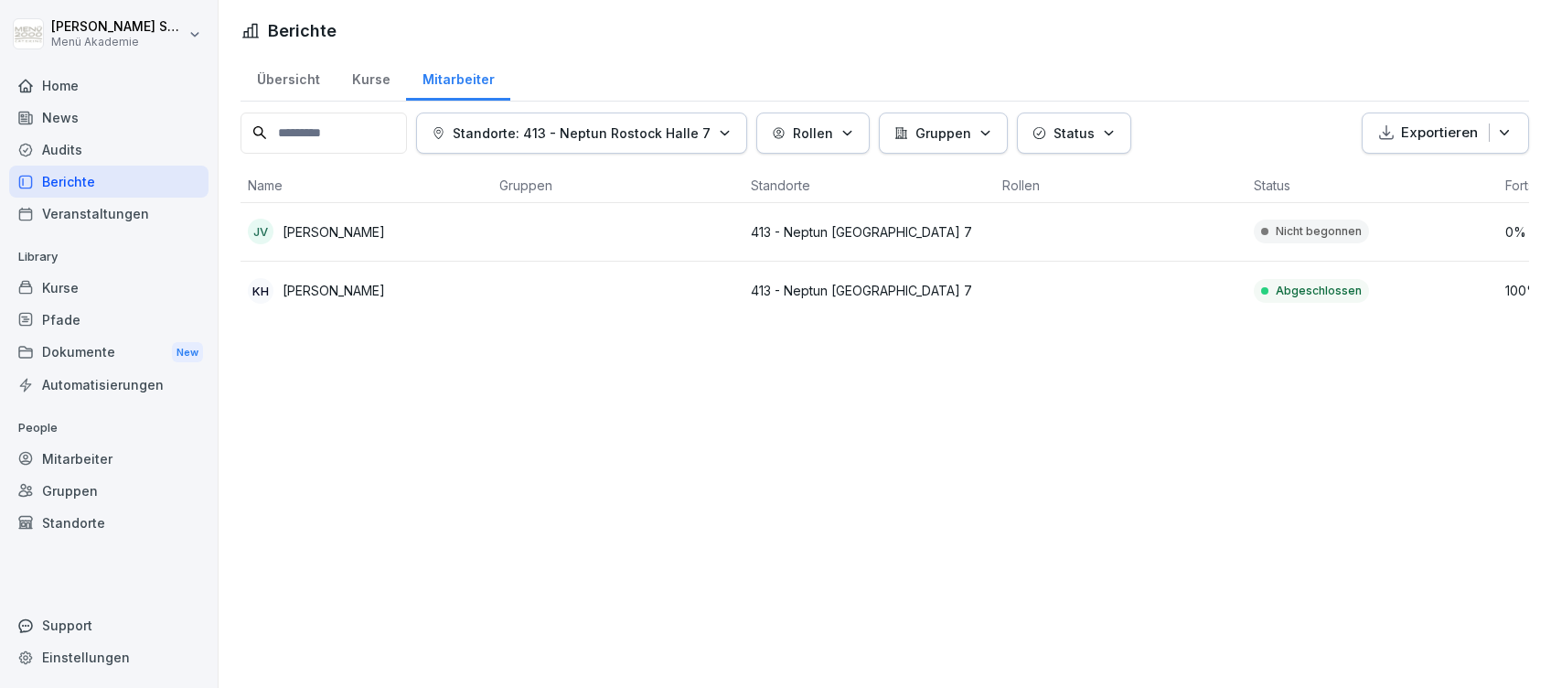
click at [314, 229] on p "[PERSON_NAME]" at bounding box center [334, 231] width 102 height 19
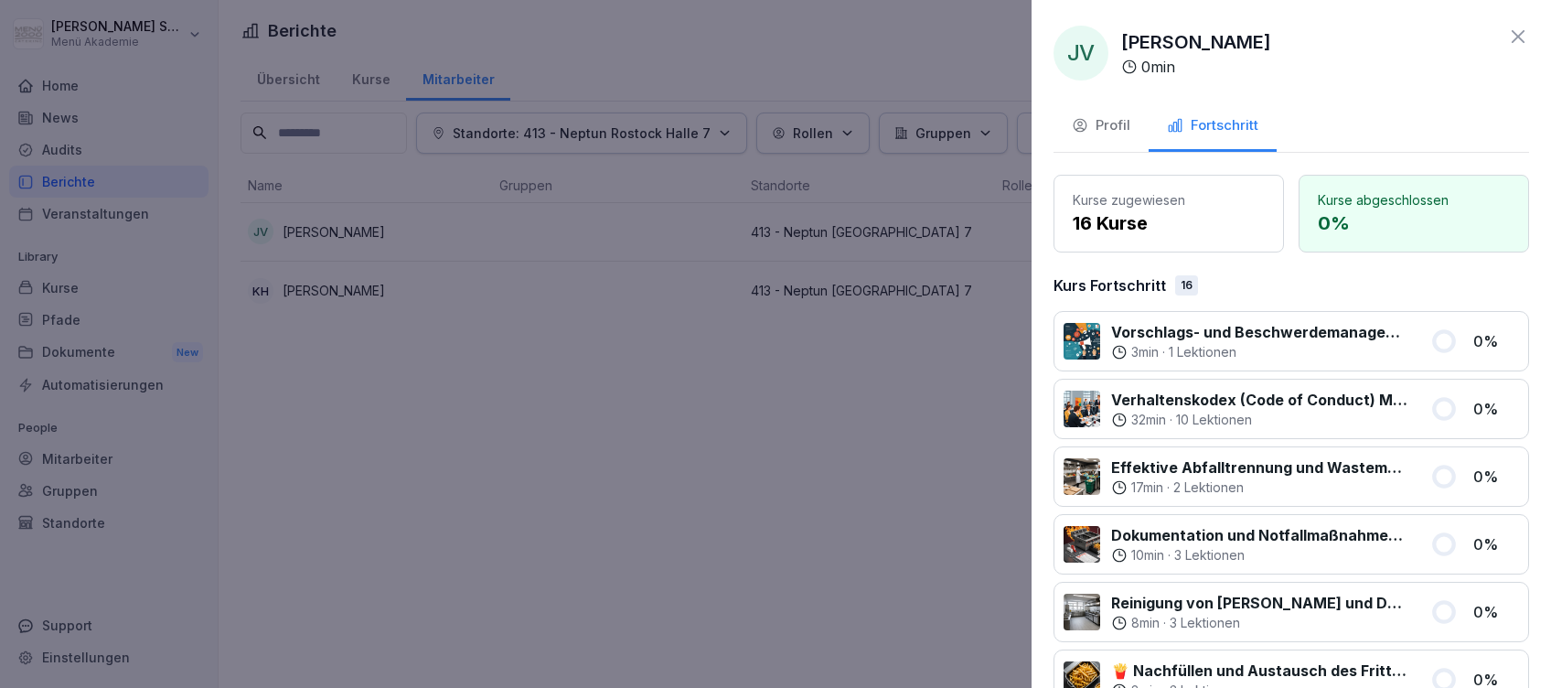
click at [1107, 124] on div "Profil" at bounding box center [1101, 125] width 59 height 21
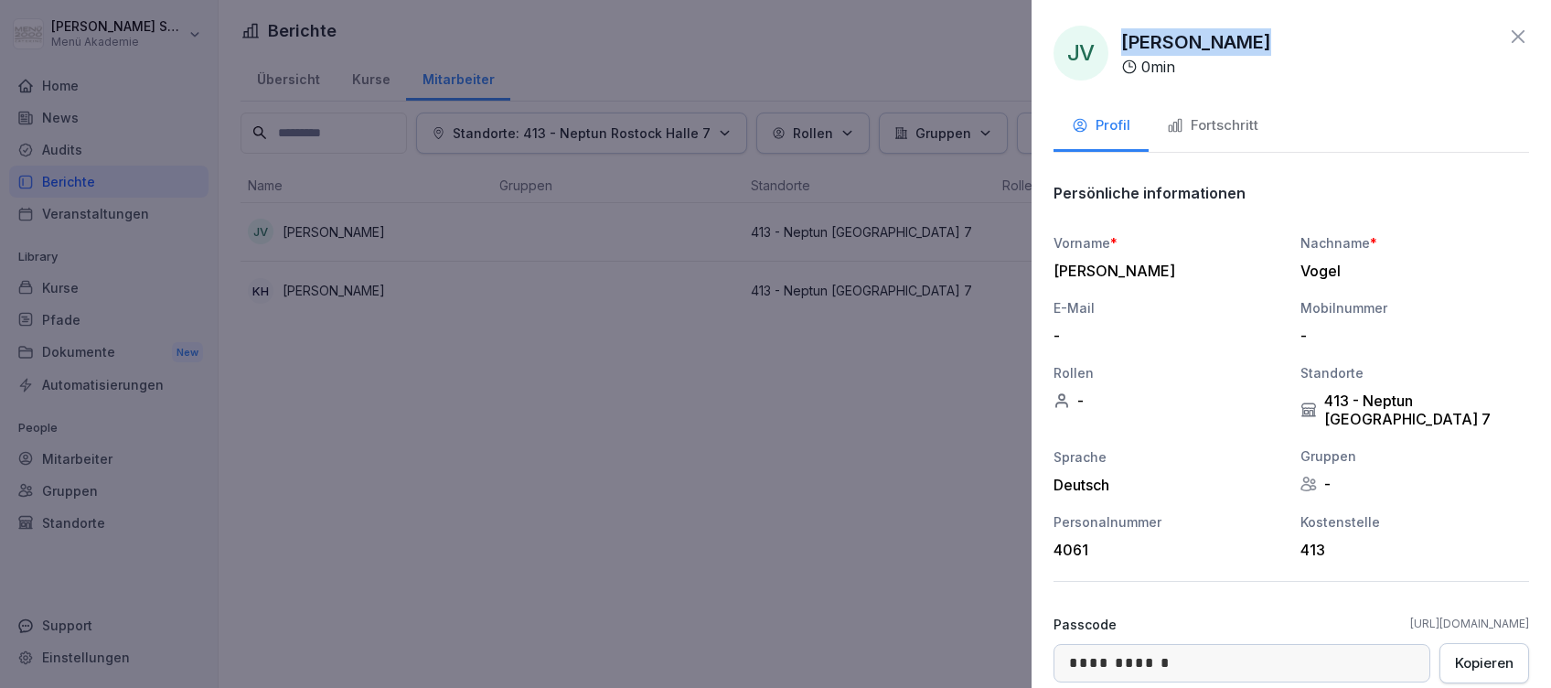
drag, startPoint x: 1242, startPoint y: 46, endPoint x: 1119, endPoint y: 46, distance: 122.5
click at [1119, 46] on div "JV [PERSON_NAME] 0 min" at bounding box center [1290, 53] width 475 height 55
drag, startPoint x: 1119, startPoint y: 46, endPoint x: 1127, endPoint y: 41, distance: 9.4
copy p "[PERSON_NAME]"
